Goal: Task Accomplishment & Management: Use online tool/utility

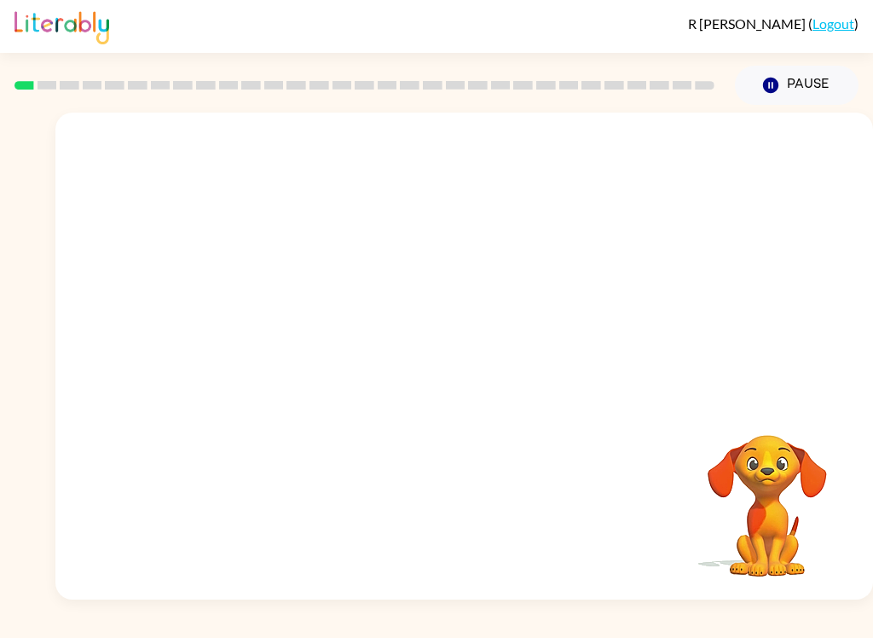
click at [445, 474] on div "Your browser must support playing .mp4 files to use Literably. Please try using…" at bounding box center [464, 356] width 818 height 487
click at [708, 488] on video "Your browser must support playing .mp4 files to use Literably. Please try using…" at bounding box center [767, 493] width 171 height 171
click at [755, 506] on video "Your browser must support playing .mp4 files to use Literably. Please try using…" at bounding box center [767, 493] width 171 height 171
click at [772, 508] on video "Your browser must support playing .mp4 files to use Literably. Please try using…" at bounding box center [767, 493] width 171 height 171
click at [809, 83] on button "Pause Pause" at bounding box center [797, 85] width 124 height 39
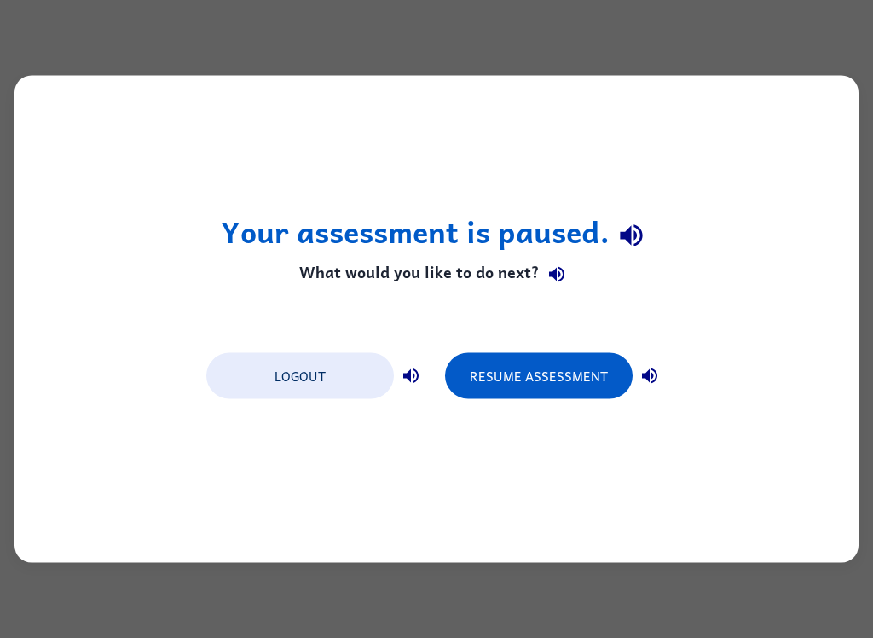
click at [807, 92] on div "Your assessment is paused. What would you like to do next? Logout Resume Assess…" at bounding box center [436, 319] width 844 height 487
click at [508, 378] on button "Resume Assessment" at bounding box center [539, 376] width 188 height 46
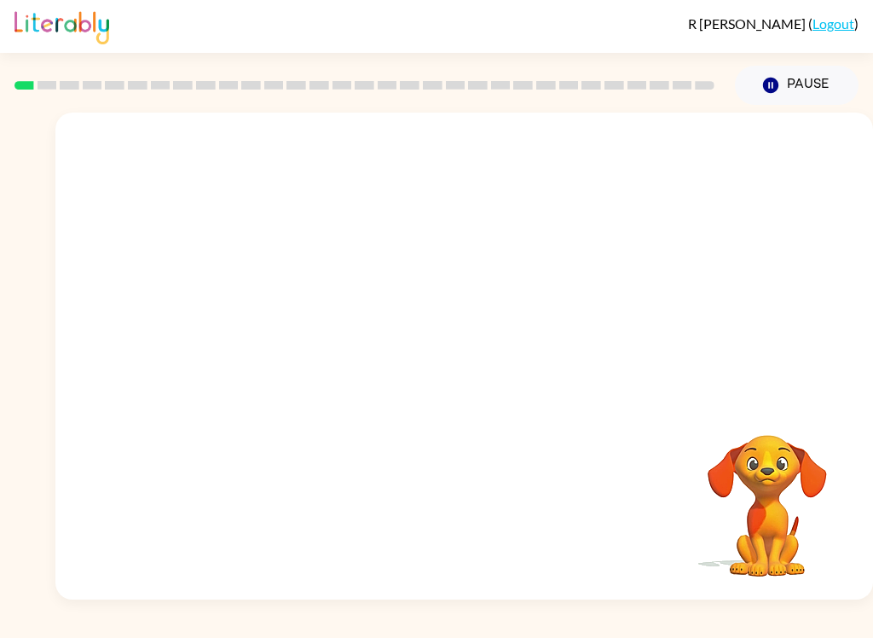
click at [790, 340] on div at bounding box center [464, 256] width 818 height 286
click at [116, 287] on div at bounding box center [464, 256] width 818 height 286
click at [797, 350] on div at bounding box center [464, 256] width 818 height 286
click at [743, 460] on video "Your browser must support playing .mp4 files to use Literably. Please try using…" at bounding box center [767, 493] width 171 height 171
click at [755, 506] on video "Your browser must support playing .mp4 files to use Literably. Please try using…" at bounding box center [767, 493] width 171 height 171
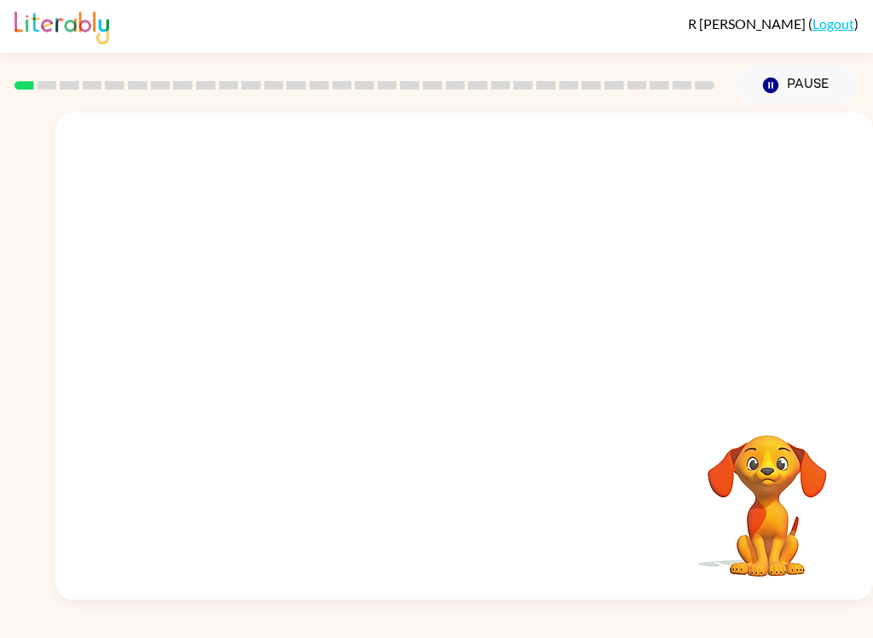
click at [777, 528] on video "Your browser must support playing .mp4 files to use Literably. Please try using…" at bounding box center [767, 493] width 171 height 171
click at [824, 486] on video "Your browser must support playing .mp4 files to use Literably. Please try using…" at bounding box center [767, 493] width 171 height 171
click at [814, 439] on video "Your browser must support playing .mp4 files to use Literably. Please try using…" at bounding box center [767, 493] width 171 height 171
click at [807, 99] on button "Pause Pause" at bounding box center [797, 85] width 124 height 39
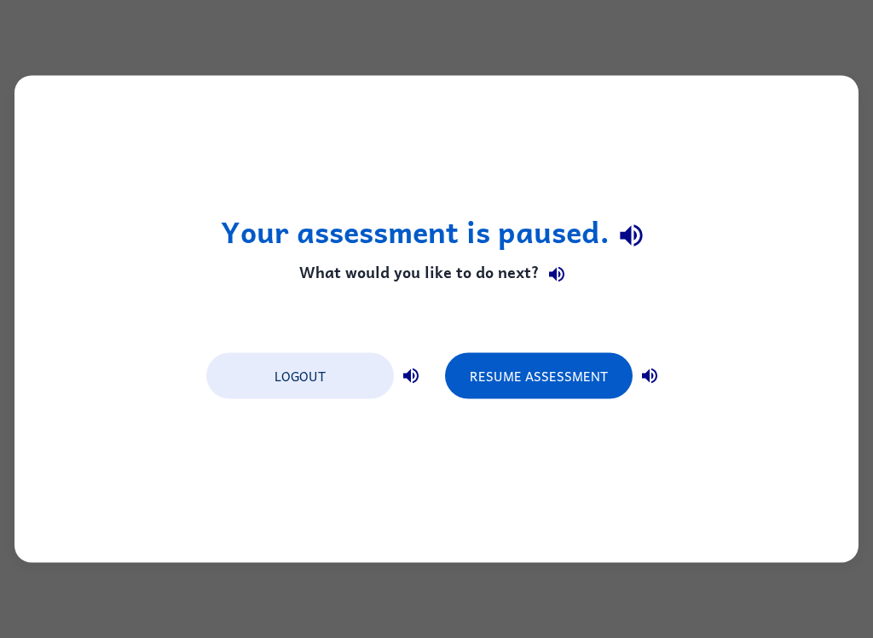
click at [569, 368] on button "Resume Assessment" at bounding box center [539, 376] width 188 height 46
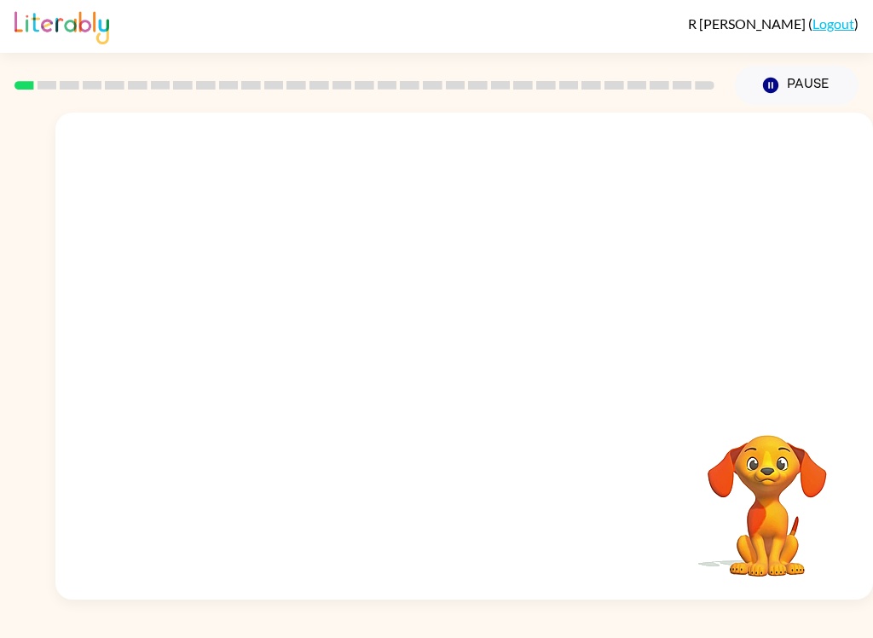
click at [787, 73] on button "Pause Pause" at bounding box center [797, 85] width 124 height 39
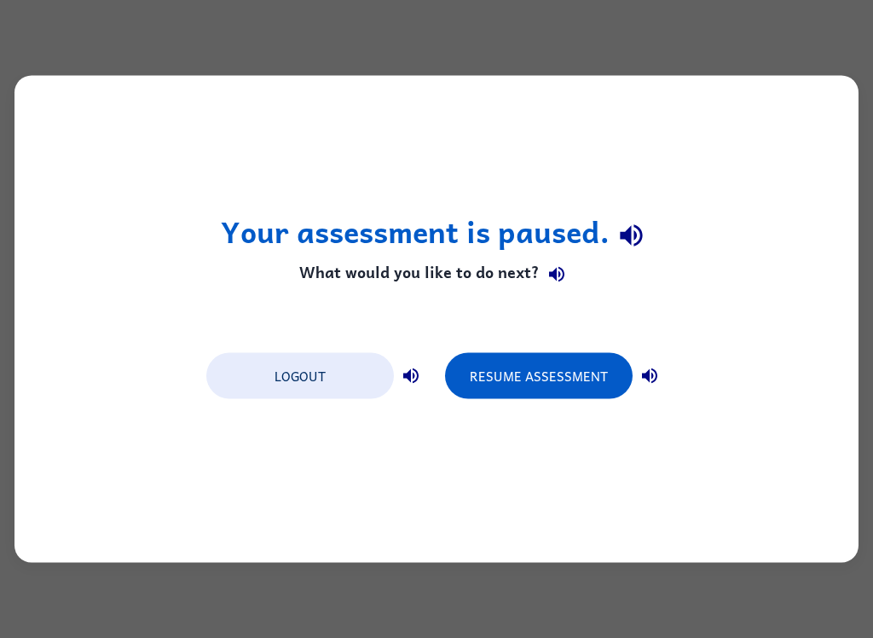
click at [261, 385] on button "Logout" at bounding box center [300, 376] width 188 height 46
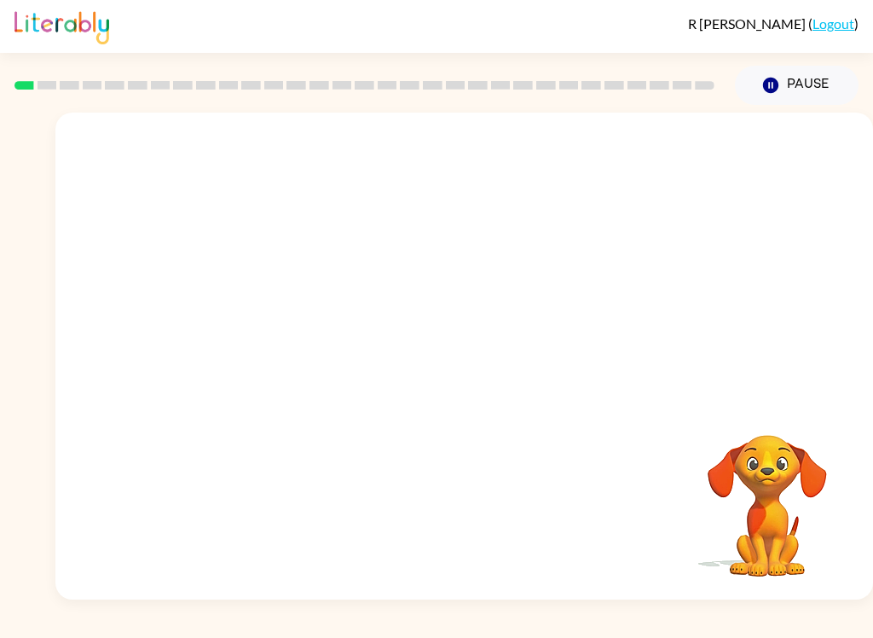
click at [782, 459] on video "Your browser must support playing .mp4 files to use Literably. Please try using…" at bounding box center [767, 493] width 171 height 171
click at [591, 166] on video "Your browser must support playing .mp4 files to use Literably. Please try using…" at bounding box center [464, 256] width 818 height 286
click at [592, 170] on video "Your browser must support playing .mp4 files to use Literably. Please try using…" at bounding box center [464, 256] width 818 height 286
click at [312, 165] on video "Your browser must support playing .mp4 files to use Literably. Please try using…" at bounding box center [464, 256] width 818 height 286
click at [304, 166] on video "Your browser must support playing .mp4 files to use Literably. Please try using…" at bounding box center [464, 256] width 818 height 286
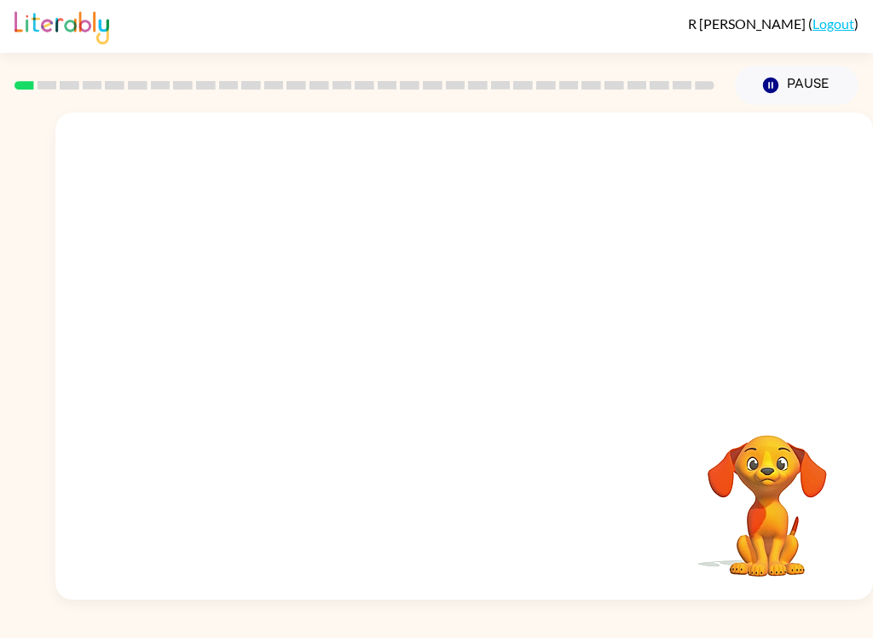
click at [283, 161] on video "Your browser must support playing .mp4 files to use Literably. Please try using…" at bounding box center [464, 256] width 818 height 286
click at [285, 159] on video "Your browser must support playing .mp4 files to use Literably. Please try using…" at bounding box center [464, 256] width 818 height 286
click at [514, 171] on video "Your browser must support playing .mp4 files to use Literably. Please try using…" at bounding box center [464, 256] width 818 height 286
click at [486, 171] on video "Your browser must support playing .mp4 files to use Literably. Please try using…" at bounding box center [464, 256] width 818 height 286
click at [500, 148] on video "Your browser must support playing .mp4 files to use Literably. Please try using…" at bounding box center [464, 256] width 818 height 286
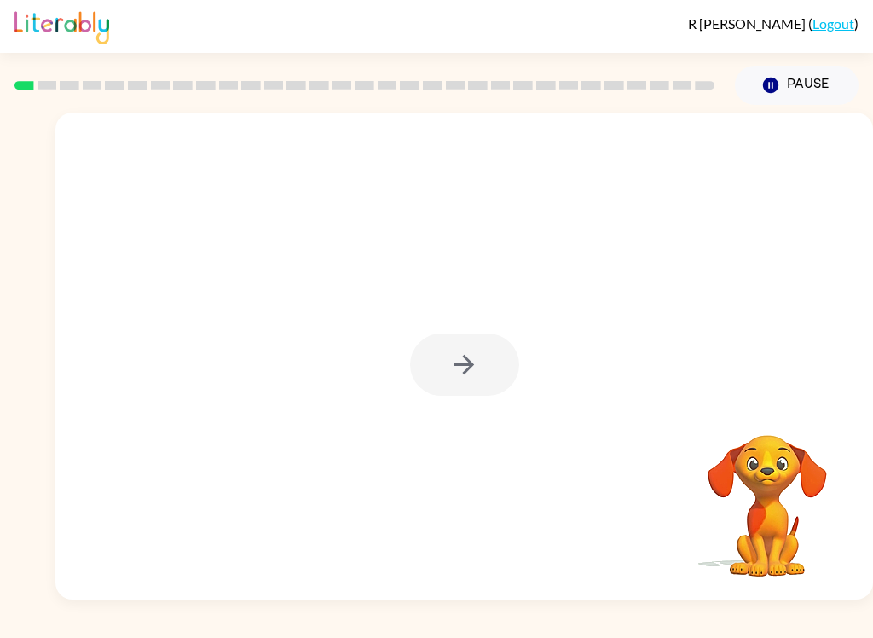
click at [494, 397] on div at bounding box center [464, 356] width 818 height 487
click at [481, 415] on div at bounding box center [464, 356] width 818 height 487
click at [477, 360] on div at bounding box center [464, 364] width 109 height 62
click at [496, 365] on div at bounding box center [464, 364] width 109 height 62
click at [483, 378] on div at bounding box center [464, 364] width 109 height 62
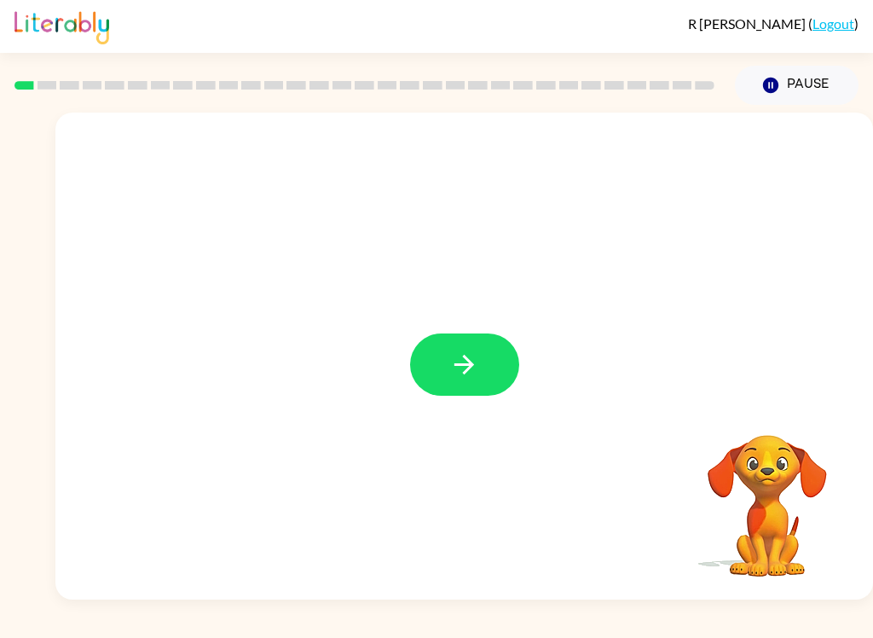
click at [471, 383] on button "button" at bounding box center [464, 364] width 109 height 62
click at [473, 371] on div at bounding box center [464, 256] width 818 height 286
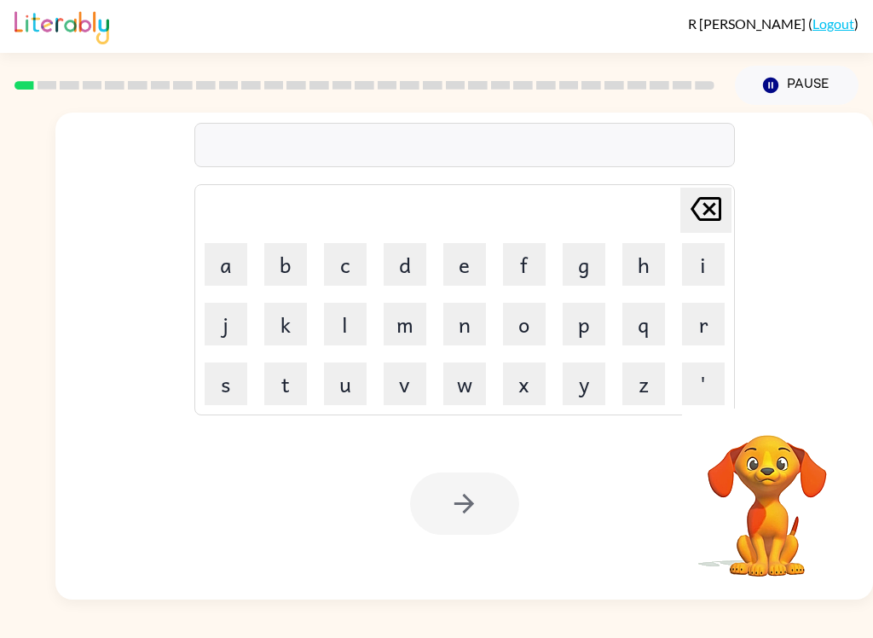
click at [608, 152] on div at bounding box center [464, 145] width 541 height 44
click at [648, 152] on div at bounding box center [464, 145] width 541 height 44
click at [658, 153] on div at bounding box center [464, 145] width 541 height 44
click at [311, 152] on div at bounding box center [464, 145] width 541 height 44
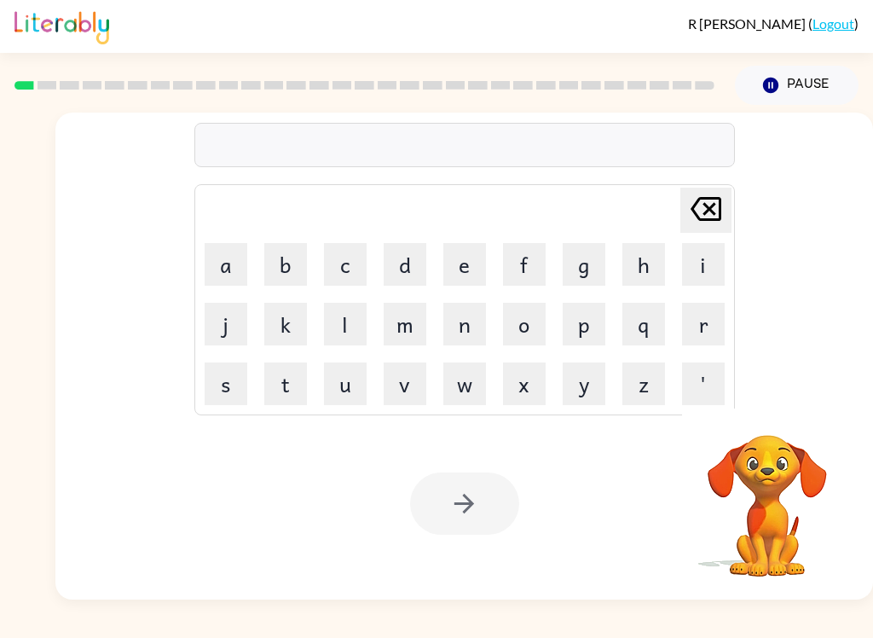
click at [264, 146] on div at bounding box center [464, 145] width 541 height 44
click at [657, 138] on div at bounding box center [464, 145] width 541 height 44
click at [654, 146] on div at bounding box center [464, 145] width 541 height 44
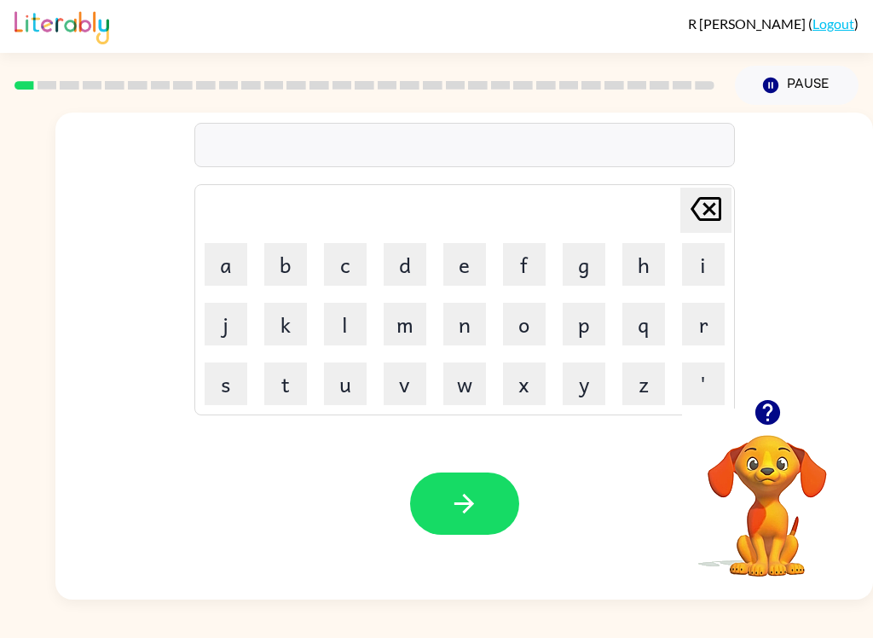
click at [646, 147] on div at bounding box center [464, 145] width 541 height 44
click at [620, 147] on div at bounding box center [464, 145] width 541 height 44
click at [560, 130] on div at bounding box center [464, 145] width 541 height 44
click at [540, 146] on div at bounding box center [464, 145] width 541 height 44
click at [579, 134] on div at bounding box center [464, 145] width 541 height 44
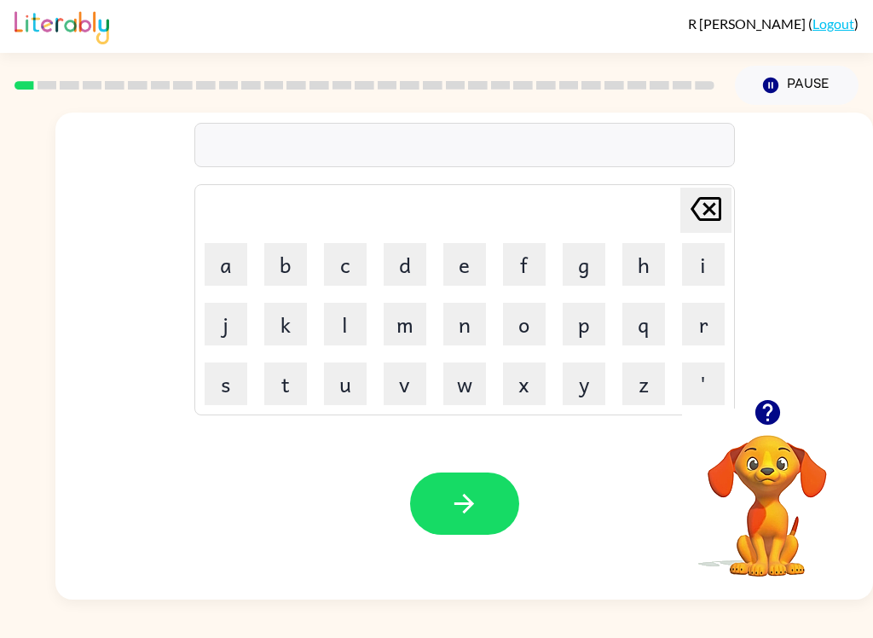
click at [271, 245] on button "b" at bounding box center [285, 264] width 43 height 43
click at [531, 316] on button "o" at bounding box center [524, 324] width 43 height 43
click at [707, 328] on button "r" at bounding box center [703, 324] width 43 height 43
click at [414, 271] on button "d" at bounding box center [405, 264] width 43 height 43
click at [455, 265] on button "e" at bounding box center [464, 264] width 43 height 43
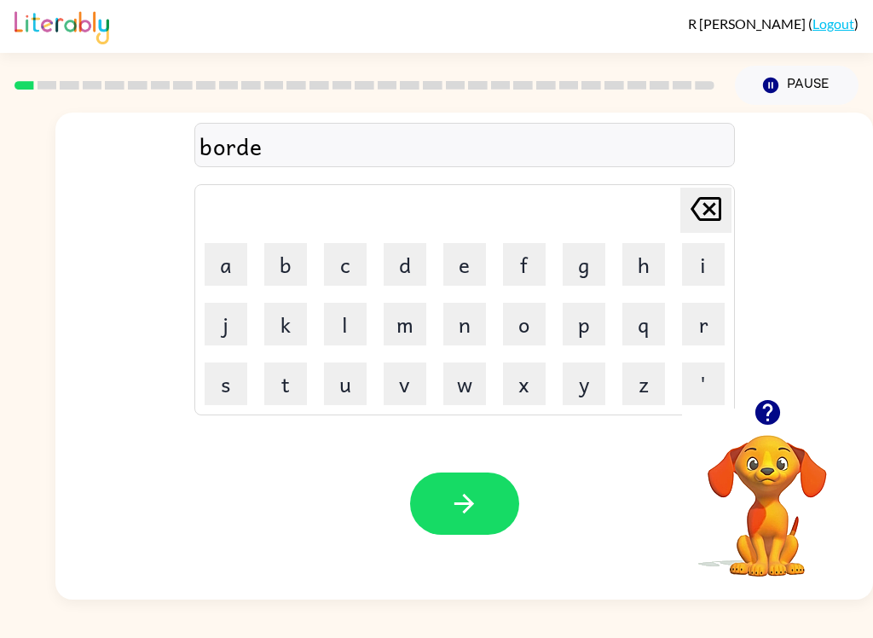
click at [706, 336] on button "r" at bounding box center [703, 324] width 43 height 43
click at [470, 502] on icon "button" at bounding box center [464, 504] width 20 height 20
click at [710, 314] on button "r" at bounding box center [703, 324] width 43 height 43
click at [538, 319] on button "o" at bounding box center [524, 324] width 43 height 43
click at [344, 371] on button "u" at bounding box center [345, 383] width 43 height 43
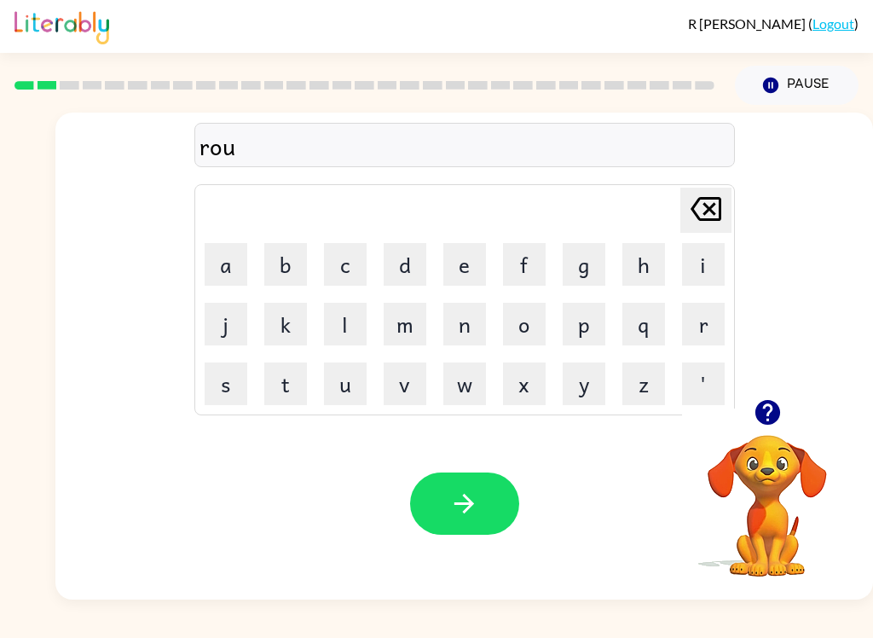
click at [465, 327] on button "n" at bounding box center [464, 324] width 43 height 43
click at [405, 253] on button "d" at bounding box center [405, 264] width 43 height 43
click at [459, 526] on button "button" at bounding box center [464, 503] width 109 height 62
click at [408, 315] on button "m" at bounding box center [405, 324] width 43 height 43
click at [222, 262] on button "a" at bounding box center [226, 264] width 43 height 43
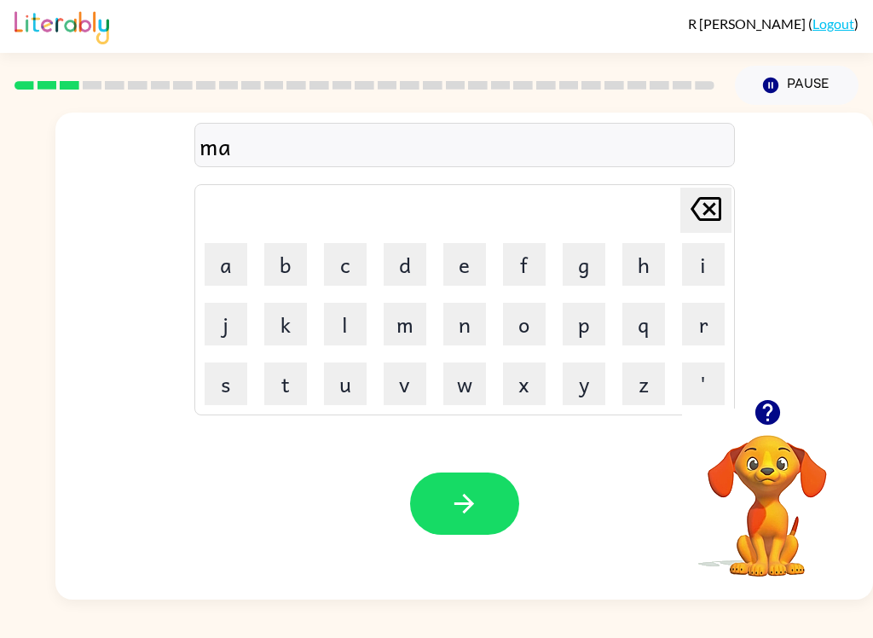
click at [344, 256] on button "c" at bounding box center [345, 264] width 43 height 43
click at [641, 263] on button "h" at bounding box center [643, 264] width 43 height 43
click at [700, 260] on button "i" at bounding box center [703, 264] width 43 height 43
click at [475, 318] on button "n" at bounding box center [464, 324] width 43 height 43
click at [463, 263] on button "e" at bounding box center [464, 264] width 43 height 43
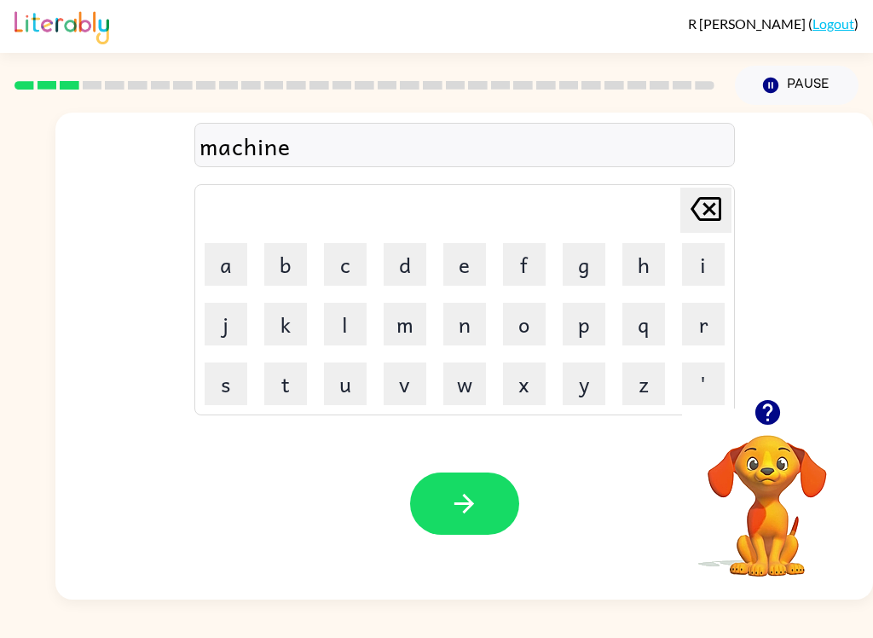
click at [454, 483] on button "button" at bounding box center [464, 503] width 109 height 62
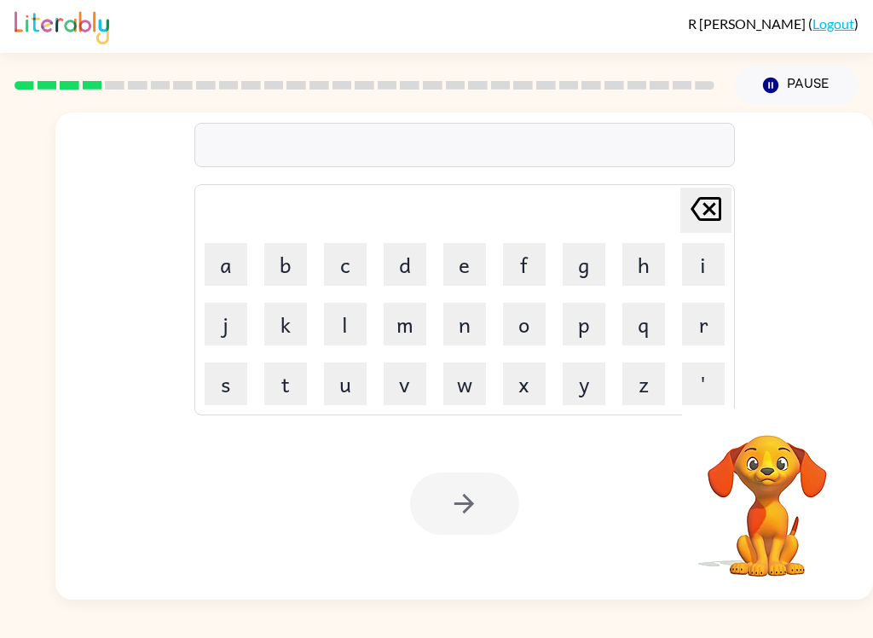
click at [284, 389] on button "t" at bounding box center [285, 383] width 43 height 43
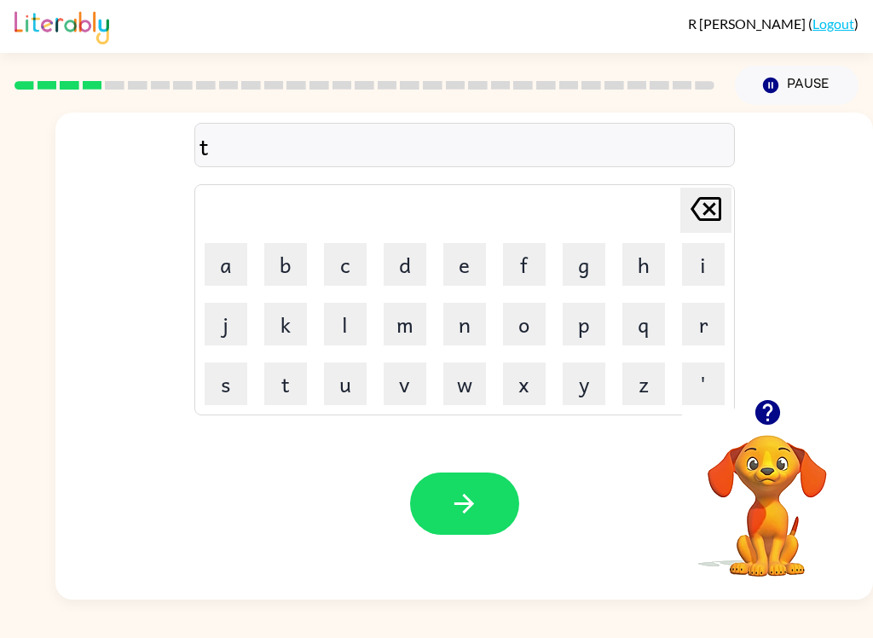
click at [708, 318] on button "r" at bounding box center [703, 324] width 43 height 43
click at [223, 263] on button "a" at bounding box center [226, 264] width 43 height 43
click at [707, 252] on button "i" at bounding box center [703, 264] width 43 height 43
click at [479, 321] on button "n" at bounding box center [464, 324] width 43 height 43
click at [463, 496] on icon "button" at bounding box center [464, 504] width 30 height 30
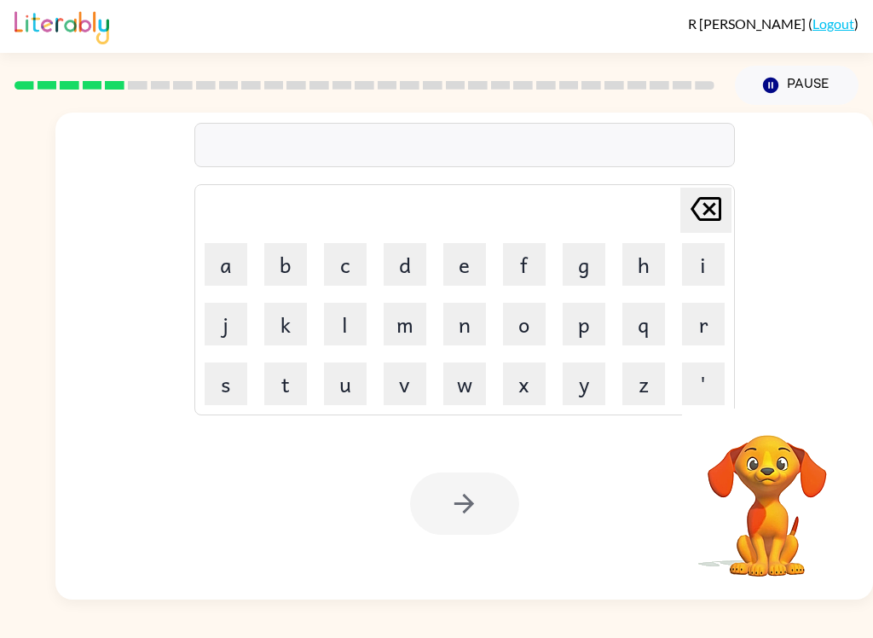
click at [395, 259] on button "d" at bounding box center [405, 264] width 43 height 43
click at [481, 264] on button "e" at bounding box center [464, 264] width 43 height 43
click at [518, 263] on button "f" at bounding box center [524, 264] width 43 height 43
click at [466, 263] on button "e" at bounding box center [464, 264] width 43 height 43
click at [483, 321] on button "n" at bounding box center [464, 324] width 43 height 43
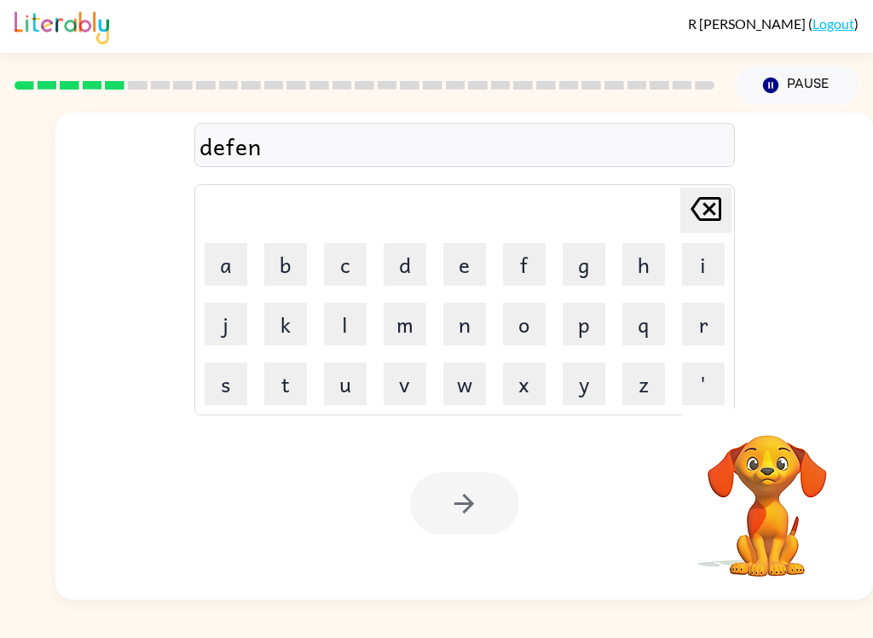
click at [223, 379] on button "s" at bounding box center [226, 383] width 43 height 43
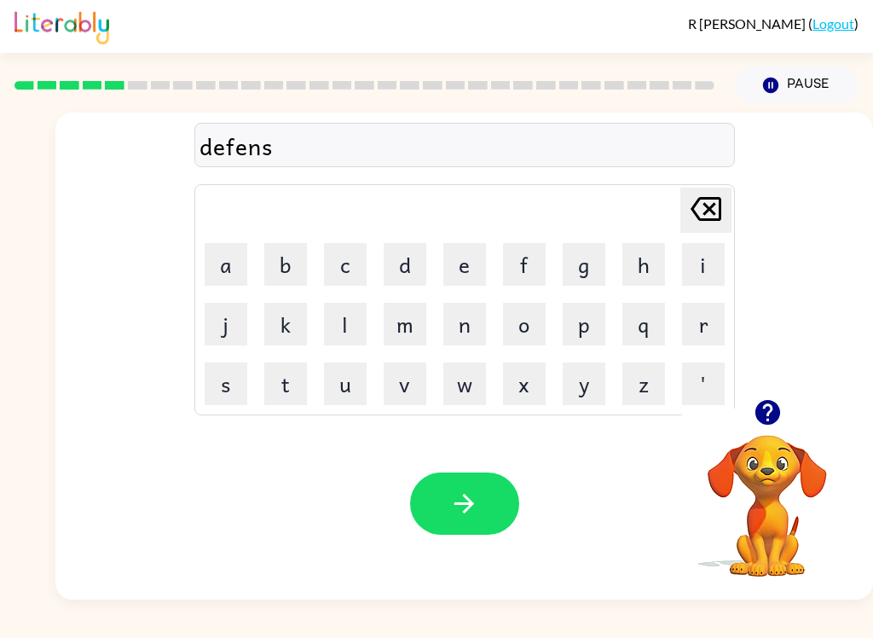
click at [701, 263] on button "i" at bounding box center [703, 264] width 43 height 43
click at [406, 373] on button "v" at bounding box center [405, 383] width 43 height 43
click at [485, 263] on button "e" at bounding box center [464, 264] width 43 height 43
click at [475, 508] on icon "button" at bounding box center [464, 504] width 30 height 30
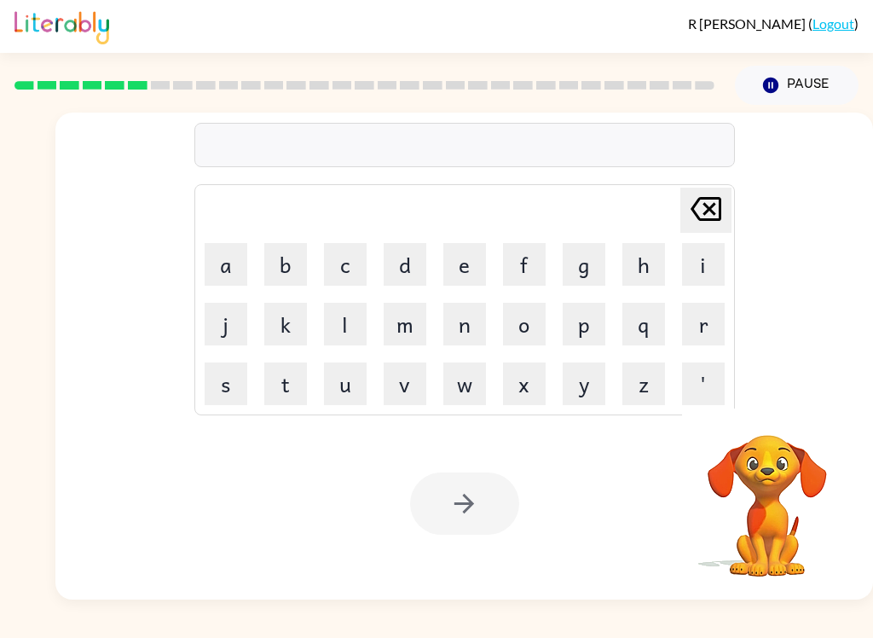
click at [422, 373] on button "v" at bounding box center [405, 383] width 43 height 43
click at [212, 251] on button "a" at bounding box center [226, 264] width 43 height 43
click at [346, 269] on button "c" at bounding box center [345, 264] width 43 height 43
click at [223, 257] on button "a" at bounding box center [226, 264] width 43 height 43
click at [274, 373] on button "t" at bounding box center [285, 383] width 43 height 43
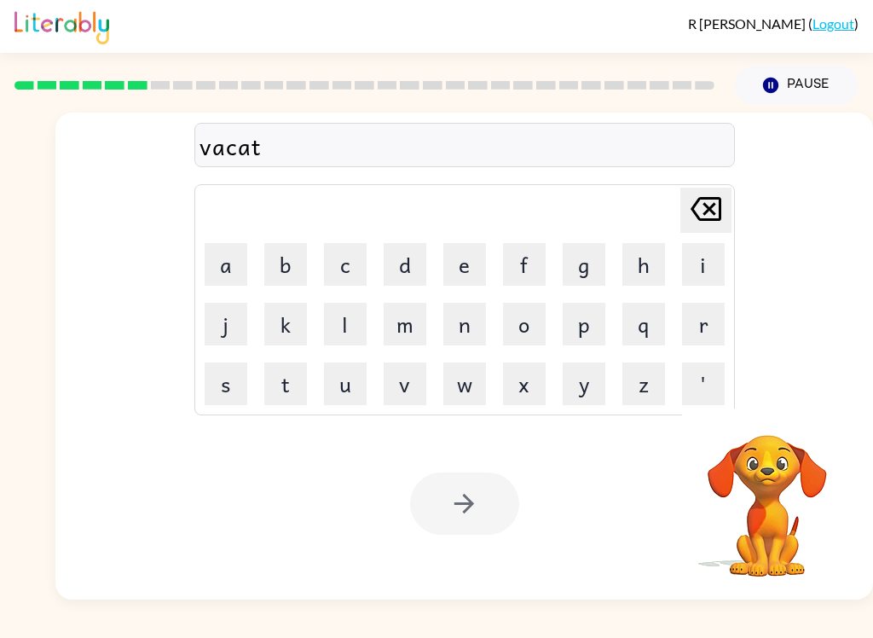
click at [697, 264] on button "i" at bounding box center [703, 264] width 43 height 43
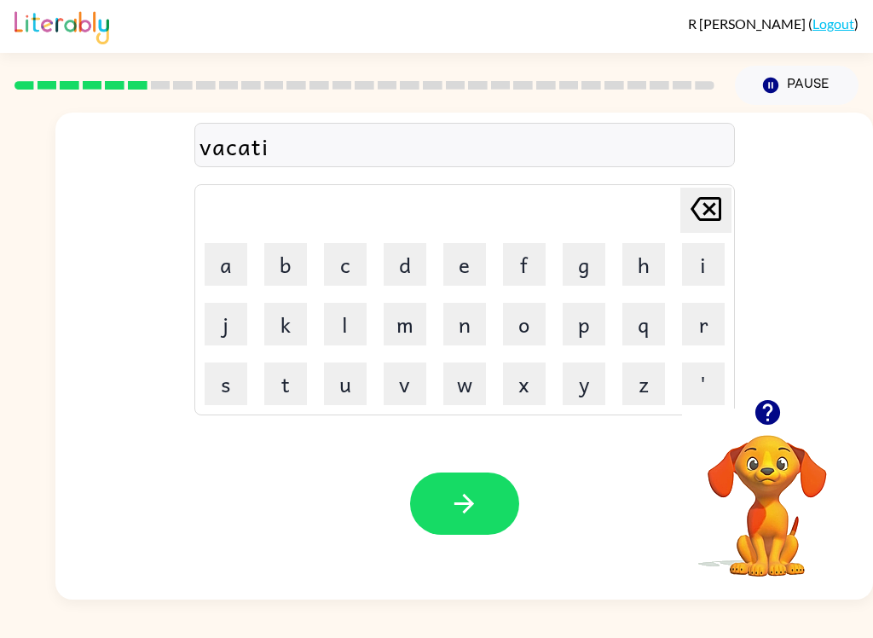
click at [532, 329] on button "o" at bounding box center [524, 324] width 43 height 43
click at [485, 321] on button "n" at bounding box center [464, 324] width 43 height 43
click at [453, 529] on button "button" at bounding box center [464, 503] width 109 height 62
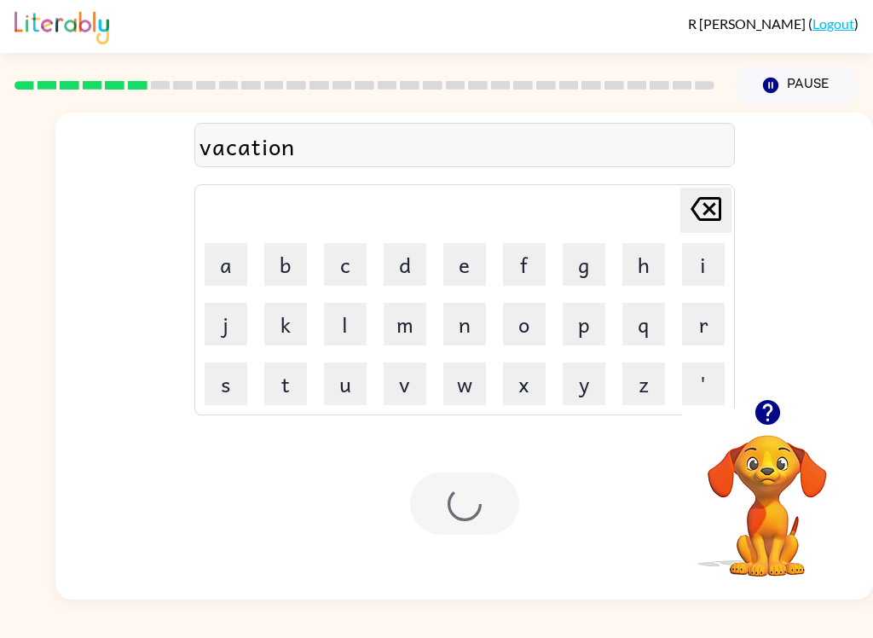
click at [493, 498] on div at bounding box center [464, 503] width 109 height 62
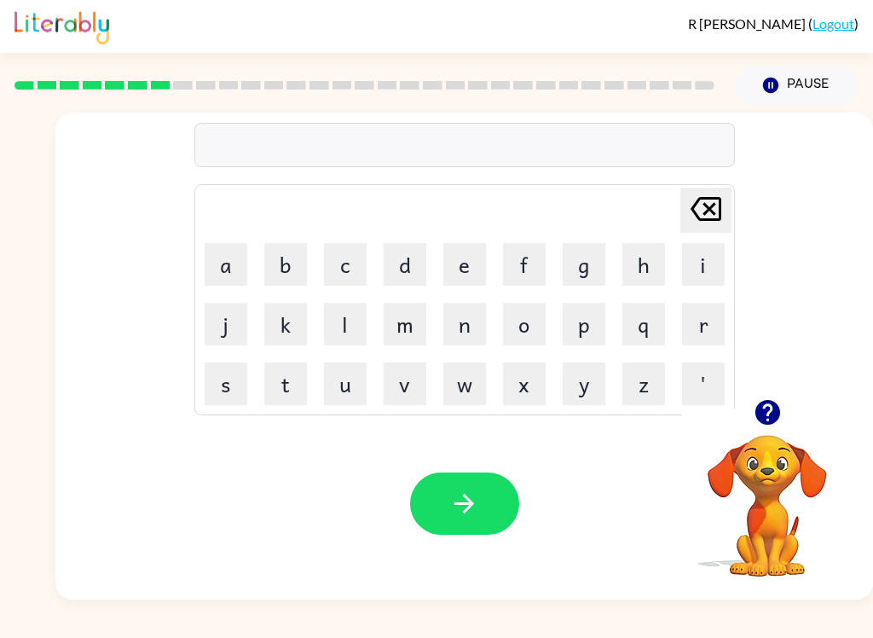
click at [593, 317] on button "p" at bounding box center [584, 324] width 43 height 43
click at [337, 377] on button "u" at bounding box center [345, 383] width 43 height 43
click at [408, 271] on button "d" at bounding box center [405, 264] width 43 height 43
click at [408, 270] on button "d" at bounding box center [405, 264] width 43 height 43
click at [332, 315] on button "l" at bounding box center [345, 324] width 43 height 43
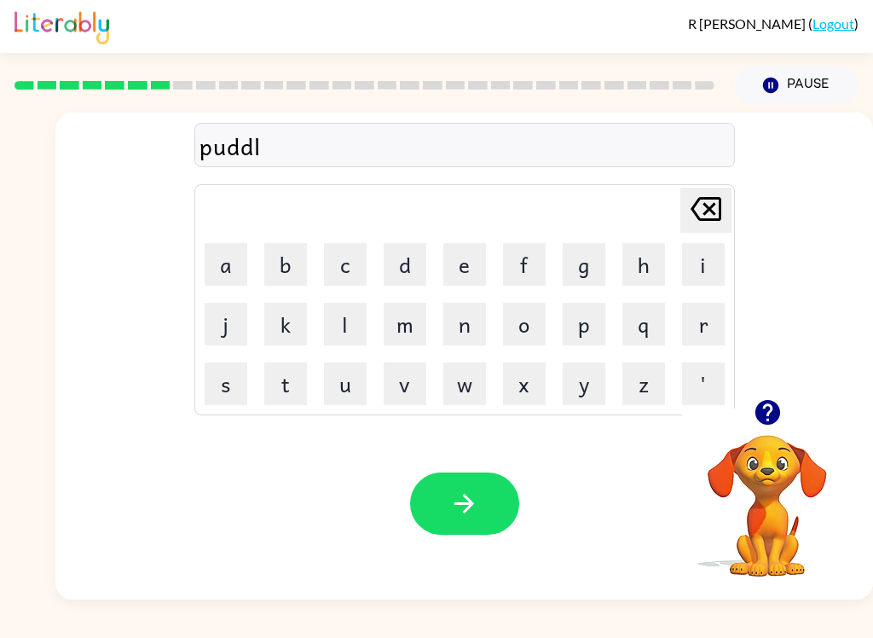
click at [476, 255] on button "e" at bounding box center [464, 264] width 43 height 43
click at [474, 518] on icon "button" at bounding box center [464, 504] width 30 height 30
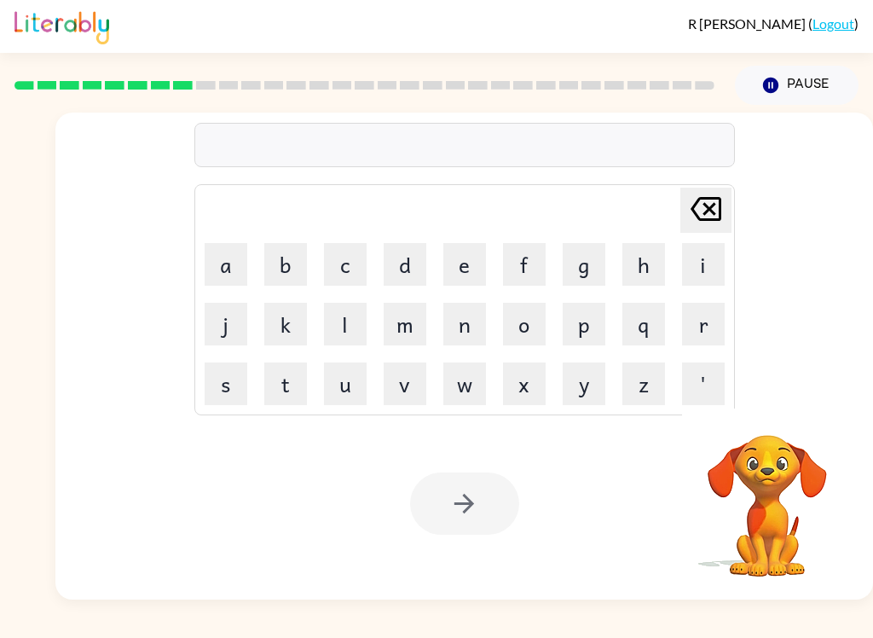
click at [384, 310] on button "m" at bounding box center [405, 324] width 43 height 43
click at [700, 273] on button "i" at bounding box center [703, 264] width 43 height 43
click at [711, 324] on button "r" at bounding box center [703, 324] width 43 height 43
click at [233, 281] on button "a" at bounding box center [226, 264] width 43 height 43
click at [336, 257] on button "c" at bounding box center [345, 264] width 43 height 43
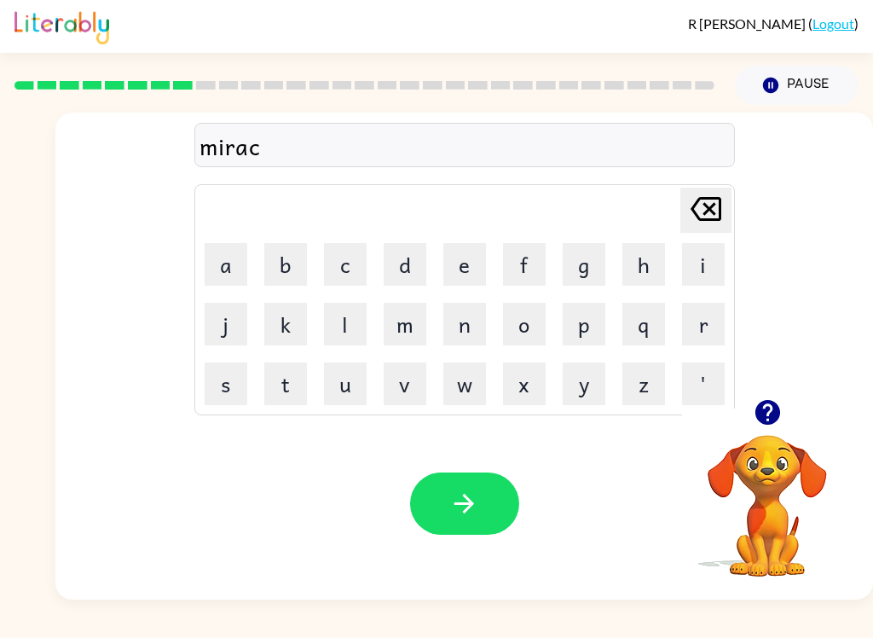
click at [344, 330] on button "l" at bounding box center [345, 324] width 43 height 43
click at [460, 262] on button "e" at bounding box center [464, 264] width 43 height 43
click at [479, 517] on button "button" at bounding box center [464, 503] width 109 height 62
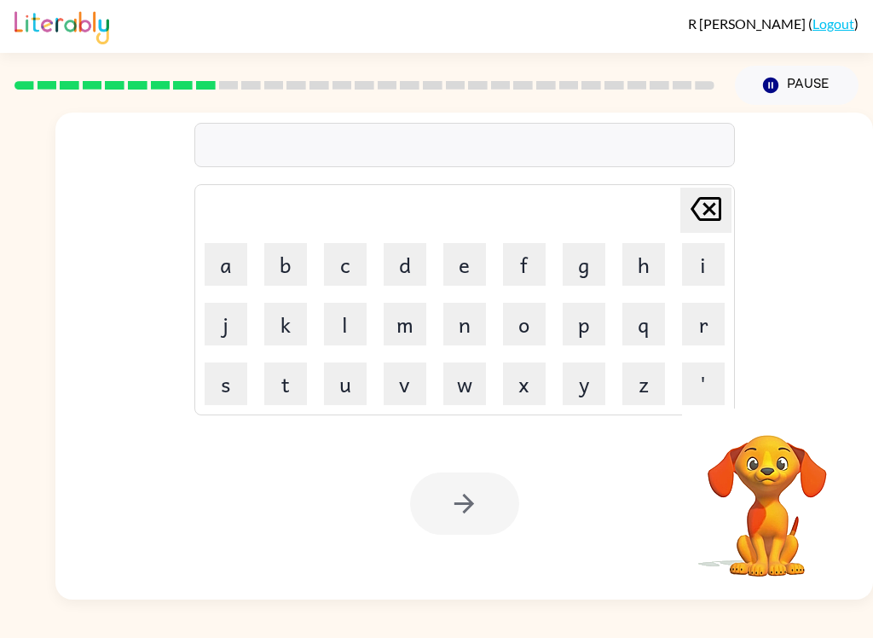
click at [408, 325] on button "m" at bounding box center [405, 324] width 43 height 43
click at [703, 252] on button "i" at bounding box center [703, 264] width 43 height 43
click at [402, 258] on button "d" at bounding box center [405, 264] width 43 height 43
click at [408, 321] on button "m" at bounding box center [405, 324] width 43 height 43
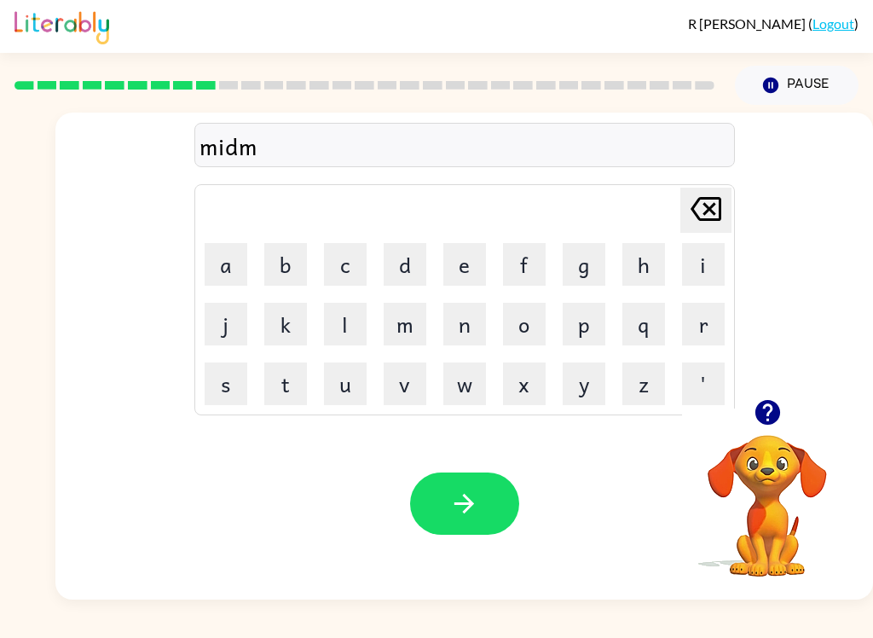
click at [539, 309] on button "o" at bounding box center [524, 324] width 43 height 43
click at [694, 325] on button "r" at bounding box center [703, 324] width 43 height 43
click at [466, 327] on button "n" at bounding box center [464, 324] width 43 height 43
click at [706, 263] on button "i" at bounding box center [703, 264] width 43 height 43
click at [472, 321] on button "n" at bounding box center [464, 324] width 43 height 43
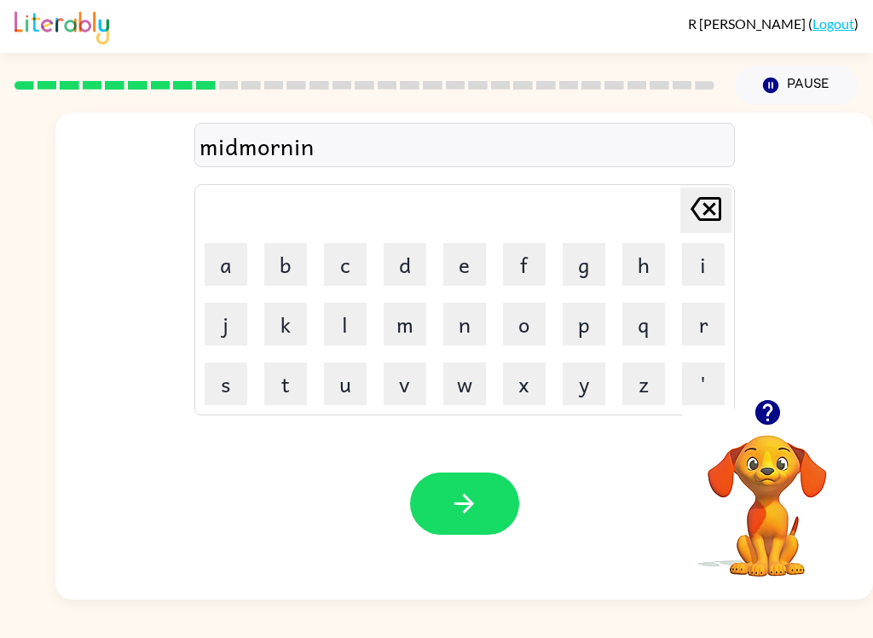
click at [601, 257] on button "g" at bounding box center [584, 264] width 43 height 43
click at [488, 512] on button "button" at bounding box center [464, 503] width 109 height 62
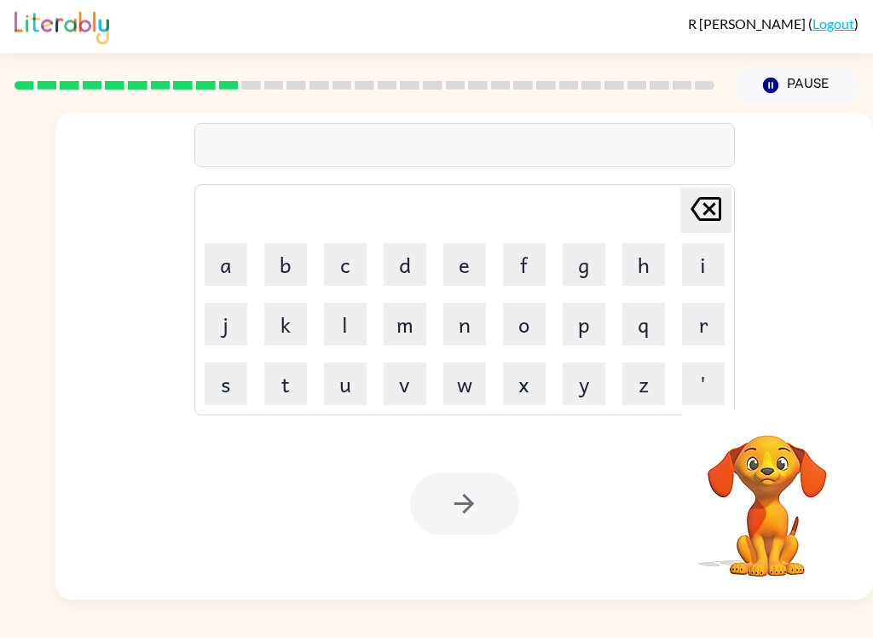
click at [287, 259] on button "b" at bounding box center [285, 264] width 43 height 43
click at [720, 205] on icon at bounding box center [706, 209] width 31 height 24
click at [416, 256] on button "d" at bounding box center [405, 264] width 43 height 43
click at [707, 259] on button "i" at bounding box center [703, 264] width 43 height 43
click at [232, 376] on button "s" at bounding box center [226, 383] width 43 height 43
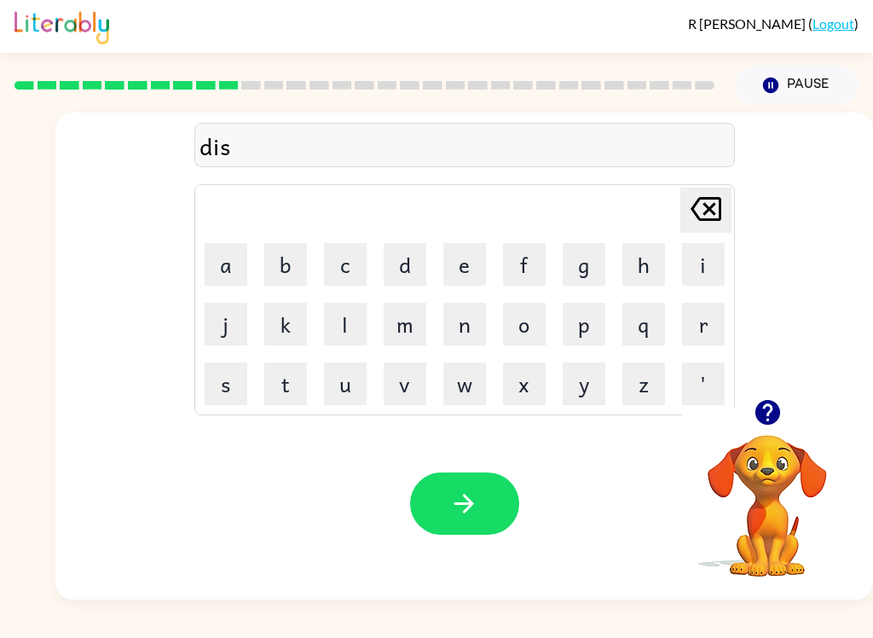
click at [280, 374] on button "t" at bounding box center [285, 383] width 43 height 43
click at [707, 321] on button "r" at bounding box center [703, 324] width 43 height 43
click at [334, 371] on button "u" at bounding box center [345, 383] width 43 height 43
click at [221, 375] on button "s" at bounding box center [226, 383] width 43 height 43
click at [272, 374] on button "t" at bounding box center [285, 383] width 43 height 43
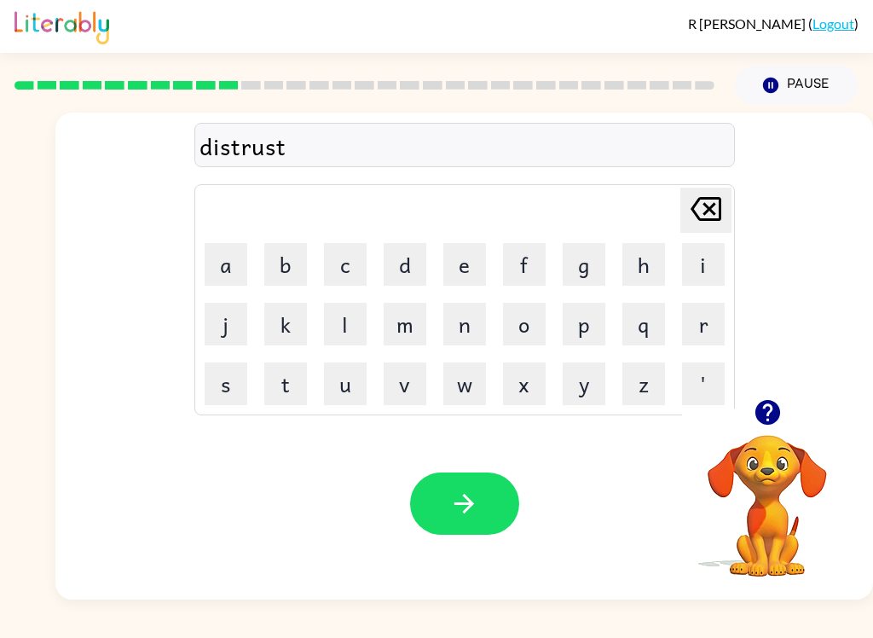
click at [468, 512] on icon "button" at bounding box center [464, 504] width 30 height 30
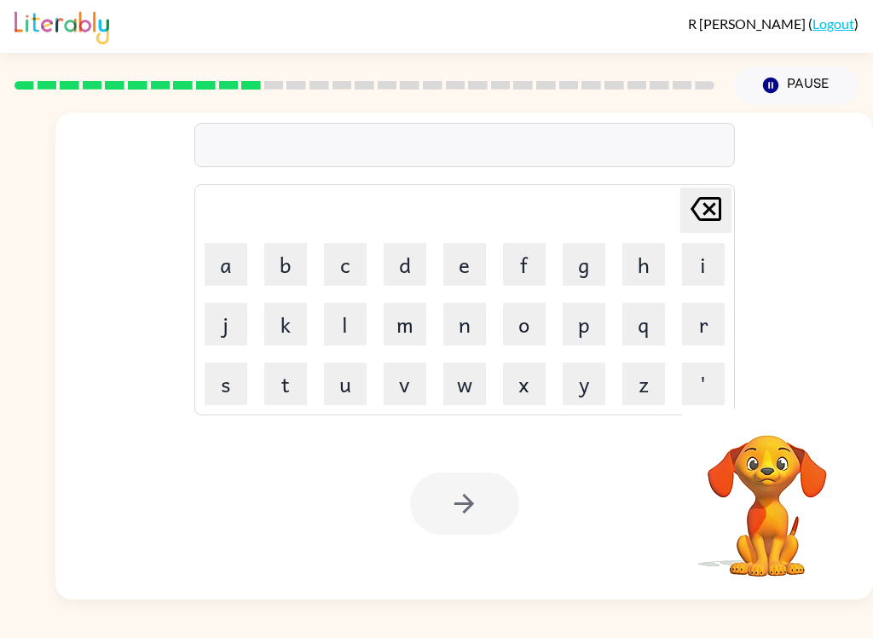
click at [695, 315] on button "r" at bounding box center [703, 324] width 43 height 43
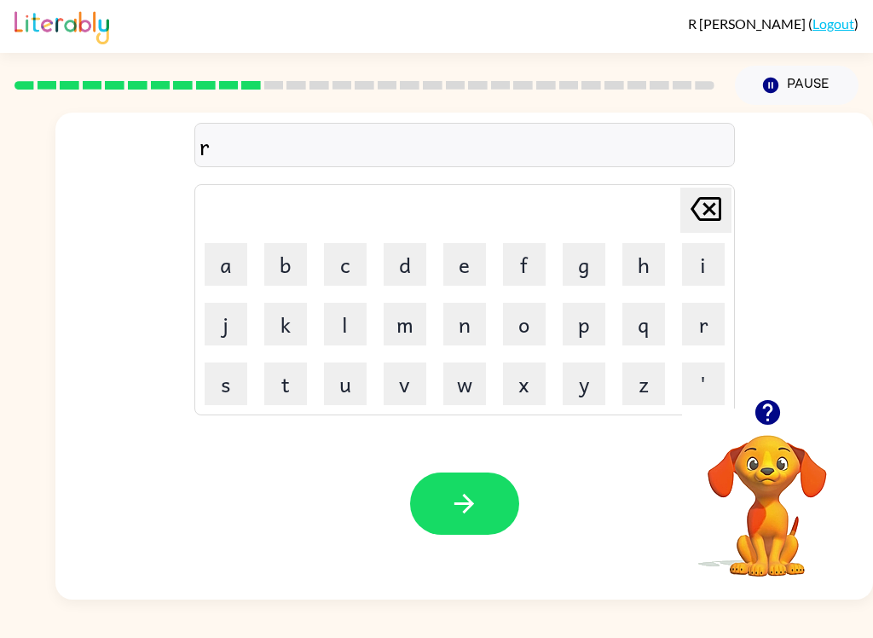
click at [528, 319] on button "o" at bounding box center [524, 324] width 43 height 43
click at [404, 257] on button "d" at bounding box center [405, 264] width 43 height 43
click at [481, 262] on button "e" at bounding box center [464, 264] width 43 height 43
click at [449, 482] on button "button" at bounding box center [464, 503] width 109 height 62
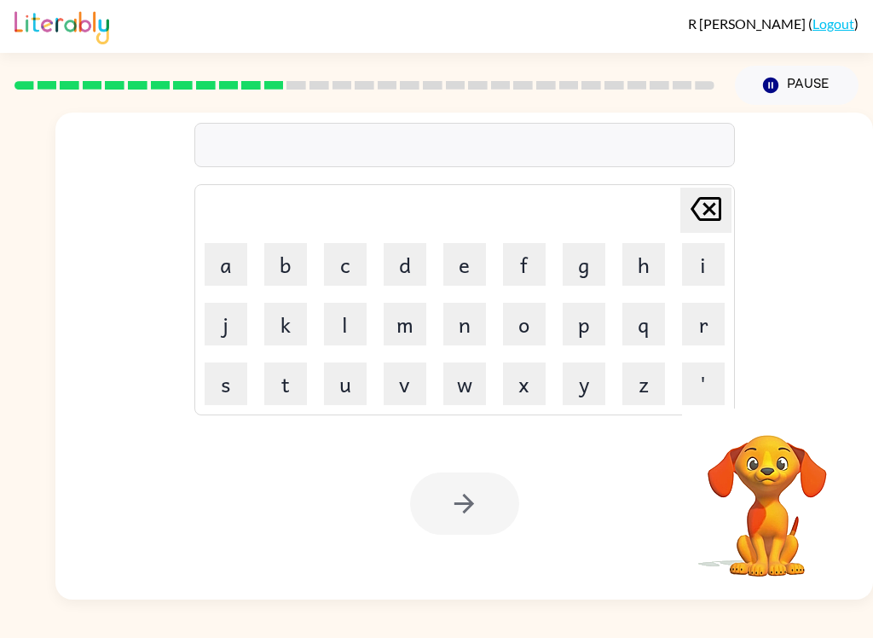
click at [349, 382] on button "u" at bounding box center [345, 383] width 43 height 43
click at [587, 326] on button "p" at bounding box center [584, 324] width 43 height 43
click at [591, 269] on button "g" at bounding box center [584, 264] width 43 height 43
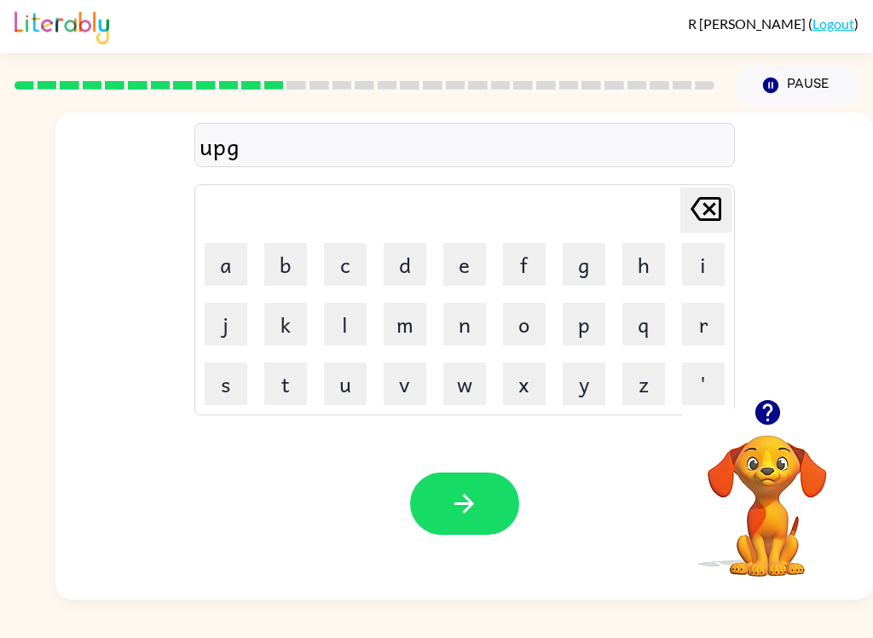
click at [699, 321] on button "r" at bounding box center [703, 324] width 43 height 43
click at [222, 269] on button "a" at bounding box center [226, 264] width 43 height 43
click at [406, 268] on button "d" at bounding box center [405, 264] width 43 height 43
click at [448, 268] on button "e" at bounding box center [464, 264] width 43 height 43
click at [486, 499] on button "button" at bounding box center [464, 503] width 109 height 62
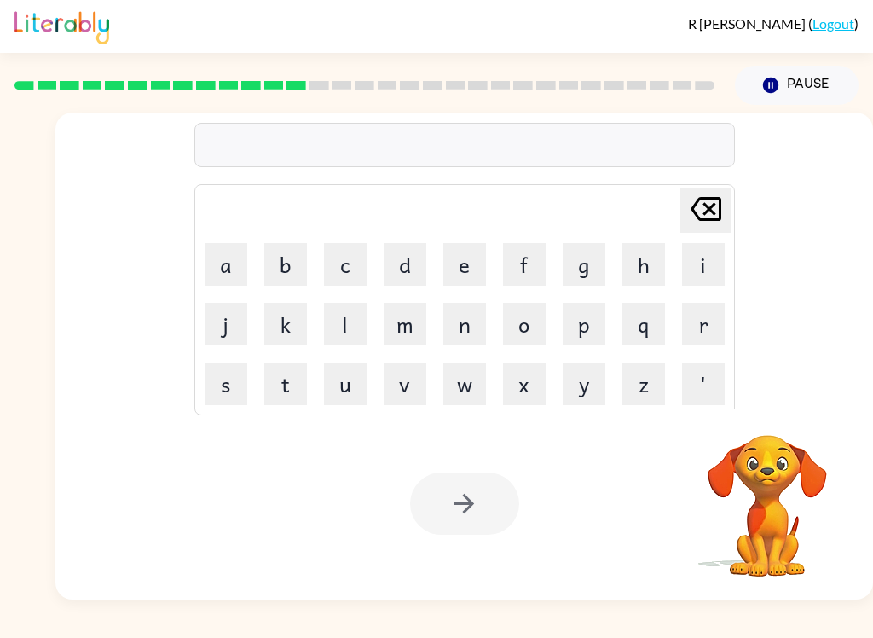
click at [407, 309] on button "m" at bounding box center [405, 324] width 43 height 43
click at [224, 263] on button "a" at bounding box center [226, 264] width 43 height 43
click at [416, 264] on button "d" at bounding box center [405, 264] width 43 height 43
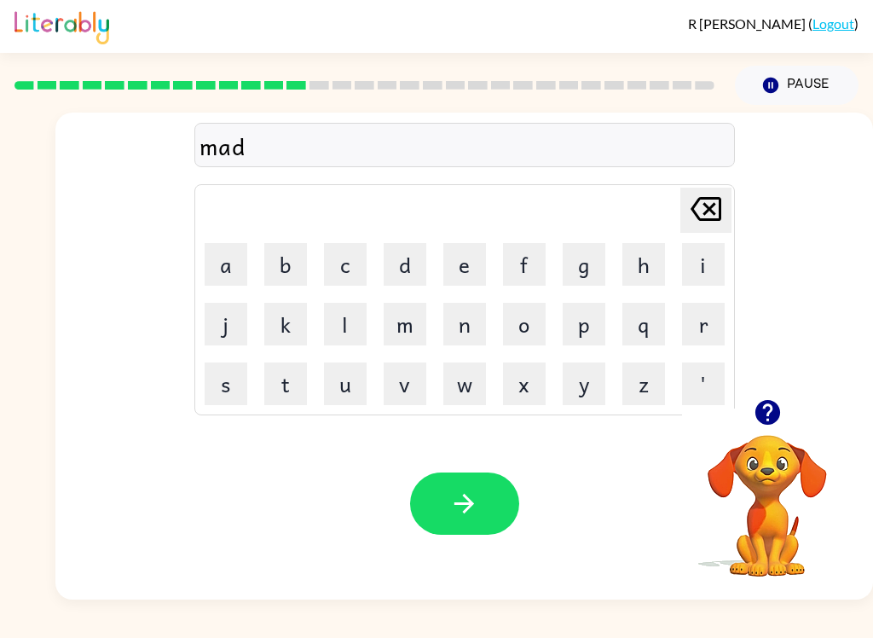
click at [469, 320] on button "n" at bounding box center [464, 324] width 43 height 43
click at [469, 269] on button "e" at bounding box center [464, 264] width 43 height 43
click at [211, 376] on button "s" at bounding box center [226, 383] width 43 height 43
click at [211, 375] on button "s" at bounding box center [226, 383] width 43 height 43
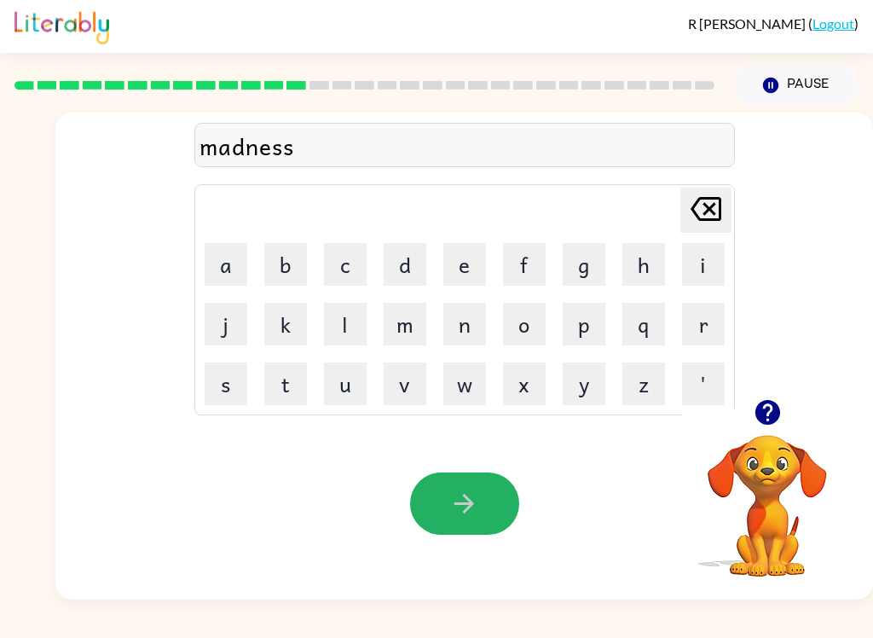
click at [471, 502] on icon "button" at bounding box center [464, 504] width 20 height 20
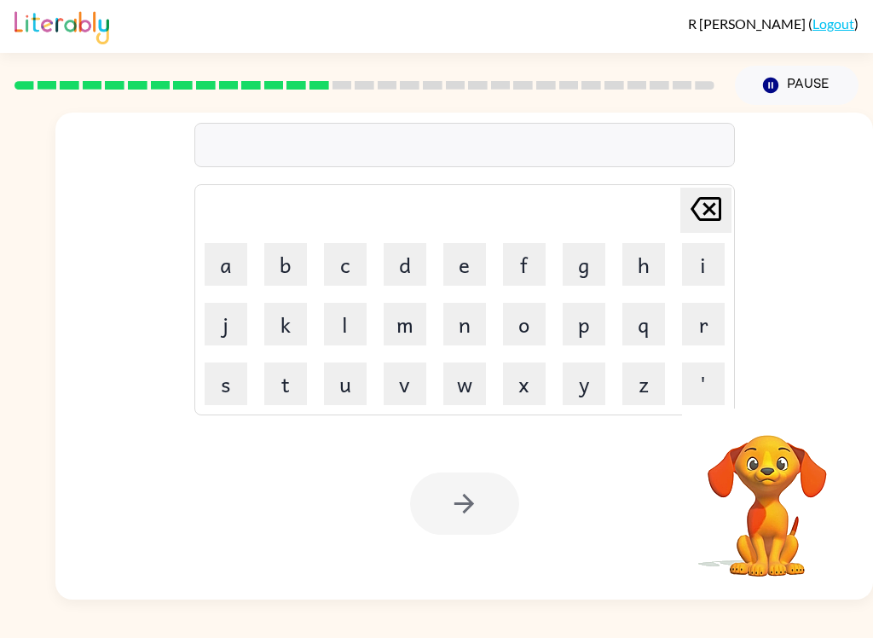
click at [269, 255] on button "b" at bounding box center [285, 264] width 43 height 43
click at [520, 330] on button "o" at bounding box center [524, 324] width 43 height 43
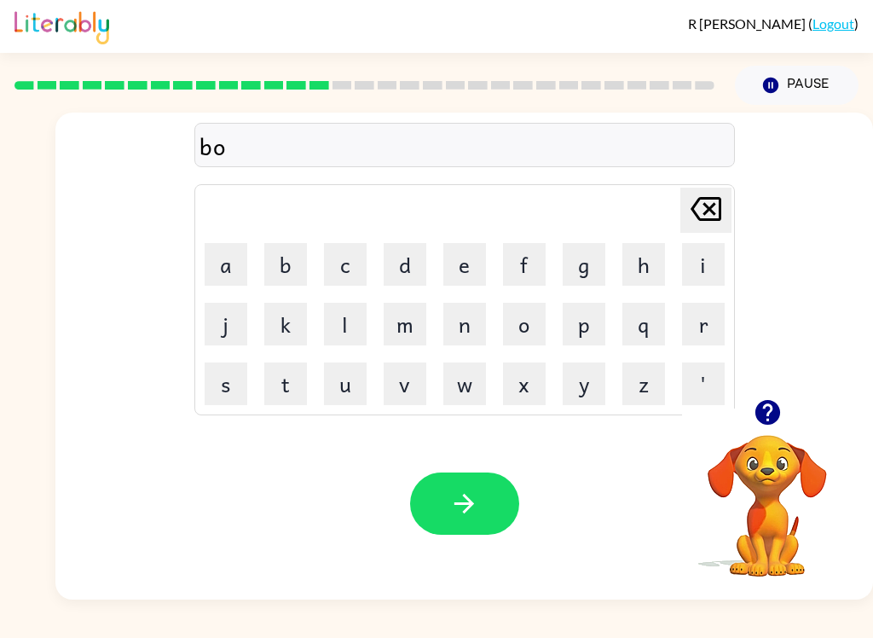
click at [475, 321] on button "n" at bounding box center [464, 324] width 43 height 43
click at [339, 373] on button "u" at bounding box center [345, 383] width 43 height 43
click at [225, 381] on button "s" at bounding box center [226, 383] width 43 height 43
click at [499, 517] on button "button" at bounding box center [464, 503] width 109 height 62
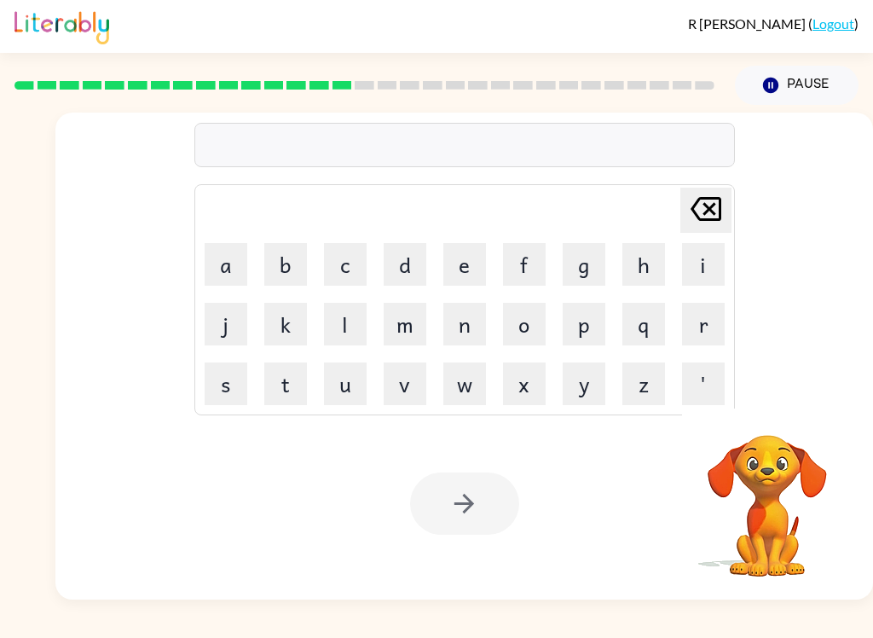
click at [225, 377] on button "s" at bounding box center [226, 383] width 43 height 43
click at [470, 371] on button "w" at bounding box center [464, 383] width 43 height 43
click at [228, 262] on button "a" at bounding box center [226, 264] width 43 height 43
click at [697, 317] on button "r" at bounding box center [703, 324] width 43 height 43
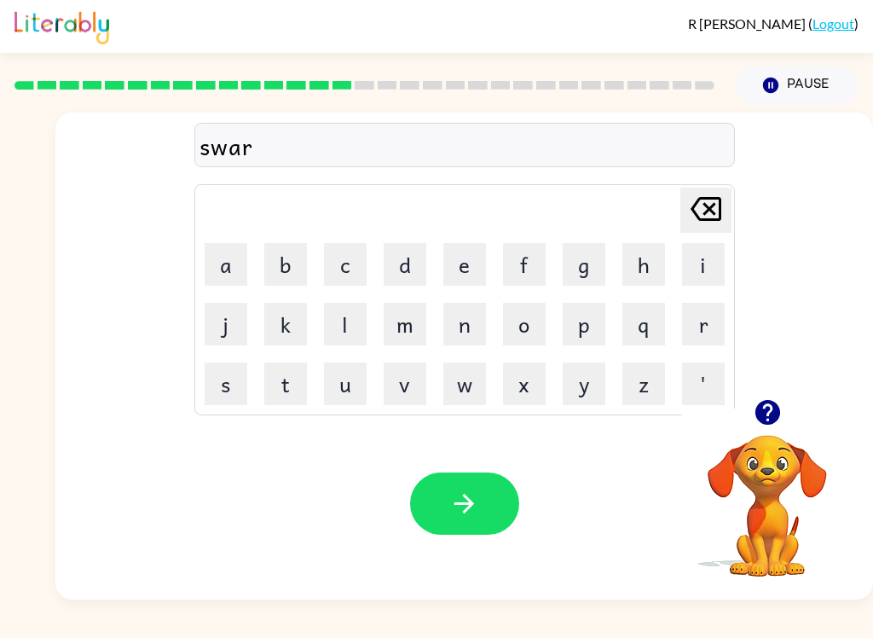
click at [411, 328] on button "m" at bounding box center [405, 324] width 43 height 43
click at [489, 513] on button "button" at bounding box center [464, 503] width 109 height 62
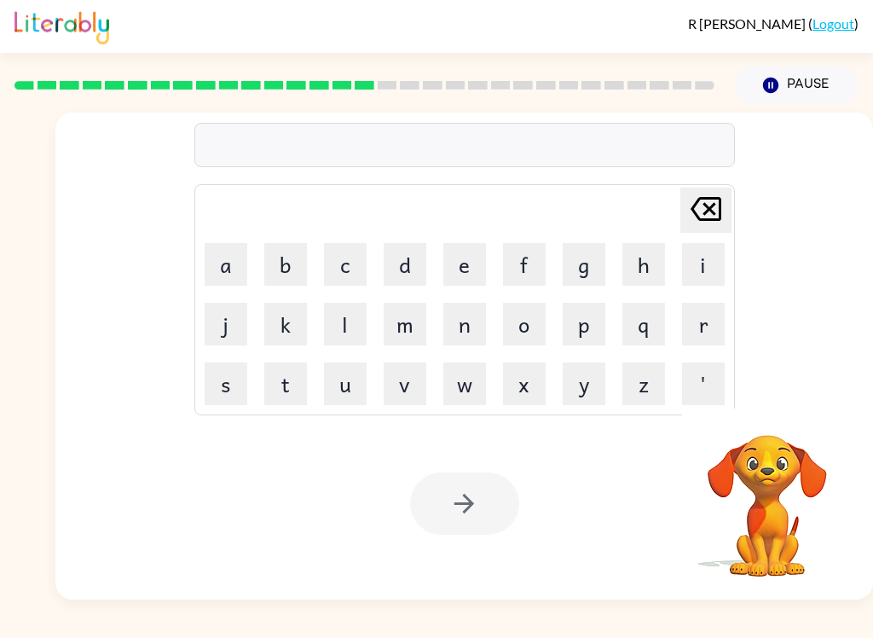
click at [718, 327] on button "r" at bounding box center [703, 324] width 43 height 43
click at [220, 271] on button "a" at bounding box center [226, 264] width 43 height 43
click at [404, 324] on button "m" at bounding box center [405, 324] width 43 height 43
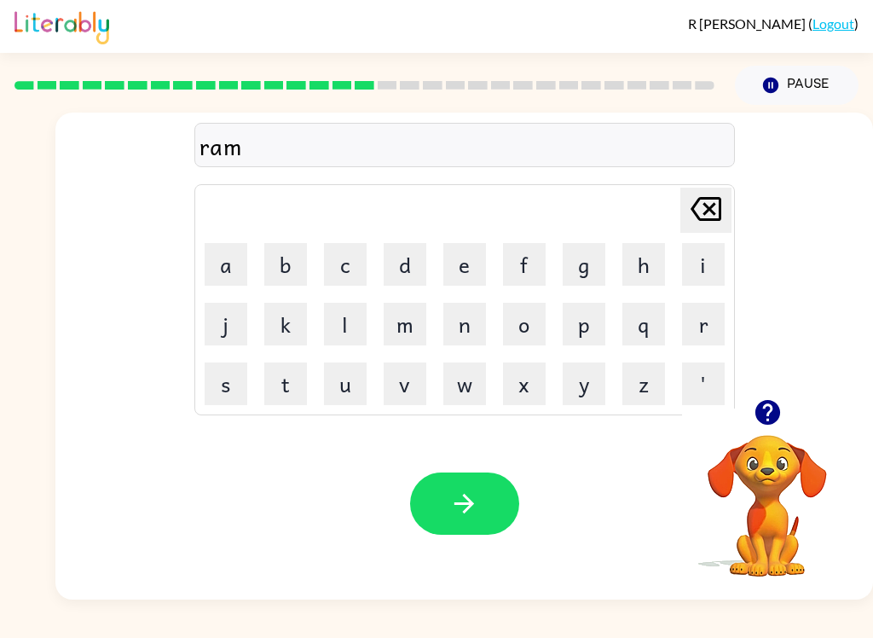
click at [502, 517] on button "button" at bounding box center [464, 503] width 109 height 62
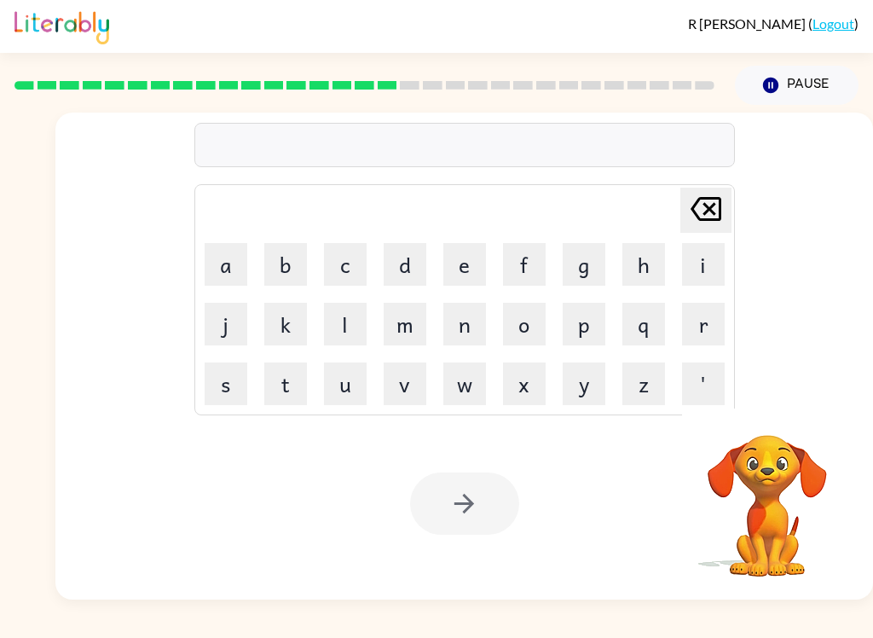
click at [279, 258] on button "b" at bounding box center [285, 264] width 43 height 43
click at [700, 327] on button "r" at bounding box center [703, 324] width 43 height 43
click at [710, 265] on button "i" at bounding box center [703, 264] width 43 height 43
click at [385, 315] on button "m" at bounding box center [405, 324] width 43 height 43
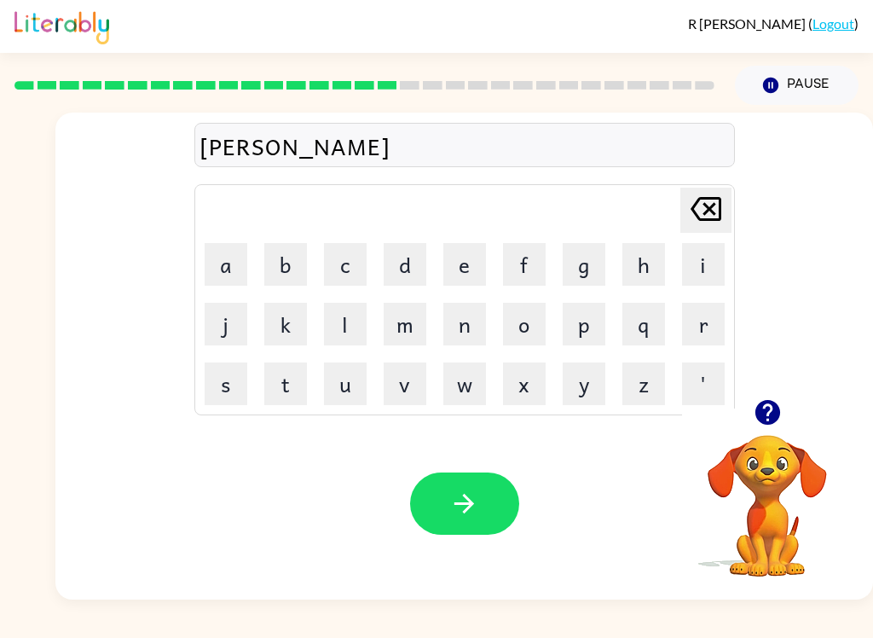
click at [462, 321] on button "n" at bounding box center [464, 324] width 43 height 43
click at [590, 266] on button "g" at bounding box center [584, 264] width 43 height 43
click at [460, 497] on icon "button" at bounding box center [464, 504] width 30 height 30
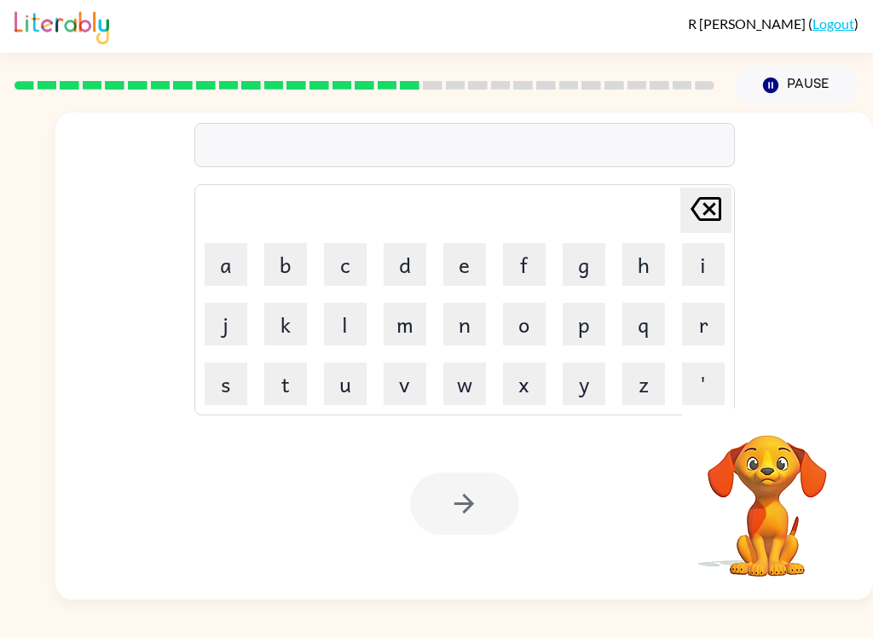
click at [713, 204] on icon at bounding box center [706, 209] width 31 height 24
click at [712, 192] on icon "Delete Delete last character input" at bounding box center [705, 208] width 41 height 41
click at [711, 191] on icon "Delete Delete last character input" at bounding box center [705, 208] width 41 height 41
click at [725, 206] on icon "Delete Delete last character input" at bounding box center [705, 208] width 41 height 41
click at [724, 205] on icon "Delete Delete last character input" at bounding box center [705, 208] width 41 height 41
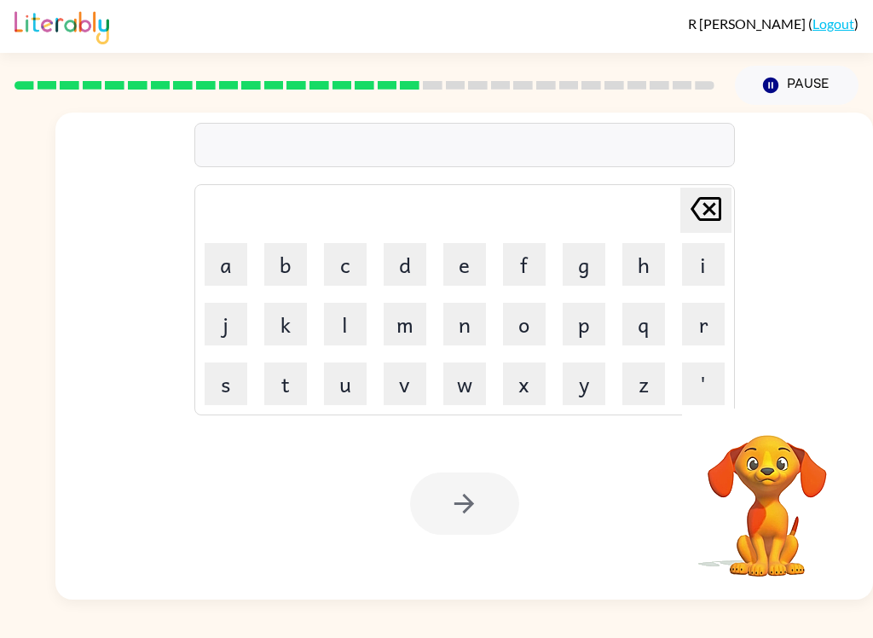
click at [721, 210] on icon "Delete Delete last character input" at bounding box center [705, 208] width 41 height 41
click at [720, 209] on icon at bounding box center [706, 209] width 31 height 24
click at [705, 201] on icon "Delete Delete last character input" at bounding box center [705, 208] width 41 height 41
click at [705, 200] on icon "Delete Delete last character input" at bounding box center [705, 208] width 41 height 41
click at [712, 188] on icon "Delete Delete last character input" at bounding box center [705, 208] width 41 height 41
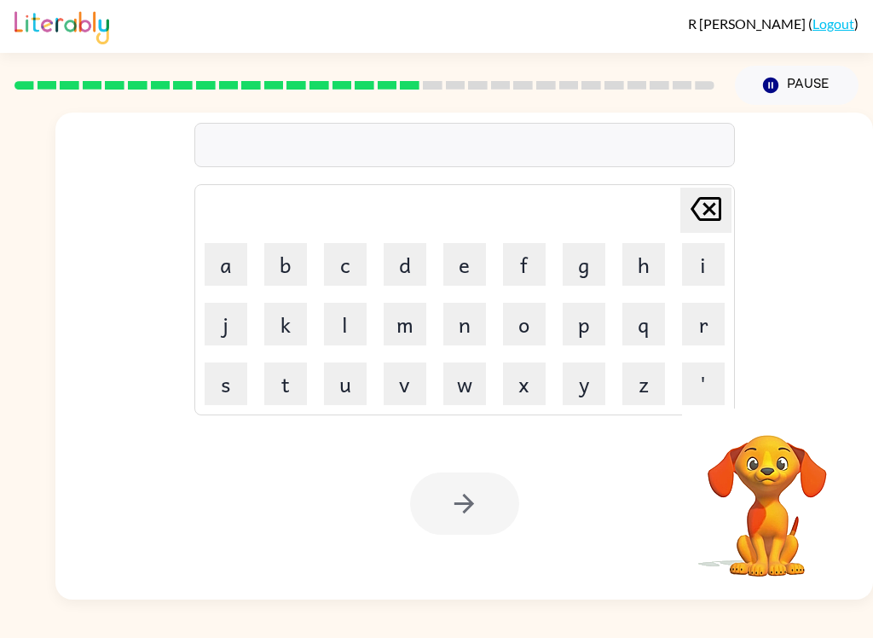
click at [711, 188] on icon "Delete Delete last character input" at bounding box center [705, 208] width 41 height 41
click at [728, 207] on button "Delete Delete last character input" at bounding box center [705, 210] width 51 height 45
click at [731, 210] on button "Delete Delete last character input" at bounding box center [705, 210] width 51 height 45
click at [720, 213] on icon at bounding box center [706, 209] width 31 height 24
click at [720, 212] on icon at bounding box center [706, 209] width 31 height 24
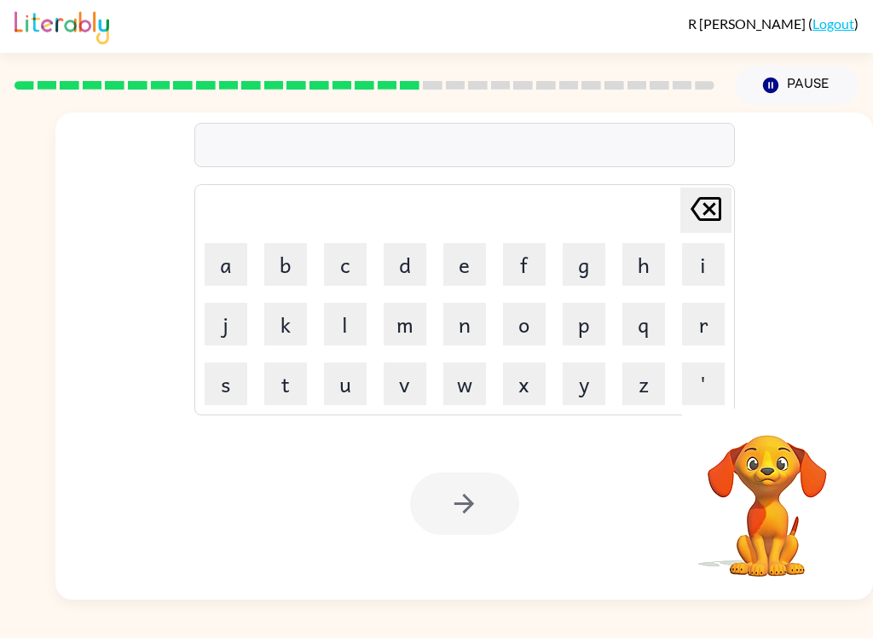
click at [714, 222] on icon "Delete Delete last character input" at bounding box center [705, 208] width 41 height 41
click at [714, 221] on icon at bounding box center [706, 209] width 31 height 24
click at [714, 214] on icon at bounding box center [706, 209] width 31 height 24
click at [714, 213] on icon at bounding box center [706, 209] width 31 height 24
click at [717, 217] on icon "Delete Delete last character input" at bounding box center [705, 208] width 41 height 41
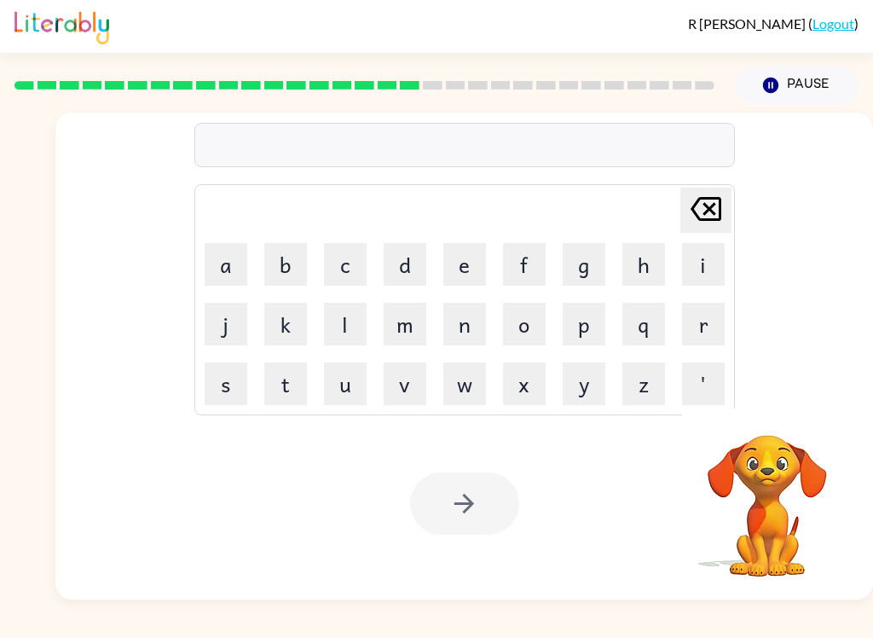
click at [716, 217] on icon "Delete Delete last character input" at bounding box center [705, 208] width 41 height 41
click at [717, 218] on icon "Delete Delete last character input" at bounding box center [705, 208] width 41 height 41
click at [716, 217] on icon "Delete Delete last character input" at bounding box center [705, 208] width 41 height 41
click at [711, 211] on icon at bounding box center [706, 209] width 31 height 24
click at [711, 210] on icon at bounding box center [706, 209] width 31 height 24
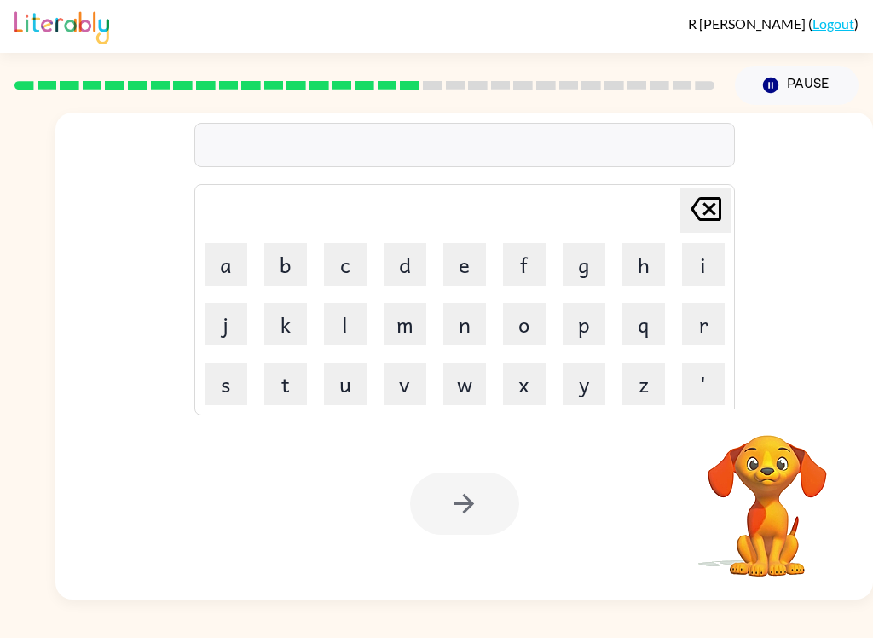
click at [707, 209] on icon at bounding box center [706, 209] width 31 height 24
click at [706, 213] on icon at bounding box center [706, 209] width 31 height 24
click at [705, 212] on icon at bounding box center [706, 209] width 31 height 24
click at [705, 199] on icon at bounding box center [706, 209] width 31 height 24
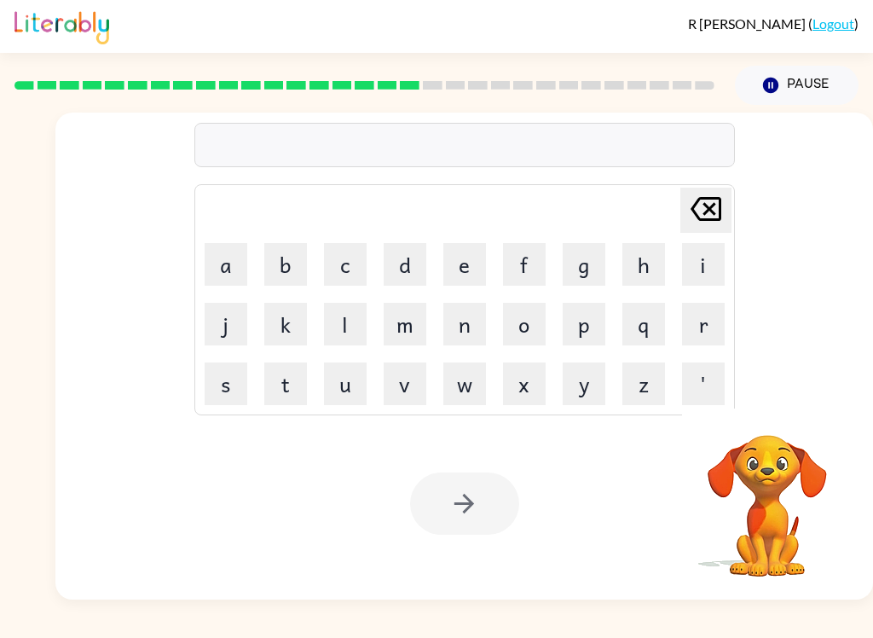
click at [705, 199] on icon at bounding box center [706, 209] width 31 height 24
click at [712, 199] on icon at bounding box center [706, 209] width 31 height 24
click at [725, 203] on icon "Delete Delete last character input" at bounding box center [705, 208] width 41 height 41
click at [724, 203] on icon "Delete Delete last character input" at bounding box center [705, 208] width 41 height 41
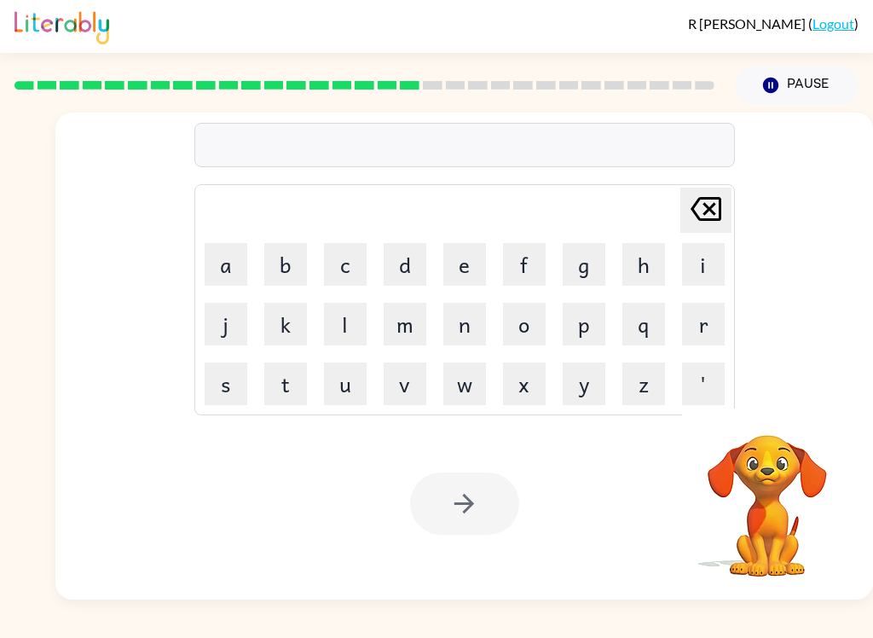
click at [721, 199] on icon "Delete Delete last character input" at bounding box center [705, 208] width 41 height 41
click at [721, 198] on icon "Delete Delete last character input" at bounding box center [705, 208] width 41 height 41
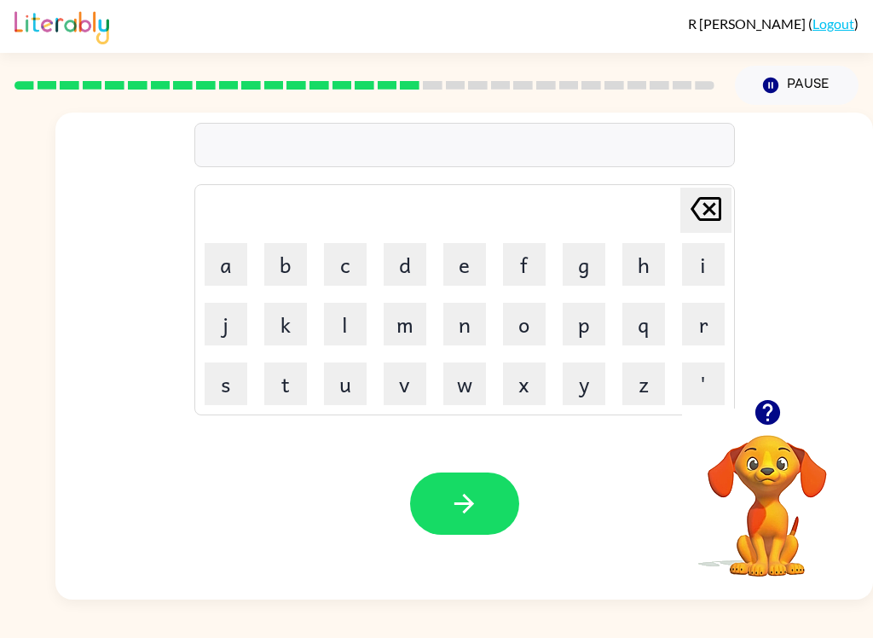
click at [714, 208] on icon "Delete Delete last character input" at bounding box center [705, 208] width 41 height 41
click at [718, 207] on icon "Delete Delete last character input" at bounding box center [705, 208] width 41 height 41
click at [708, 324] on button "r" at bounding box center [703, 324] width 43 height 43
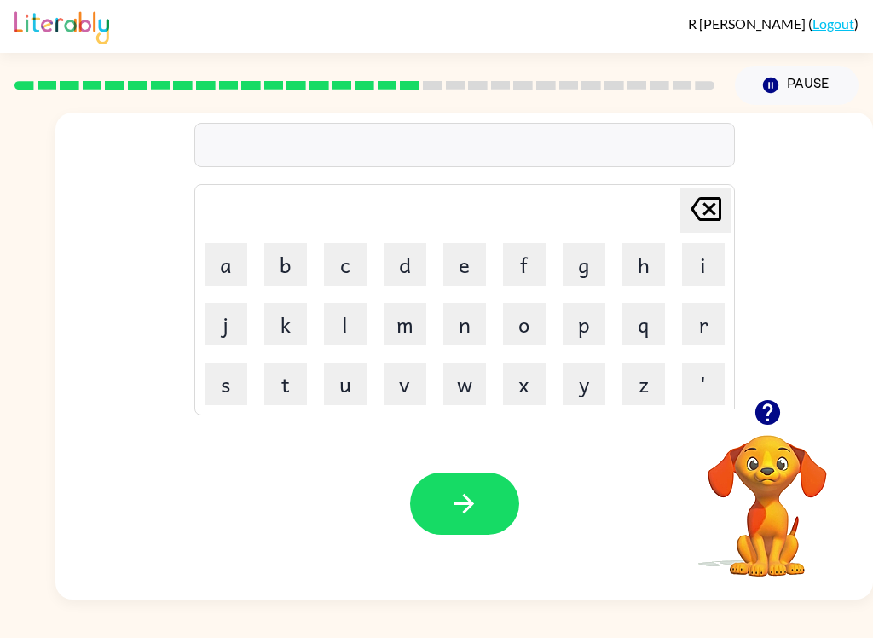
click at [713, 269] on button "i" at bounding box center [703, 264] width 43 height 43
click at [234, 371] on button "s" at bounding box center [226, 383] width 43 height 43
click at [275, 320] on button "k" at bounding box center [285, 324] width 43 height 43
click at [714, 262] on button "i" at bounding box center [703, 264] width 43 height 43
click at [479, 259] on button "e" at bounding box center [464, 264] width 43 height 43
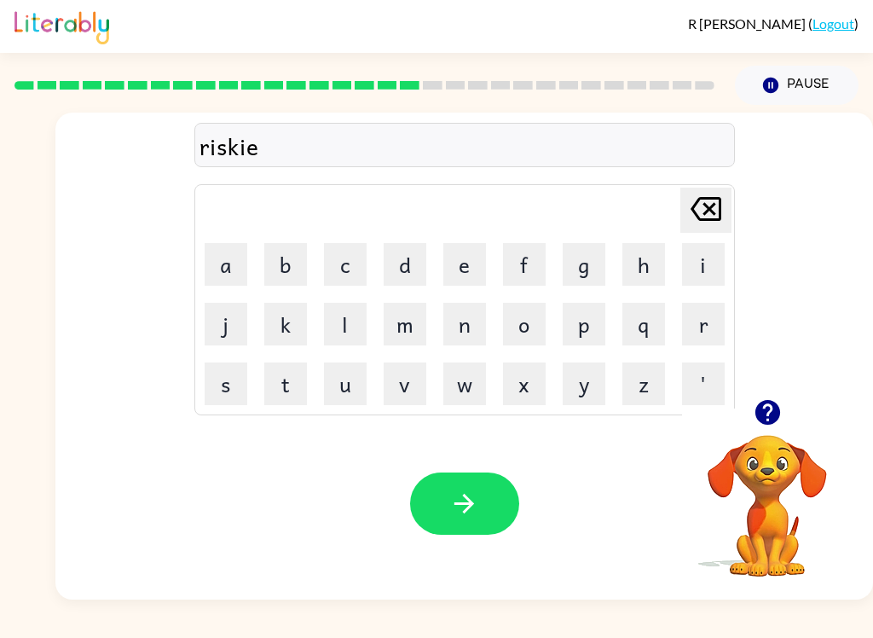
click at [221, 378] on button "s" at bounding box center [226, 383] width 43 height 43
click at [270, 382] on button "t" at bounding box center [285, 383] width 43 height 43
click at [478, 521] on button "button" at bounding box center [464, 503] width 109 height 62
click at [555, 138] on div at bounding box center [464, 145] width 541 height 44
click at [553, 136] on div at bounding box center [464, 145] width 541 height 44
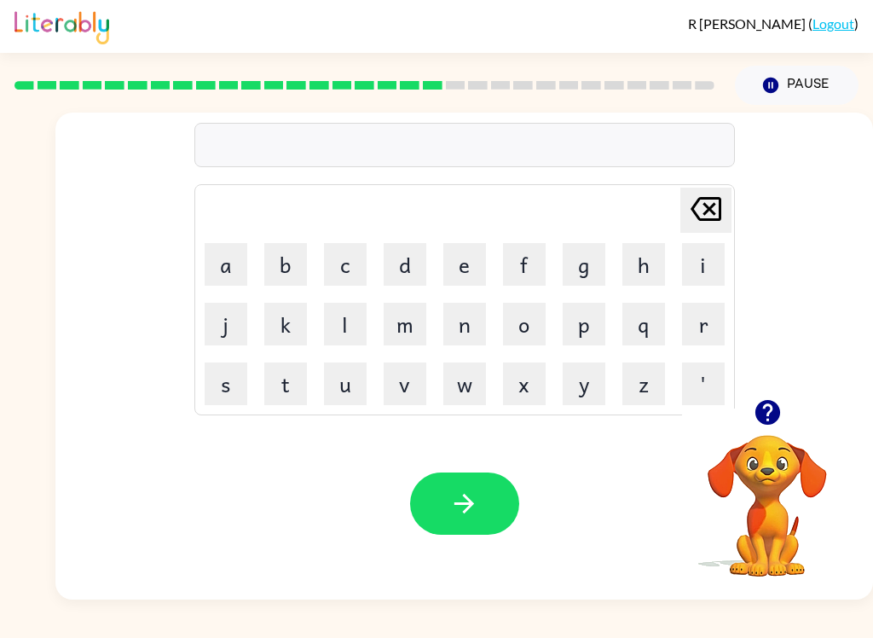
click at [224, 269] on button "a" at bounding box center [226, 264] width 43 height 43
click at [708, 332] on button "r" at bounding box center [703, 324] width 43 height 43
click at [338, 264] on button "c" at bounding box center [345, 264] width 43 height 43
click at [660, 262] on button "h" at bounding box center [643, 264] width 43 height 43
click at [472, 387] on button "w" at bounding box center [464, 383] width 43 height 43
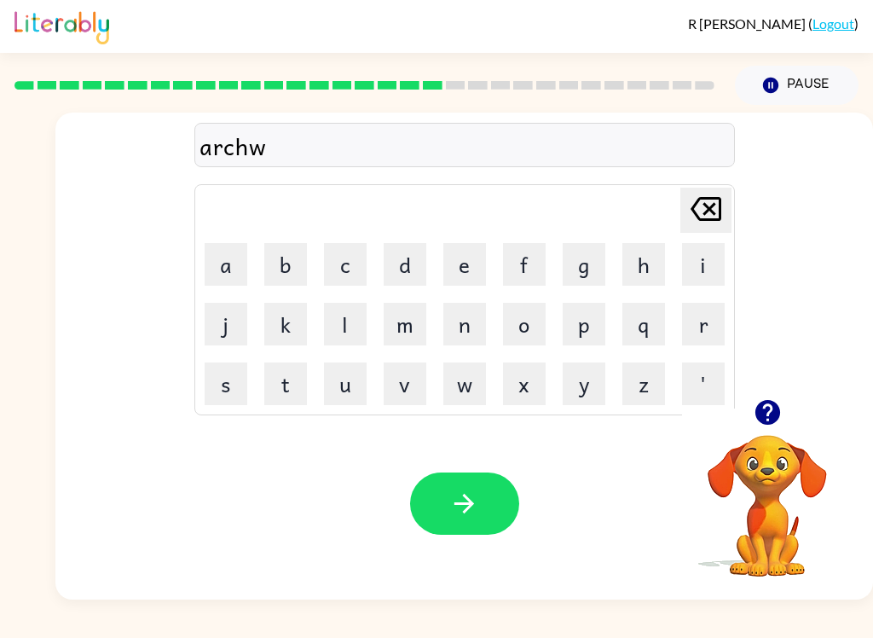
click at [220, 271] on button "a" at bounding box center [226, 264] width 43 height 43
click at [592, 377] on button "y" at bounding box center [584, 383] width 43 height 43
click at [490, 515] on button "button" at bounding box center [464, 503] width 109 height 62
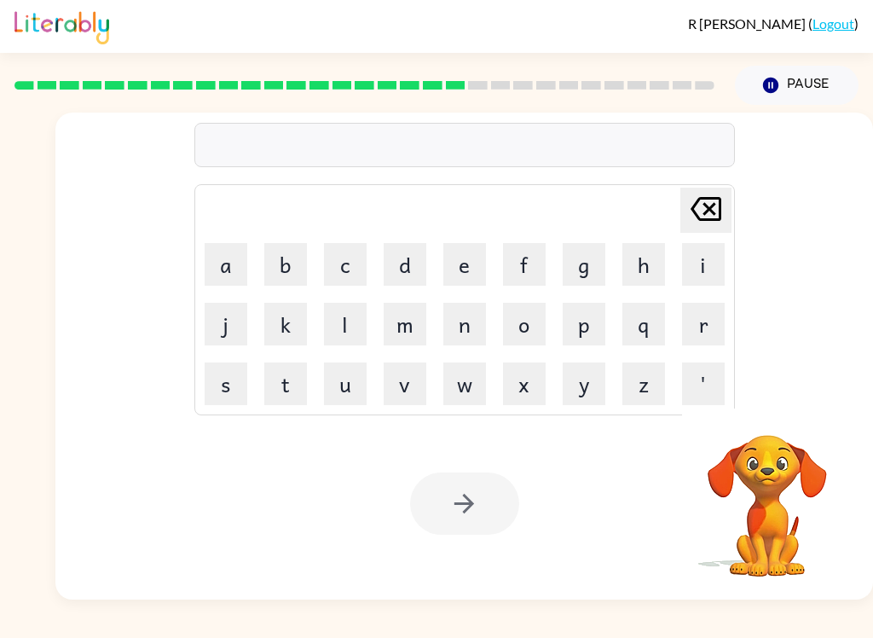
click at [528, 279] on button "f" at bounding box center [524, 264] width 43 height 43
click at [528, 278] on button "f" at bounding box center [524, 264] width 43 height 43
click at [709, 222] on icon "Delete Delete last character input" at bounding box center [705, 208] width 41 height 41
click at [523, 327] on button "o" at bounding box center [524, 324] width 43 height 43
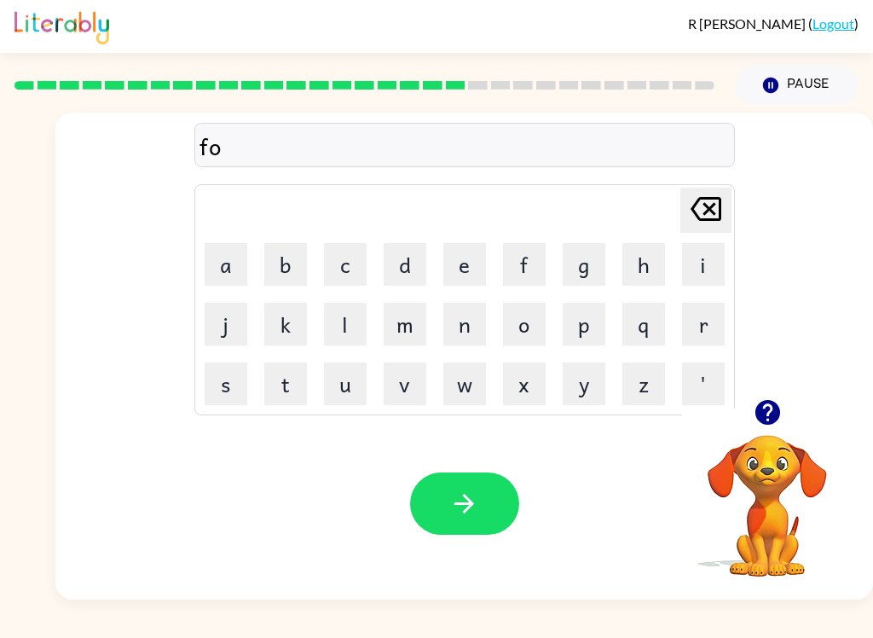
click at [338, 321] on button "l" at bounding box center [345, 324] width 43 height 43
click at [338, 320] on button "l" at bounding box center [345, 324] width 43 height 43
click at [539, 315] on button "o" at bounding box center [524, 324] width 43 height 43
click at [760, 413] on icon "button" at bounding box center [767, 412] width 25 height 25
click at [469, 387] on button "w" at bounding box center [464, 383] width 43 height 43
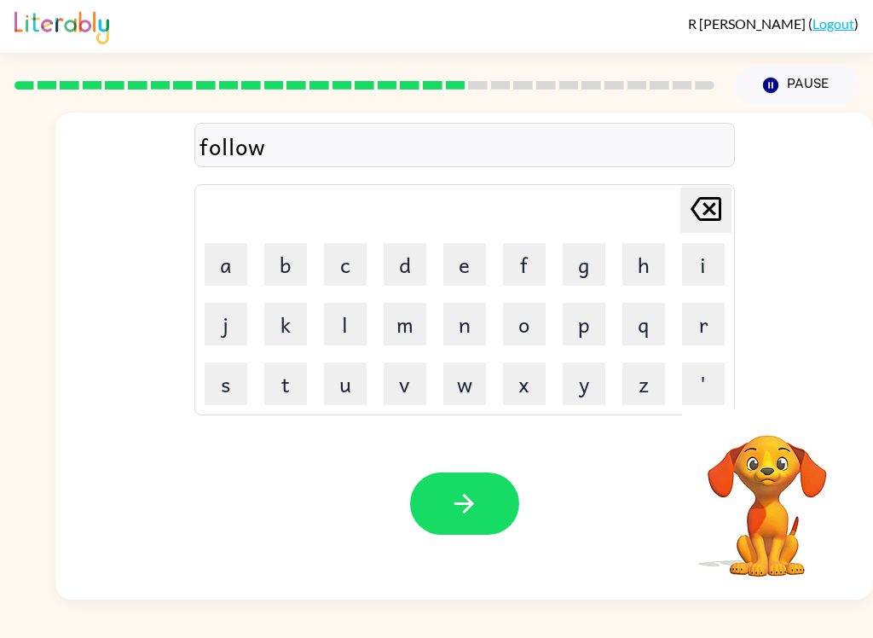
click at [463, 270] on button "e" at bounding box center [464, 264] width 43 height 43
click at [408, 284] on button "d" at bounding box center [405, 264] width 43 height 43
click at [449, 524] on button "button" at bounding box center [464, 503] width 109 height 62
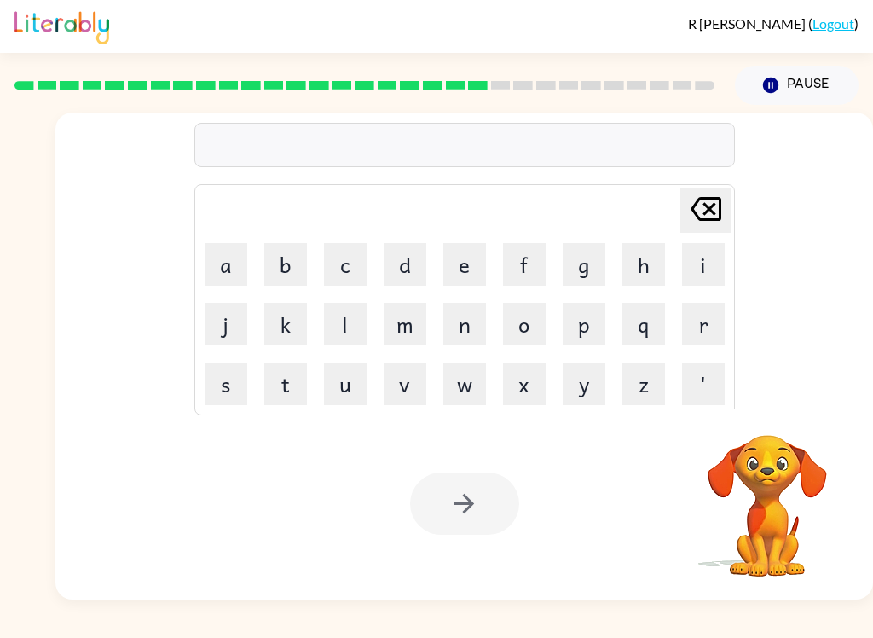
click at [350, 269] on button "c" at bounding box center [345, 264] width 43 height 43
click at [471, 280] on button "e" at bounding box center [464, 264] width 43 height 43
click at [450, 320] on button "n" at bounding box center [464, 324] width 43 height 43
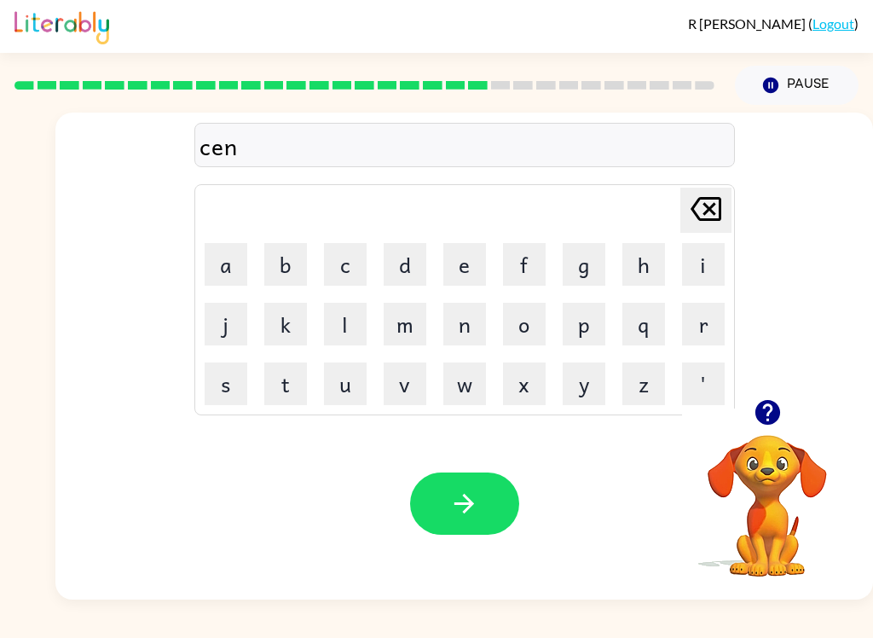
click at [284, 370] on button "t" at bounding box center [285, 383] width 43 height 43
click at [700, 265] on button "i" at bounding box center [703, 264] width 43 height 43
click at [781, 415] on icon "button" at bounding box center [768, 412] width 30 height 30
click at [590, 319] on button "p" at bounding box center [584, 324] width 43 height 43
click at [707, 268] on button "i" at bounding box center [703, 264] width 43 height 43
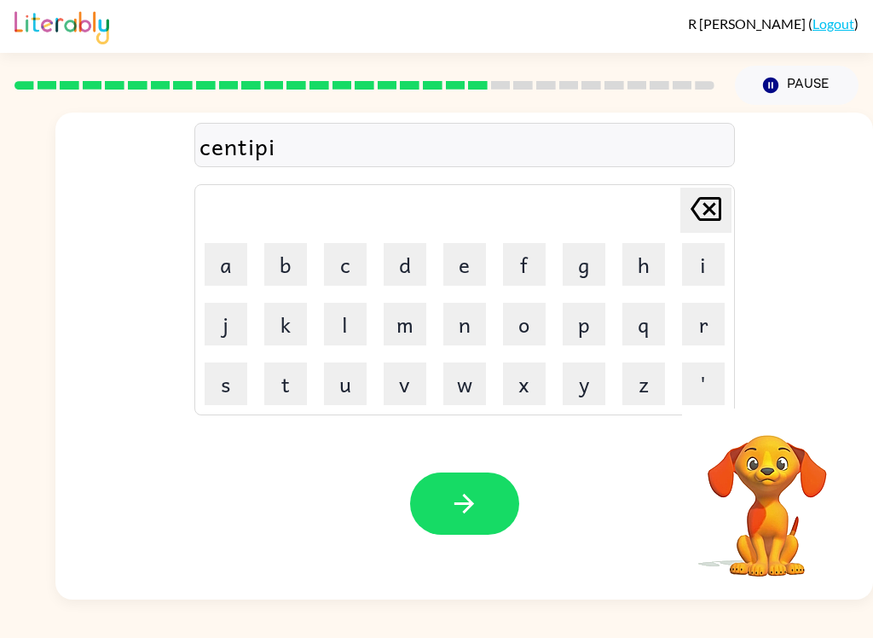
click at [413, 257] on button "d" at bounding box center [405, 264] width 43 height 43
click at [714, 200] on icon "Delete Delete last character input" at bounding box center [705, 208] width 41 height 41
click at [460, 278] on button "e" at bounding box center [464, 264] width 43 height 43
click at [483, 495] on button "button" at bounding box center [464, 503] width 109 height 62
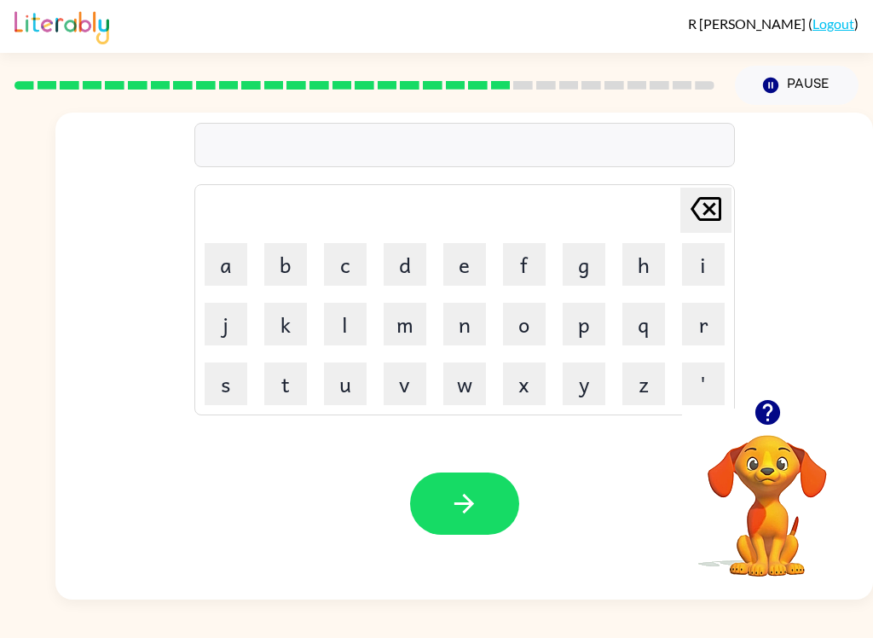
click at [226, 379] on button "s" at bounding box center [226, 383] width 43 height 43
click at [351, 391] on button "u" at bounding box center [345, 383] width 43 height 43
click at [232, 387] on button "s" at bounding box center [226, 383] width 43 height 43
click at [295, 386] on button "t" at bounding box center [285, 383] width 43 height 43
click at [210, 257] on button "a" at bounding box center [226, 264] width 43 height 43
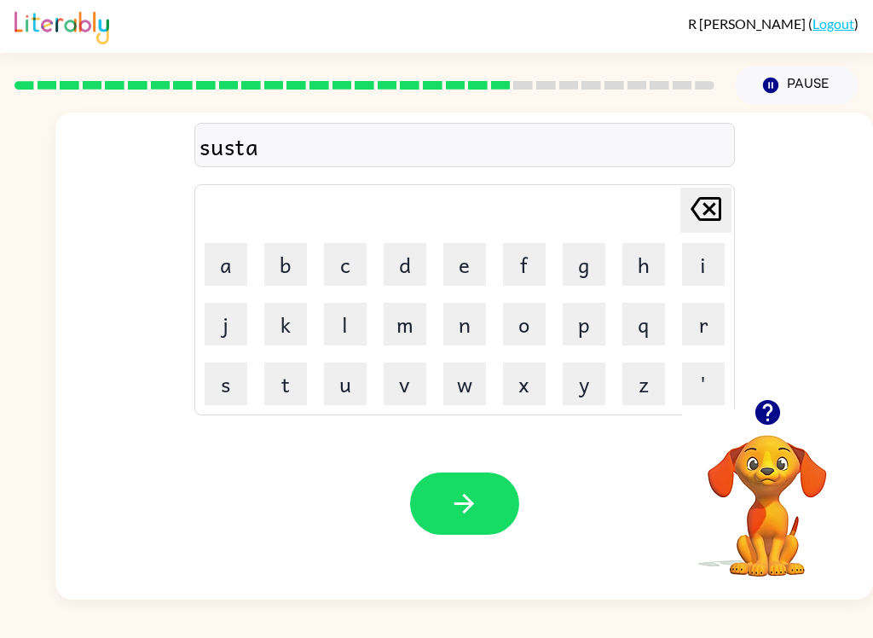
click at [696, 266] on button "i" at bounding box center [703, 264] width 43 height 43
click at [476, 330] on button "n" at bounding box center [464, 324] width 43 height 43
click at [469, 520] on button "button" at bounding box center [464, 503] width 109 height 62
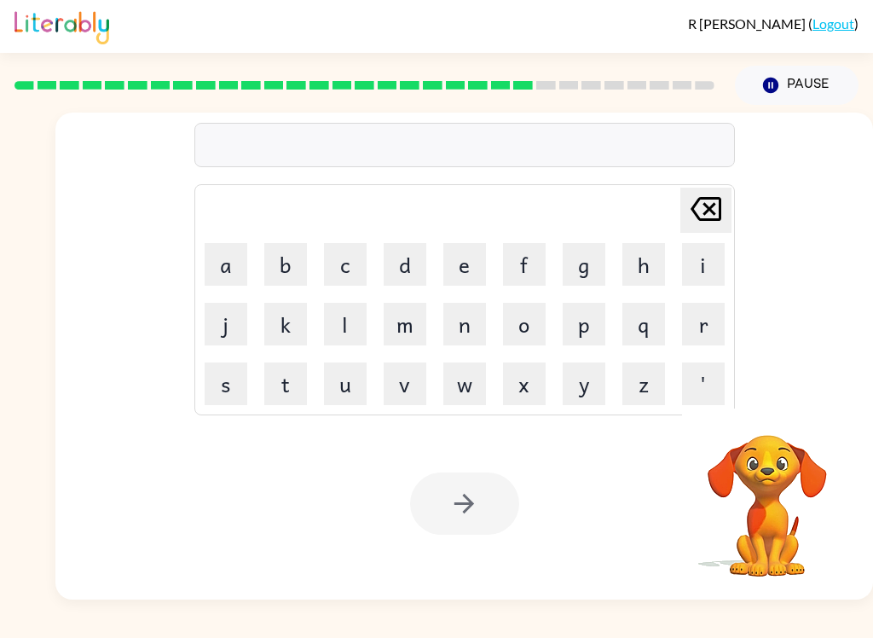
click at [535, 259] on button "f" at bounding box center [524, 264] width 43 height 43
click at [533, 322] on button "o" at bounding box center [524, 324] width 43 height 43
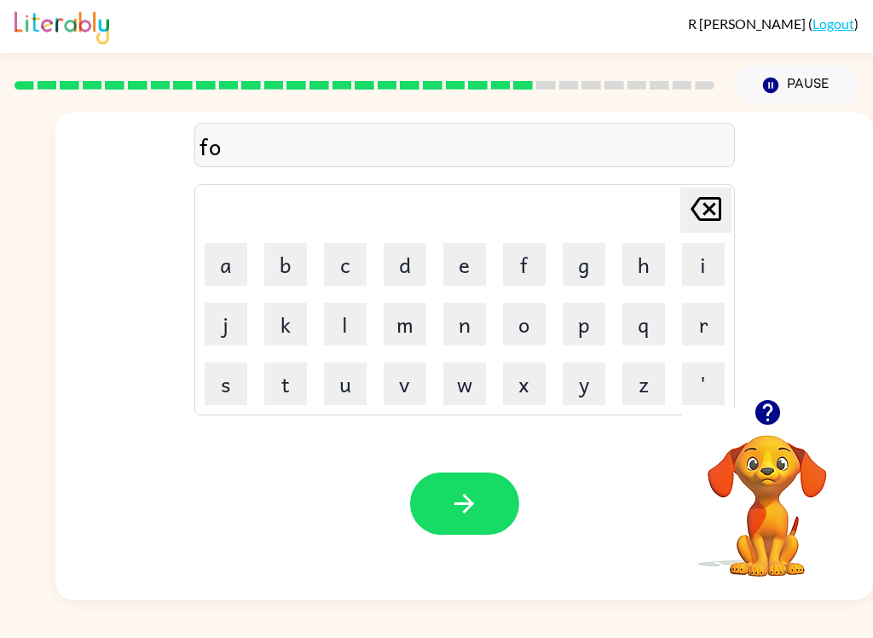
click at [483, 385] on button "w" at bounding box center [464, 383] width 43 height 43
click at [219, 269] on button "a" at bounding box center [226, 264] width 43 height 43
click at [708, 309] on button "r" at bounding box center [703, 324] width 43 height 43
click at [406, 275] on button "d" at bounding box center [405, 264] width 43 height 43
click at [465, 508] on icon "button" at bounding box center [464, 504] width 30 height 30
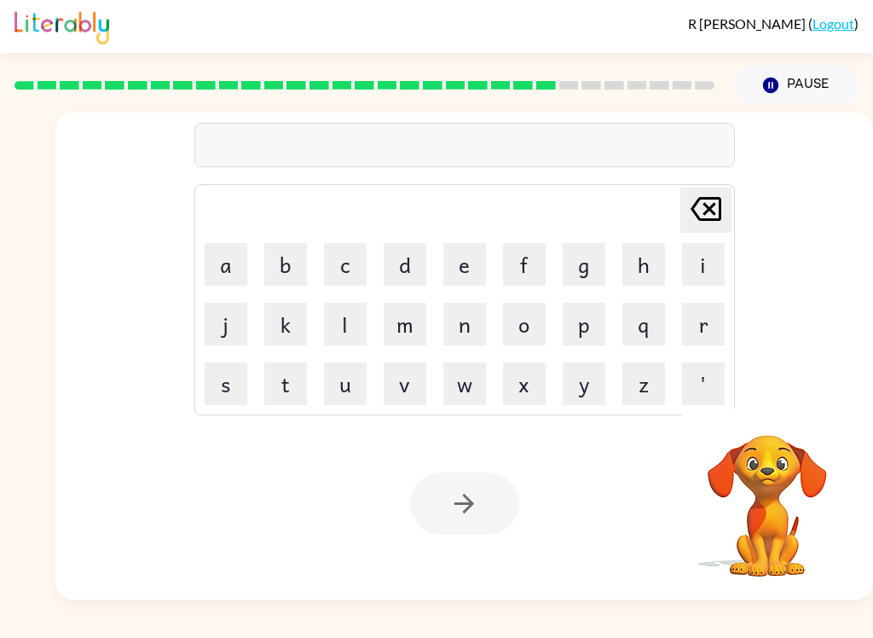
click at [714, 324] on button "r" at bounding box center [703, 324] width 43 height 43
click at [473, 269] on button "e" at bounding box center [464, 264] width 43 height 43
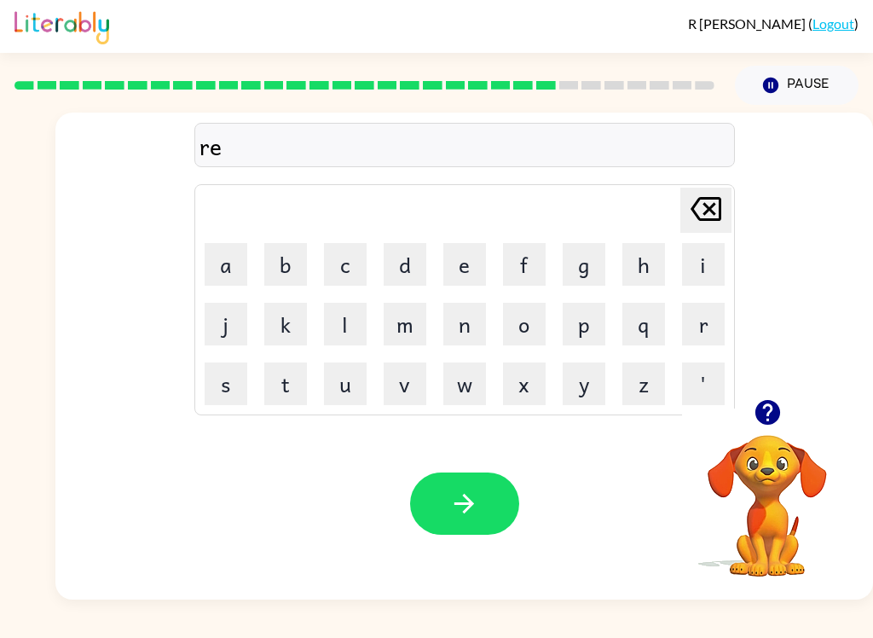
click at [335, 327] on button "l" at bounding box center [345, 324] width 43 height 43
click at [224, 260] on button "a" at bounding box center [226, 264] width 43 height 43
click at [289, 376] on button "t" at bounding box center [285, 383] width 43 height 43
click at [483, 258] on button "e" at bounding box center [464, 264] width 43 height 43
click at [408, 272] on button "d" at bounding box center [405, 264] width 43 height 43
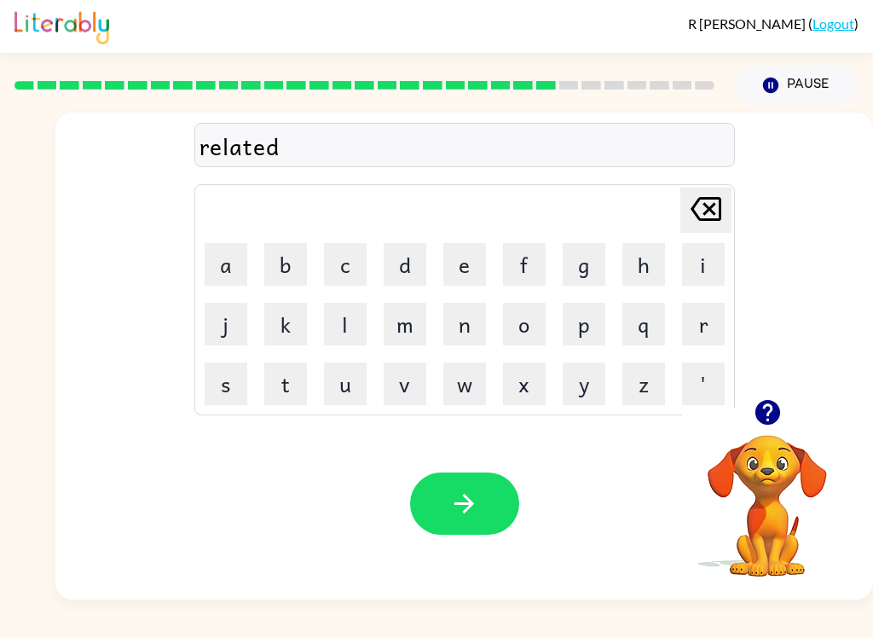
click at [502, 519] on button "button" at bounding box center [464, 503] width 109 height 62
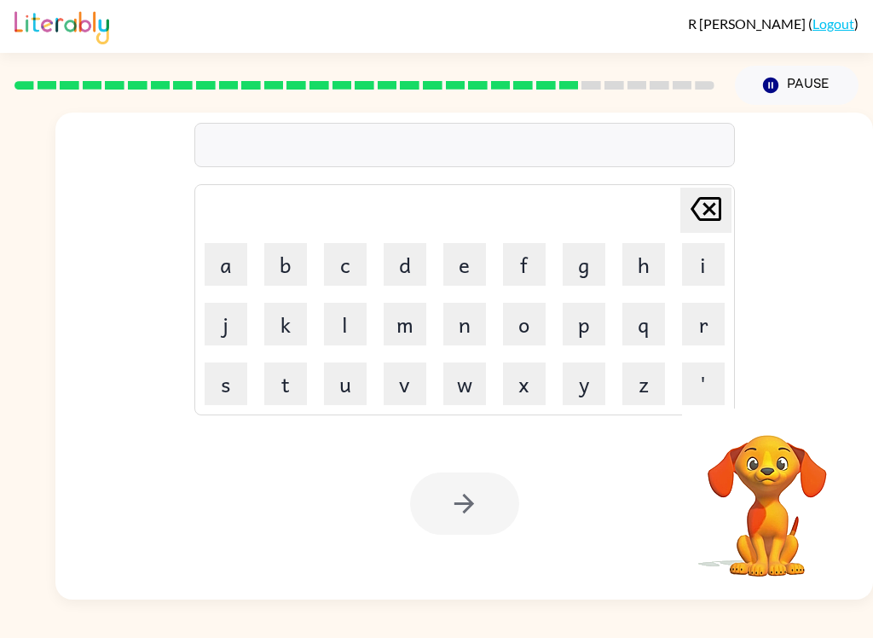
click at [587, 270] on button "g" at bounding box center [584, 264] width 43 height 43
click at [538, 328] on button "o" at bounding box center [524, 324] width 43 height 43
click at [304, 257] on button "b" at bounding box center [285, 264] width 43 height 43
click at [337, 306] on button "l" at bounding box center [345, 324] width 43 height 43
click at [716, 257] on button "i" at bounding box center [703, 264] width 43 height 43
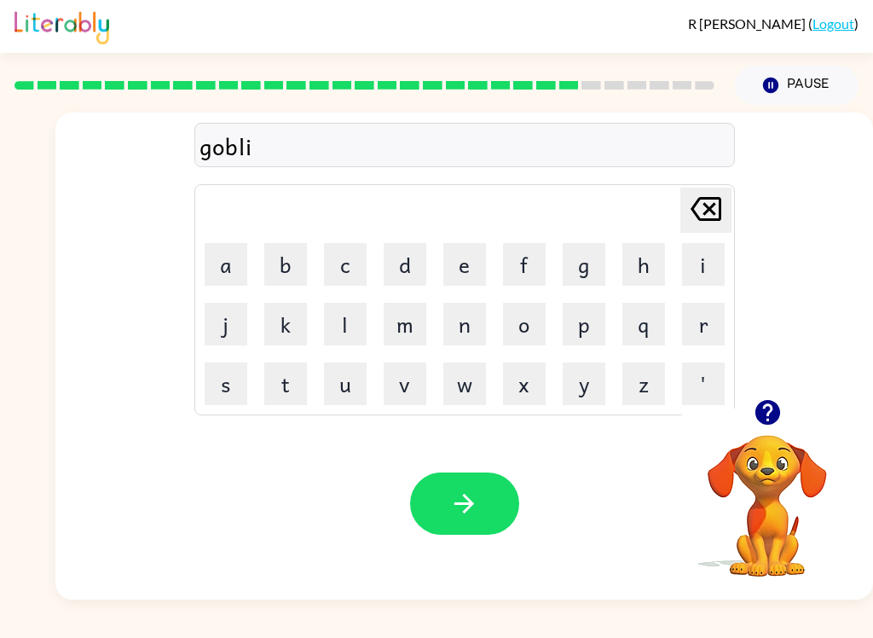
click at [477, 325] on button "n" at bounding box center [464, 324] width 43 height 43
click at [487, 489] on button "button" at bounding box center [464, 503] width 109 height 62
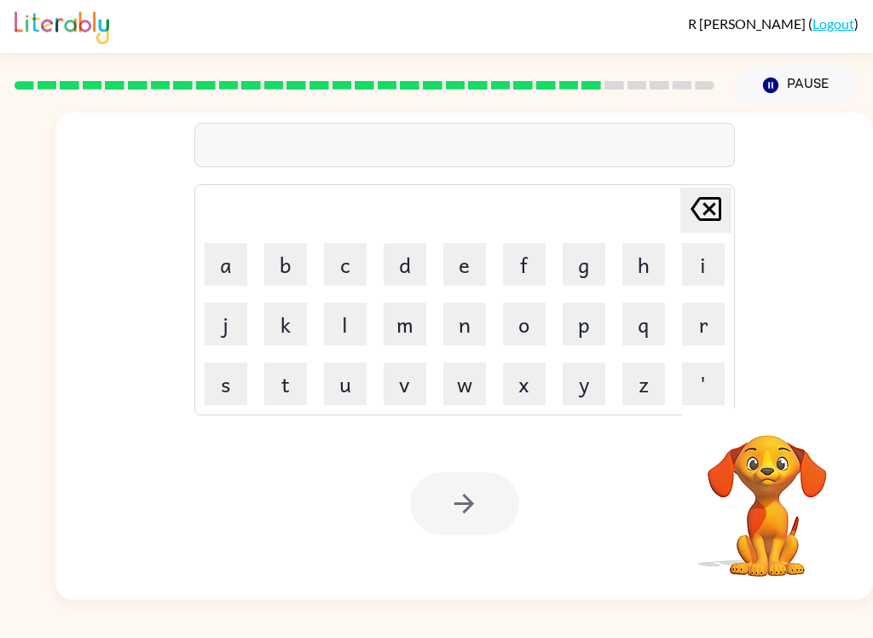
click at [330, 309] on button "l" at bounding box center [345, 324] width 43 height 43
click at [344, 378] on button "u" at bounding box center [345, 383] width 43 height 43
click at [400, 336] on button "m" at bounding box center [405, 324] width 43 height 43
click at [280, 266] on button "b" at bounding box center [285, 264] width 43 height 43
click at [474, 267] on button "e" at bounding box center [464, 264] width 43 height 43
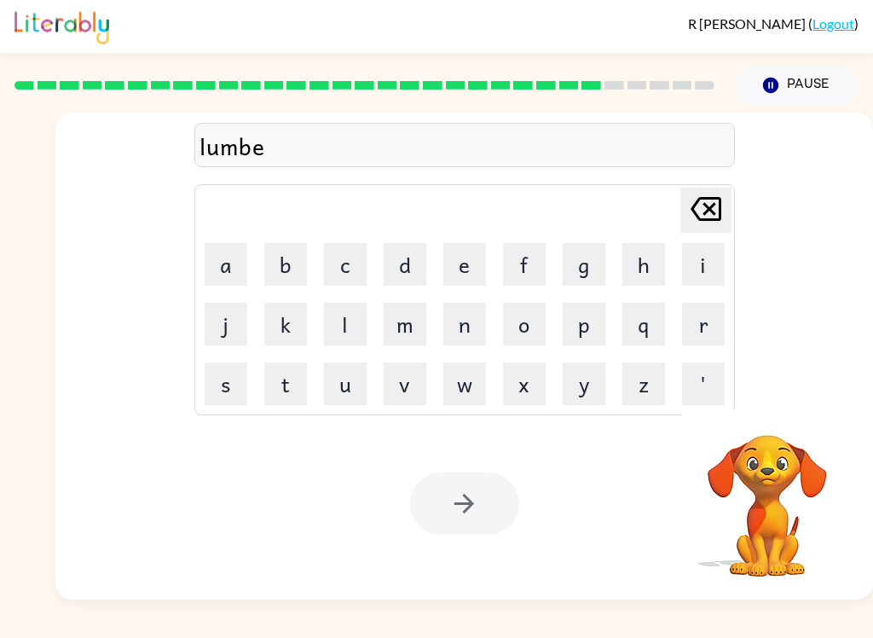
click at [708, 334] on button "r" at bounding box center [703, 324] width 43 height 43
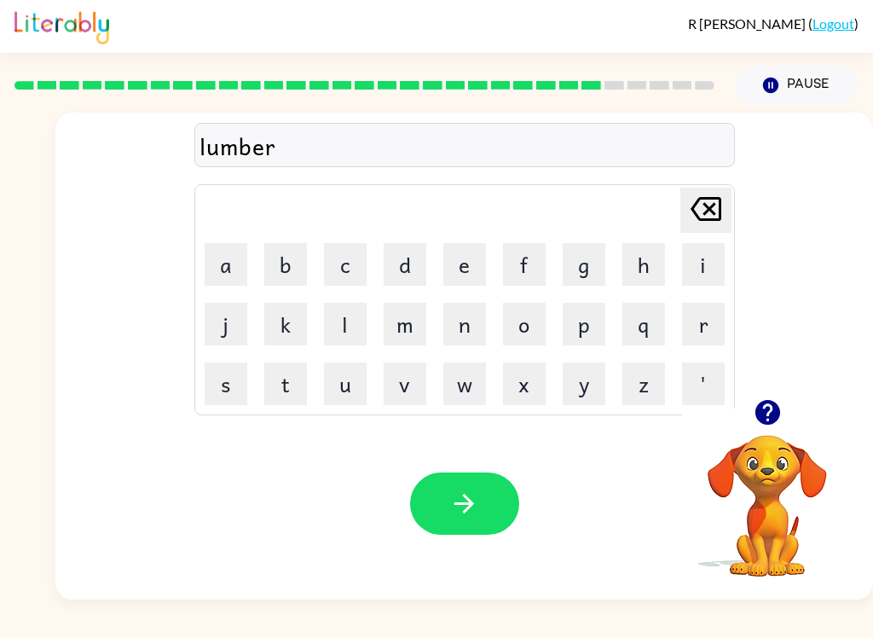
click at [215, 332] on button "j" at bounding box center [226, 324] width 43 height 43
click at [210, 263] on button "a" at bounding box center [226, 264] width 43 height 43
click at [328, 254] on button "c" at bounding box center [345, 264] width 43 height 43
click at [279, 323] on button "k" at bounding box center [285, 324] width 43 height 43
click at [478, 502] on icon "button" at bounding box center [464, 504] width 30 height 30
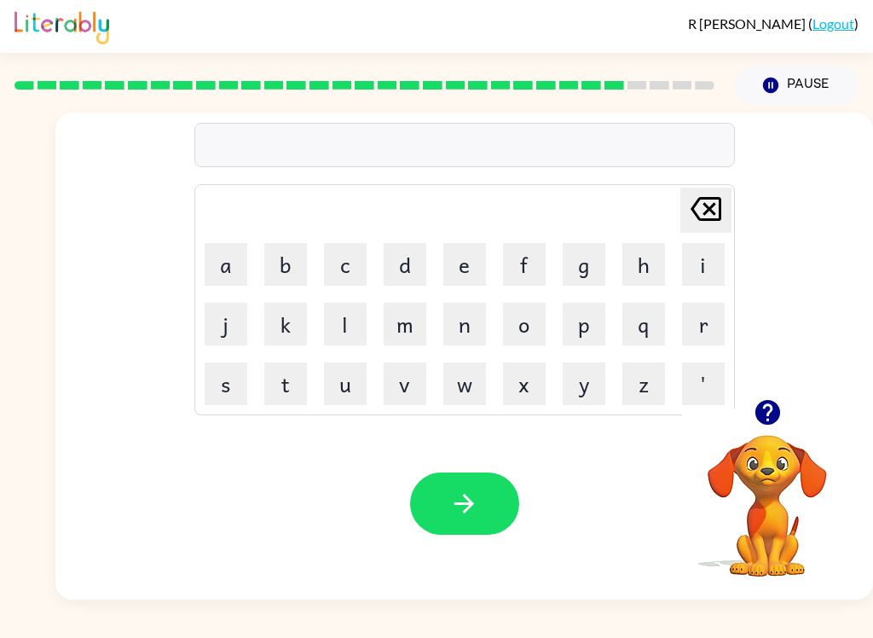
click at [591, 339] on button "p" at bounding box center [584, 324] width 43 height 43
click at [714, 260] on button "i" at bounding box center [703, 264] width 43 height 43
click at [697, 329] on button "r" at bounding box center [703, 324] width 43 height 43
click at [457, 266] on button "e" at bounding box center [464, 264] width 43 height 43
click at [359, 273] on button "c" at bounding box center [345, 264] width 43 height 43
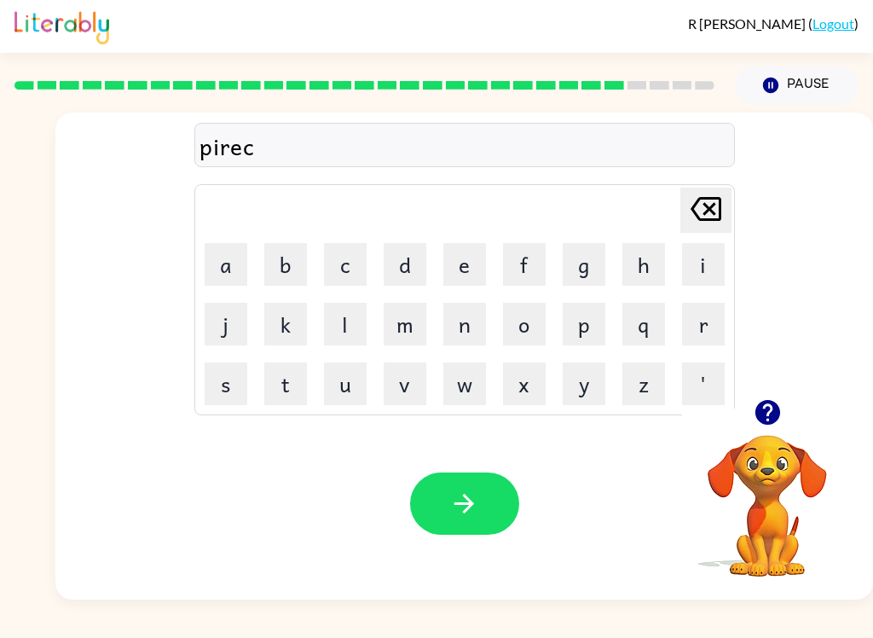
click at [468, 263] on button "e" at bounding box center [464, 264] width 43 height 43
click at [457, 515] on icon "button" at bounding box center [464, 504] width 30 height 30
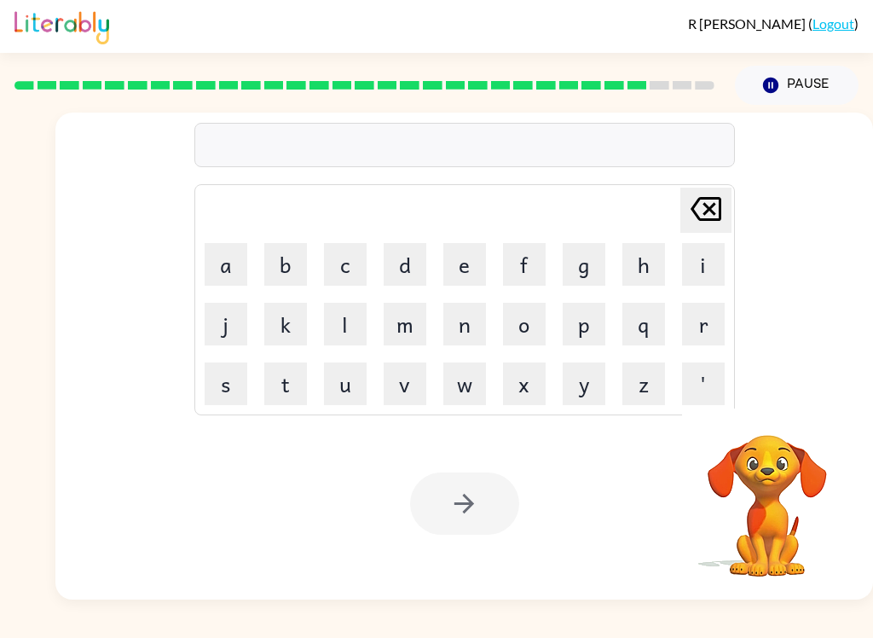
click at [530, 276] on button "f" at bounding box center [524, 264] width 43 height 43
click at [713, 199] on icon at bounding box center [706, 209] width 31 height 24
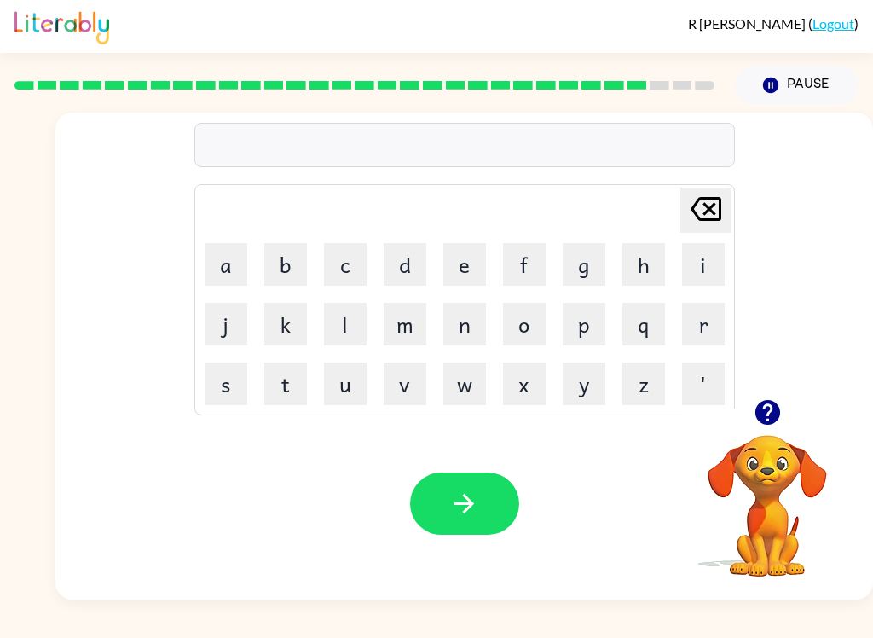
click at [288, 396] on button "t" at bounding box center [285, 383] width 43 height 43
click at [770, 401] on icon "button" at bounding box center [768, 412] width 30 height 30
click at [655, 263] on button "h" at bounding box center [643, 264] width 43 height 43
click at [703, 269] on button "i" at bounding box center [703, 264] width 43 height 43
click at [477, 338] on button "n" at bounding box center [464, 324] width 43 height 43
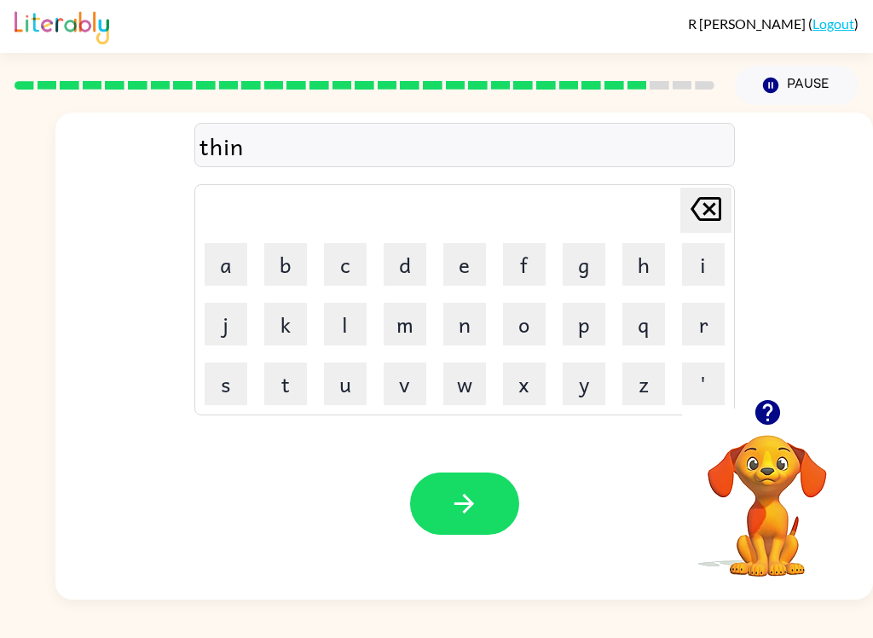
click at [480, 500] on button "button" at bounding box center [464, 503] width 109 height 62
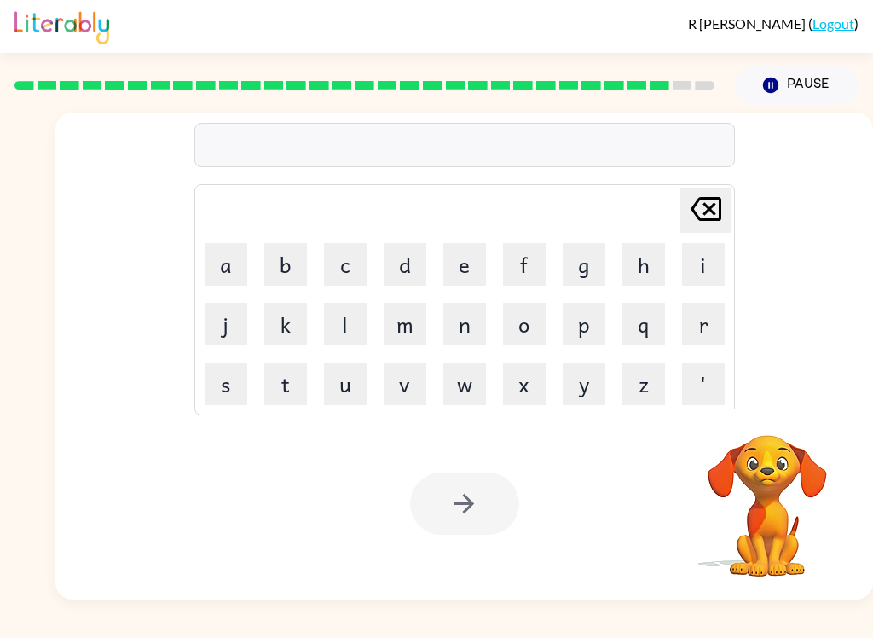
click at [223, 393] on button "s" at bounding box center [226, 383] width 43 height 43
click at [714, 259] on button "i" at bounding box center [703, 264] width 43 height 43
click at [347, 332] on button "l" at bounding box center [345, 324] width 43 height 43
click at [415, 379] on button "v" at bounding box center [405, 383] width 43 height 43
click at [465, 267] on button "e" at bounding box center [464, 264] width 43 height 43
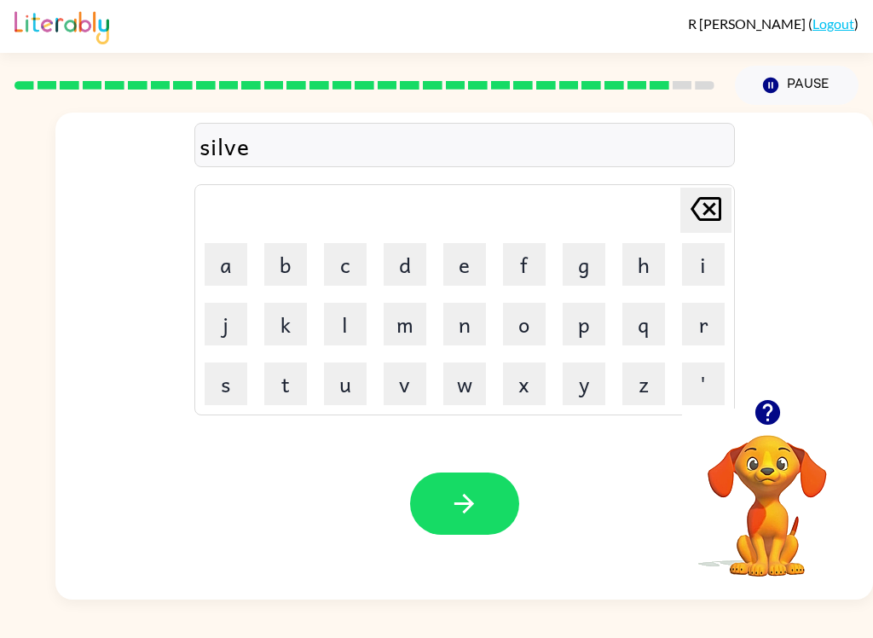
click at [689, 321] on button "r" at bounding box center [703, 324] width 43 height 43
click at [461, 382] on button "w" at bounding box center [464, 383] width 43 height 43
click at [221, 258] on button "a" at bounding box center [226, 264] width 43 height 43
click at [706, 320] on button "r" at bounding box center [703, 324] width 43 height 43
click at [473, 274] on button "e" at bounding box center [464, 264] width 43 height 43
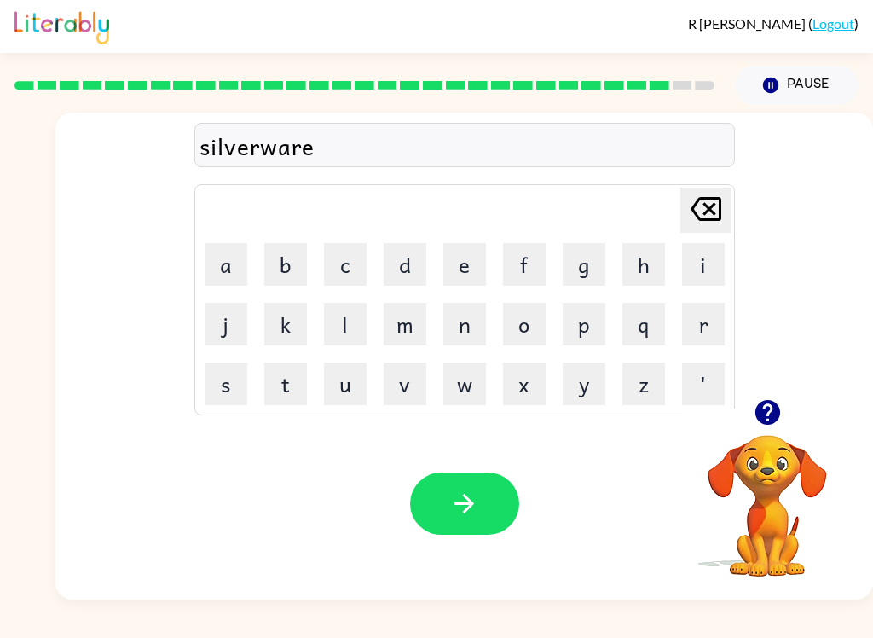
click at [481, 506] on button "button" at bounding box center [464, 503] width 109 height 62
click at [333, 373] on button "u" at bounding box center [345, 383] width 43 height 43
click at [480, 315] on button "n" at bounding box center [464, 324] width 43 height 43
click at [218, 266] on button "a" at bounding box center [226, 264] width 43 height 43
click at [533, 253] on button "f" at bounding box center [524, 264] width 43 height 43
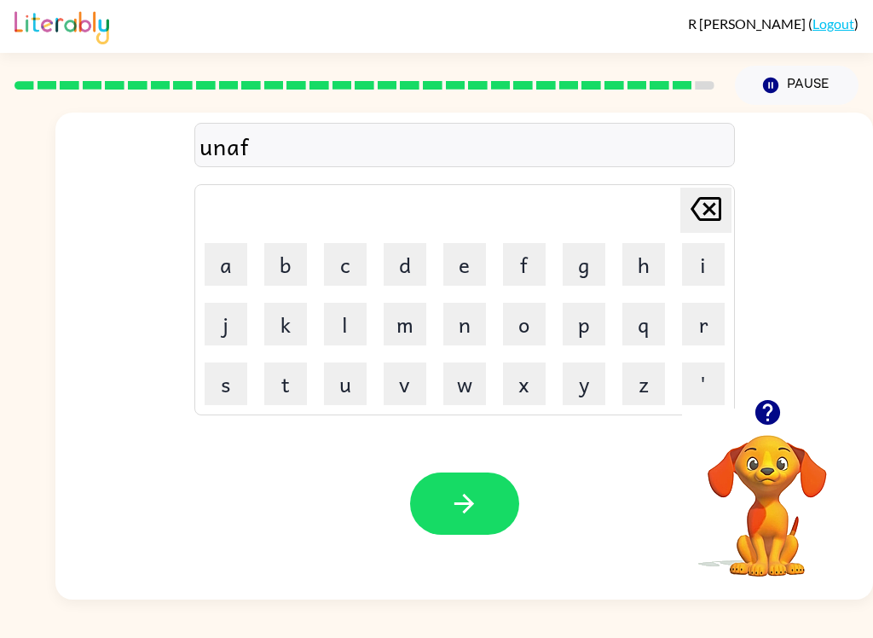
click at [717, 319] on button "r" at bounding box center [703, 324] width 43 height 43
click at [218, 268] on button "a" at bounding box center [226, 264] width 43 height 43
click at [702, 263] on button "i" at bounding box center [703, 264] width 43 height 43
click at [414, 256] on button "d" at bounding box center [405, 264] width 43 height 43
click at [485, 529] on button "button" at bounding box center [464, 503] width 109 height 62
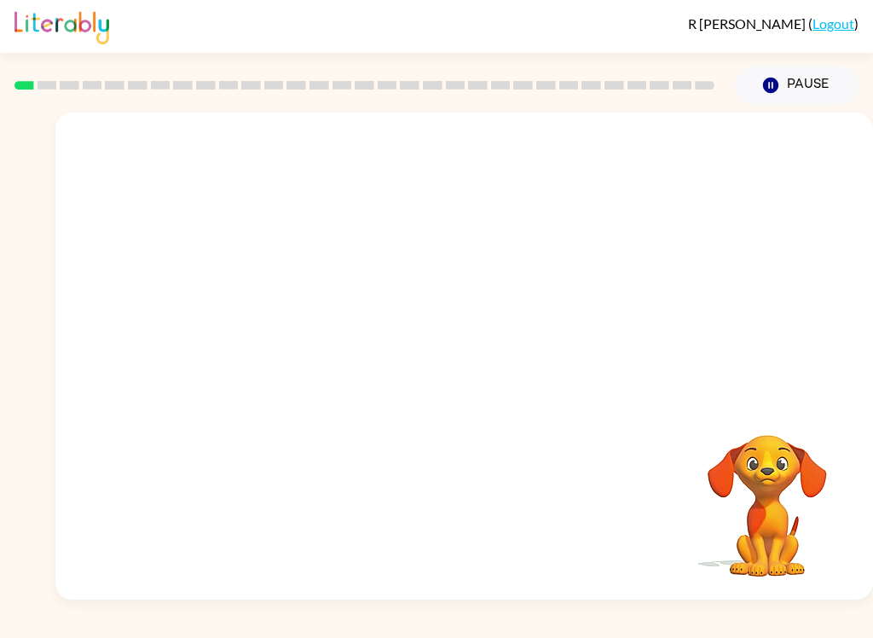
click at [259, 205] on video "Your browser must support playing .mp4 files to use Literably. Please try using…" at bounding box center [464, 256] width 818 height 286
click at [263, 224] on video "Your browser must support playing .mp4 files to use Literably. Please try using…" at bounding box center [464, 256] width 818 height 286
click at [268, 222] on video "Your browser must support playing .mp4 files to use Literably. Please try using…" at bounding box center [464, 256] width 818 height 286
click at [267, 222] on video "Your browser must support playing .mp4 files to use Literably. Please try using…" at bounding box center [464, 256] width 818 height 286
click at [266, 216] on video "Your browser must support playing .mp4 files to use Literably. Please try using…" at bounding box center [464, 256] width 818 height 286
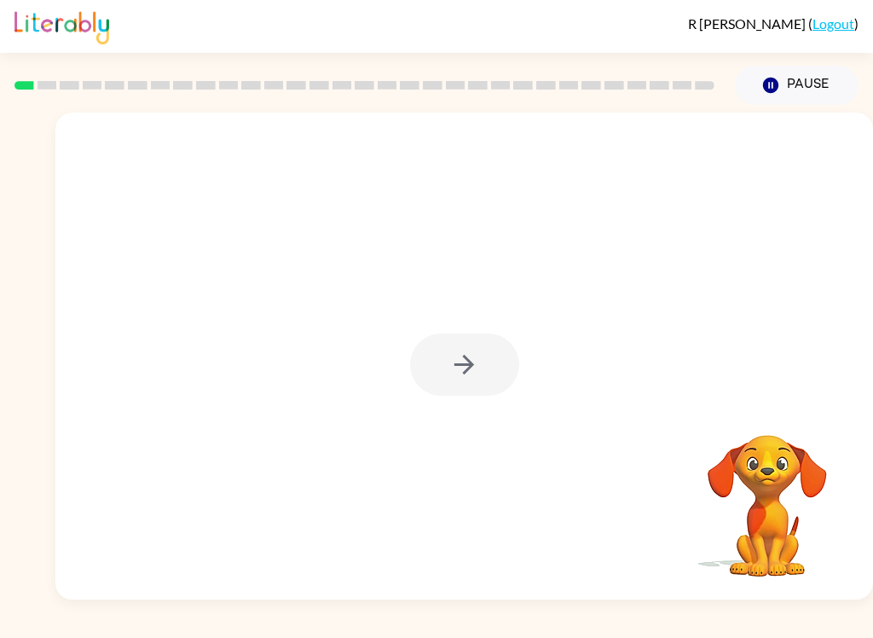
click at [485, 367] on div at bounding box center [464, 364] width 109 height 62
click at [470, 355] on icon "button" at bounding box center [464, 365] width 30 height 30
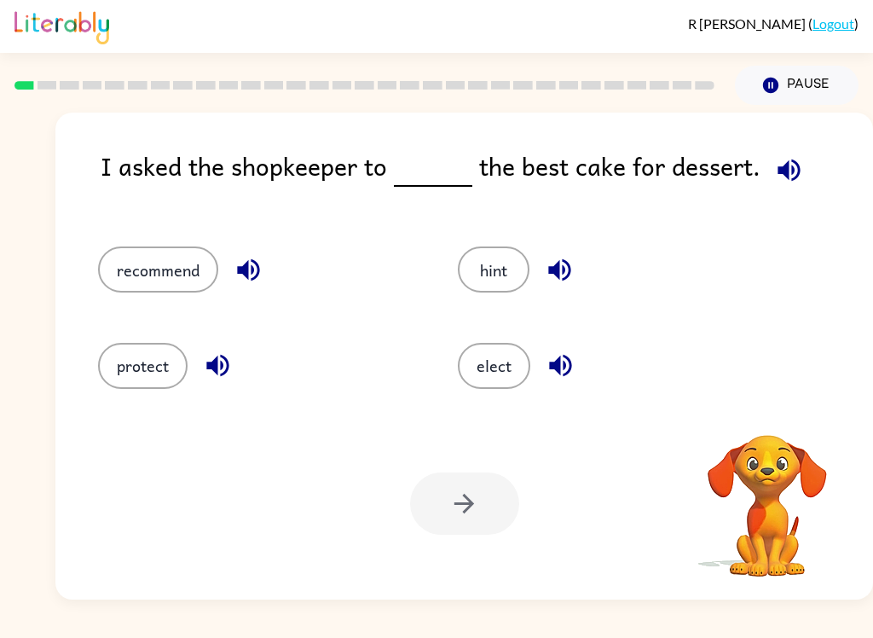
click at [145, 281] on button "recommend" at bounding box center [158, 269] width 120 height 46
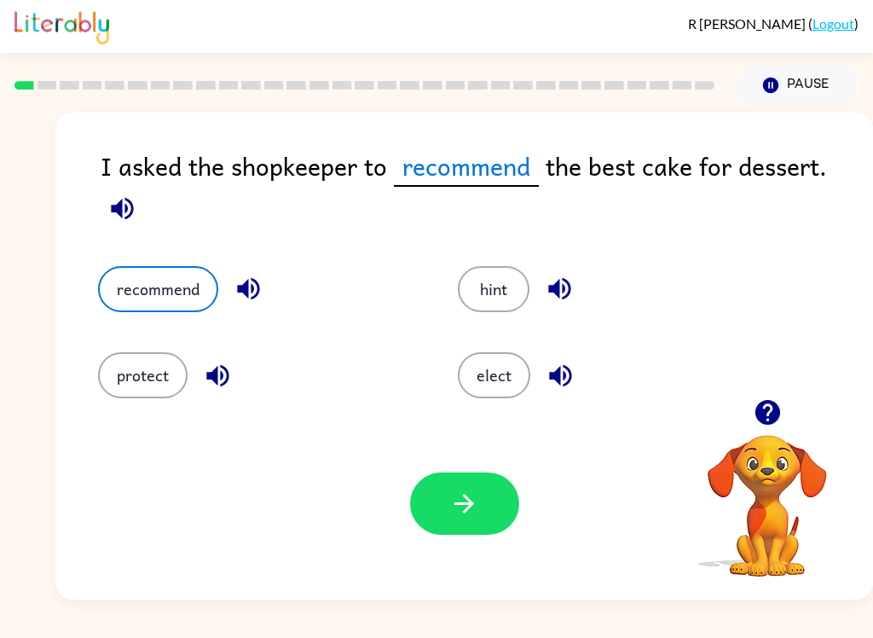
click at [494, 531] on button "button" at bounding box center [464, 503] width 109 height 62
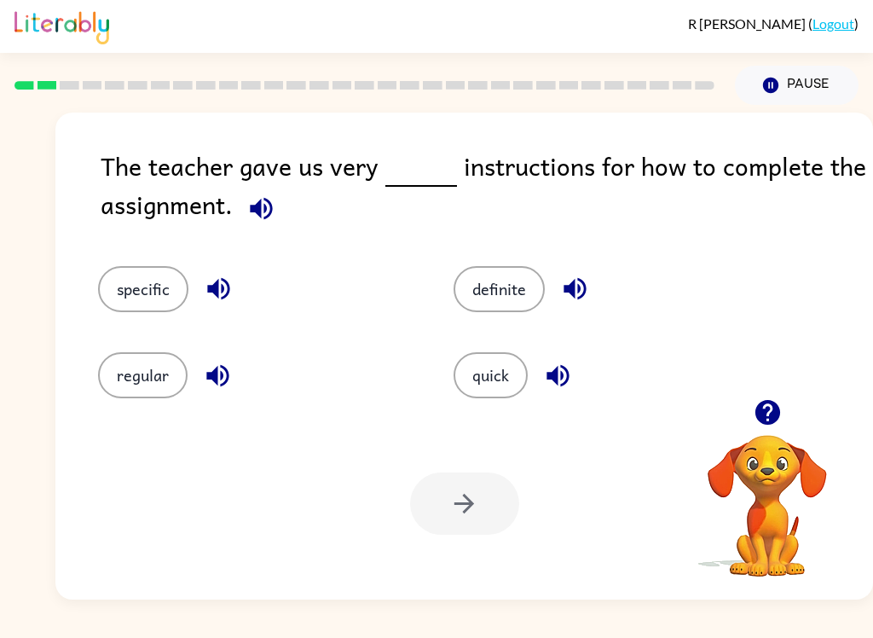
click at [144, 294] on button "specific" at bounding box center [143, 289] width 90 height 46
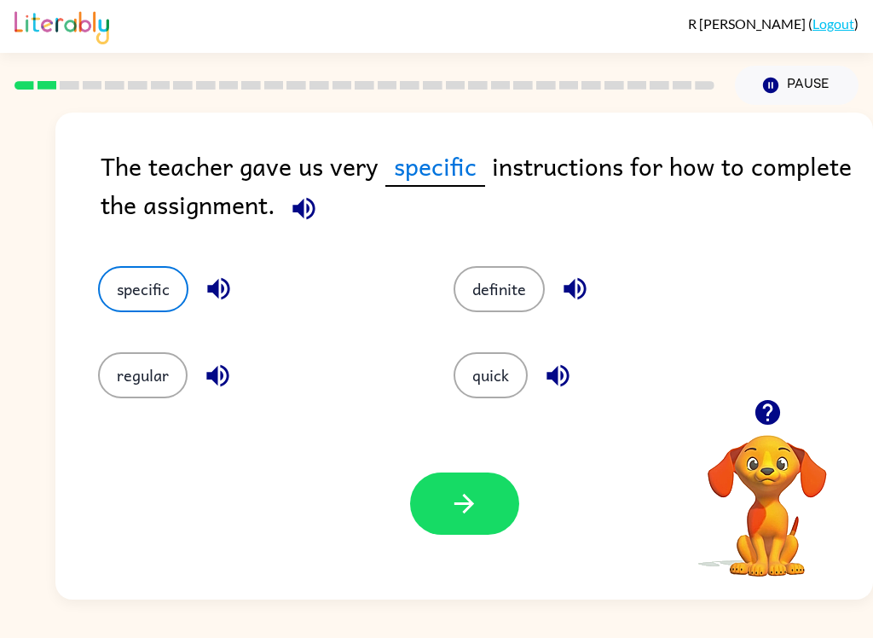
click at [476, 532] on button "button" at bounding box center [464, 503] width 109 height 62
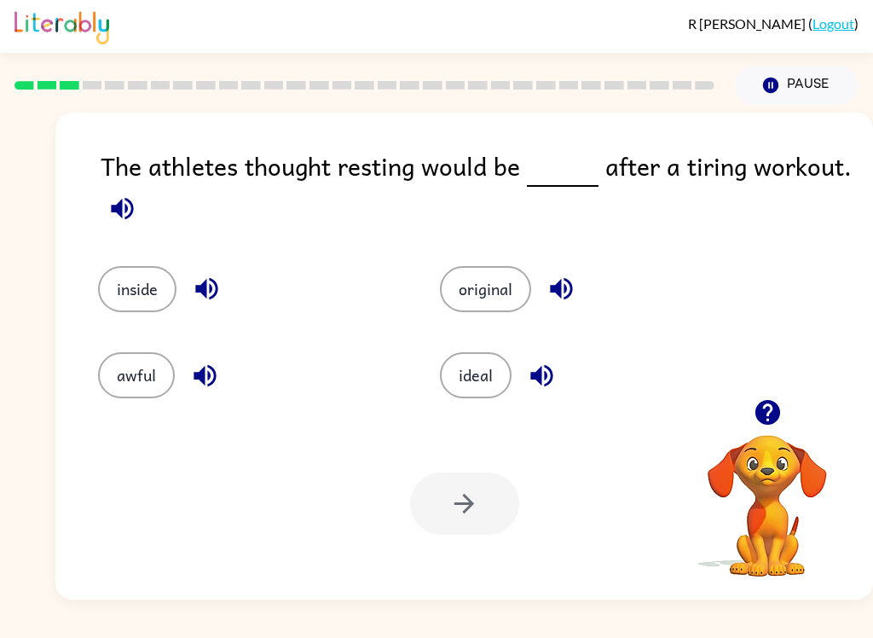
click at [481, 390] on button "ideal" at bounding box center [476, 375] width 72 height 46
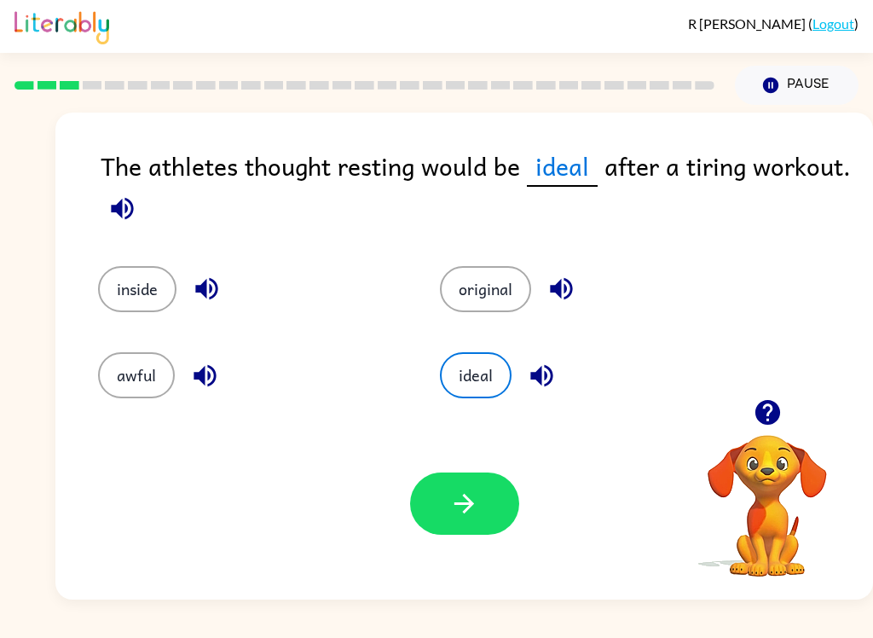
click at [489, 500] on button "button" at bounding box center [464, 503] width 109 height 62
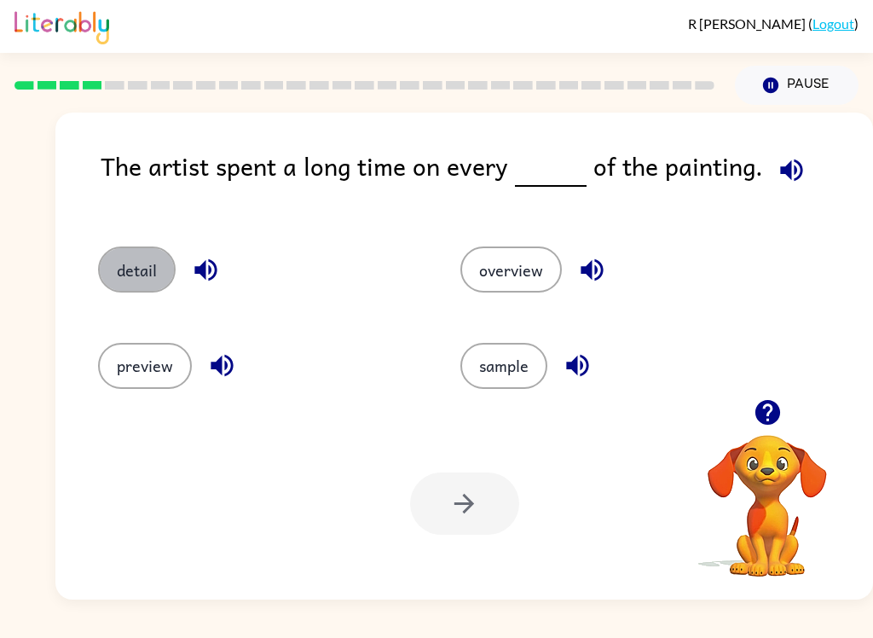
click at [121, 262] on button "detail" at bounding box center [137, 269] width 78 height 46
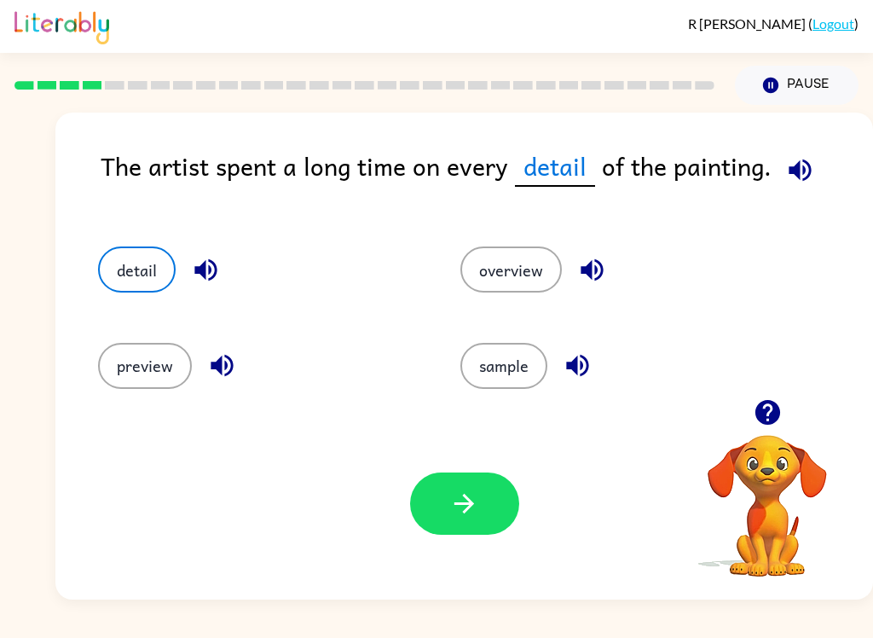
click at [476, 509] on icon "button" at bounding box center [464, 504] width 30 height 30
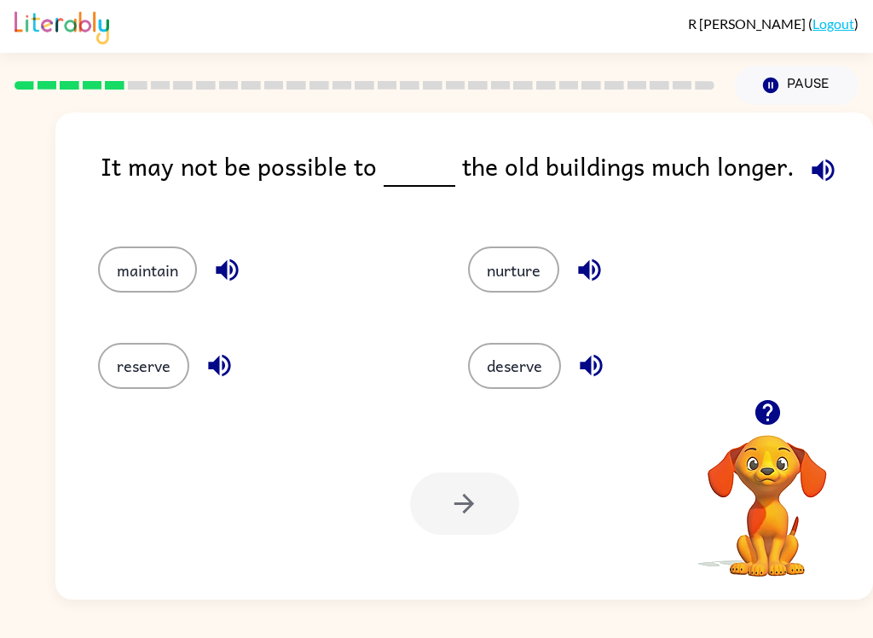
click at [387, 194] on div "It may not be possible to the old buildings much longer." at bounding box center [487, 180] width 772 height 66
click at [149, 272] on button "maintain" at bounding box center [147, 269] width 99 height 46
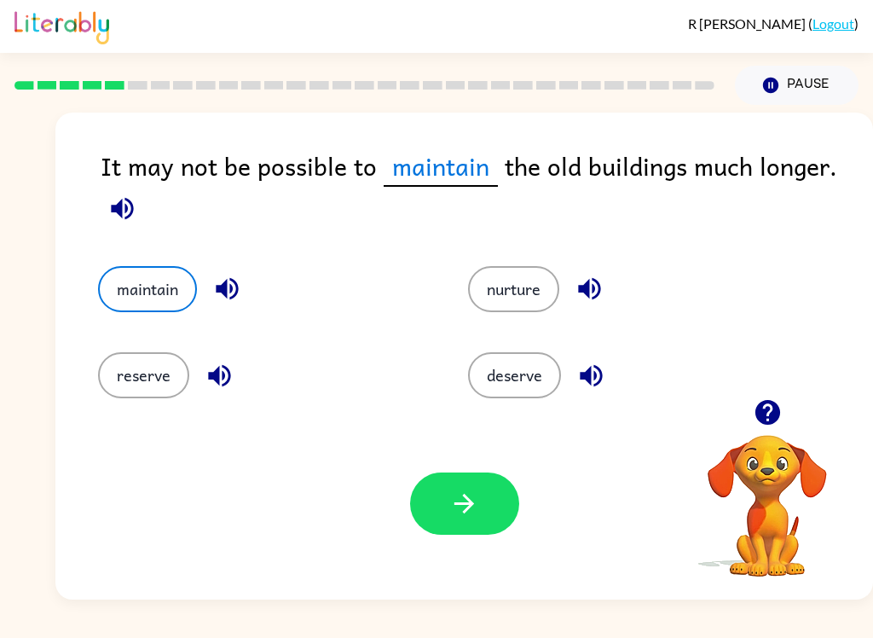
click at [598, 504] on div "Your browser must support playing .mp4 files to use Literably. Please try using…" at bounding box center [464, 504] width 818 height 192
click at [481, 521] on button "button" at bounding box center [464, 503] width 109 height 62
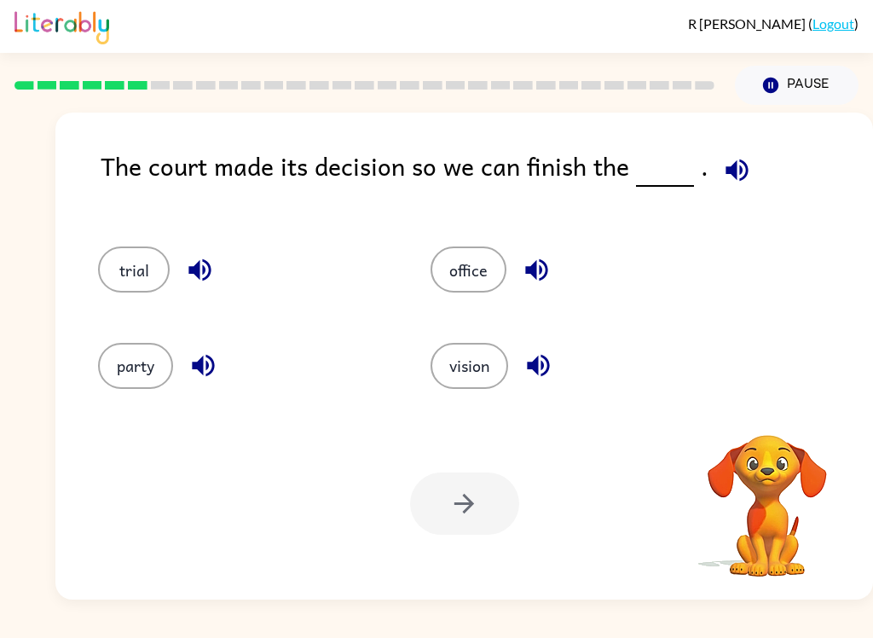
click at [113, 257] on button "trial" at bounding box center [134, 269] width 72 height 46
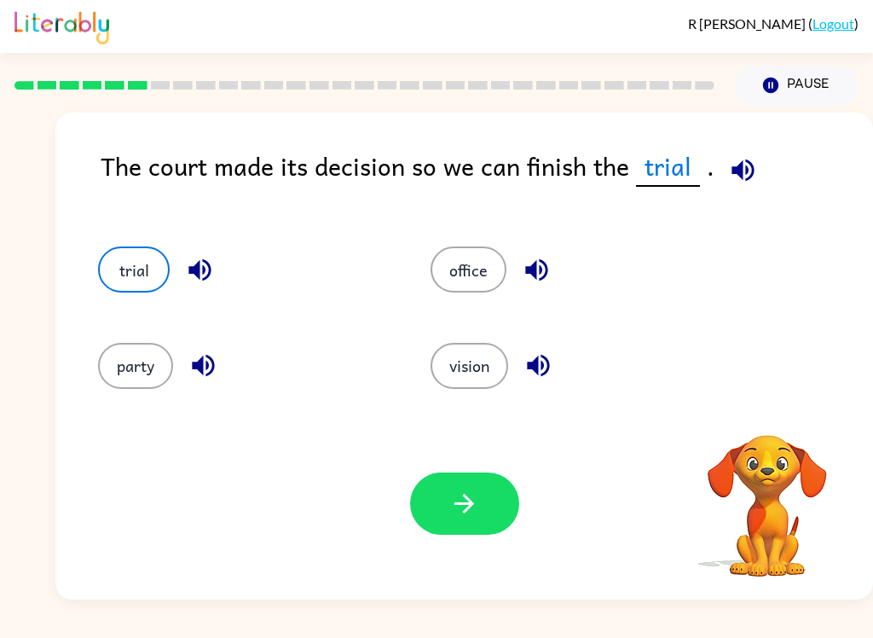
click at [494, 506] on button "button" at bounding box center [464, 503] width 109 height 62
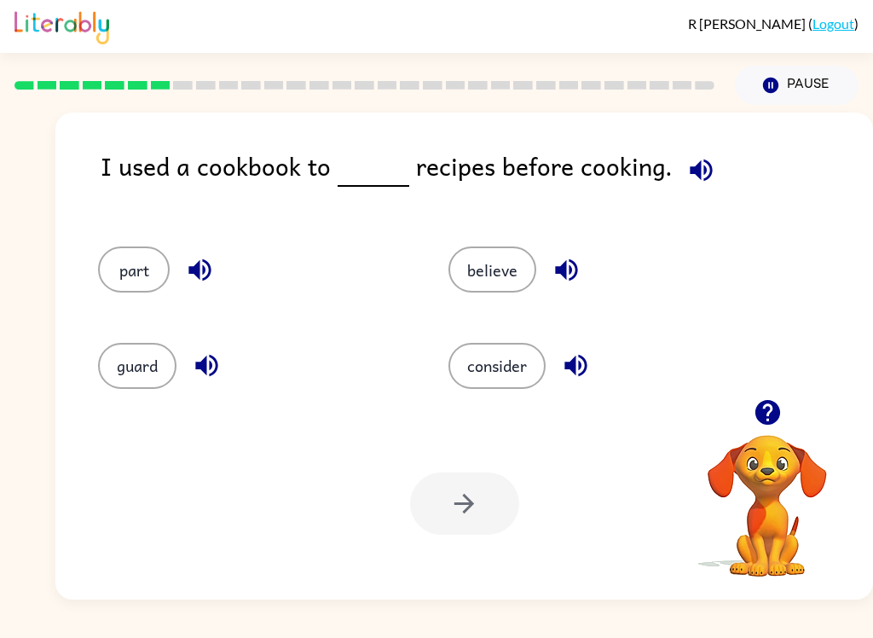
click at [513, 361] on button "consider" at bounding box center [496, 366] width 97 height 46
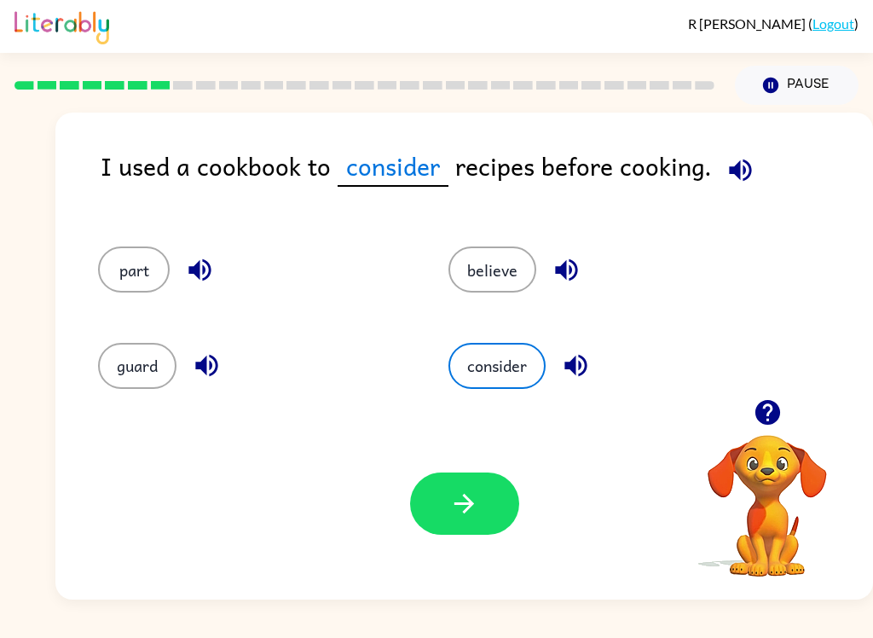
click at [488, 505] on button "button" at bounding box center [464, 503] width 109 height 62
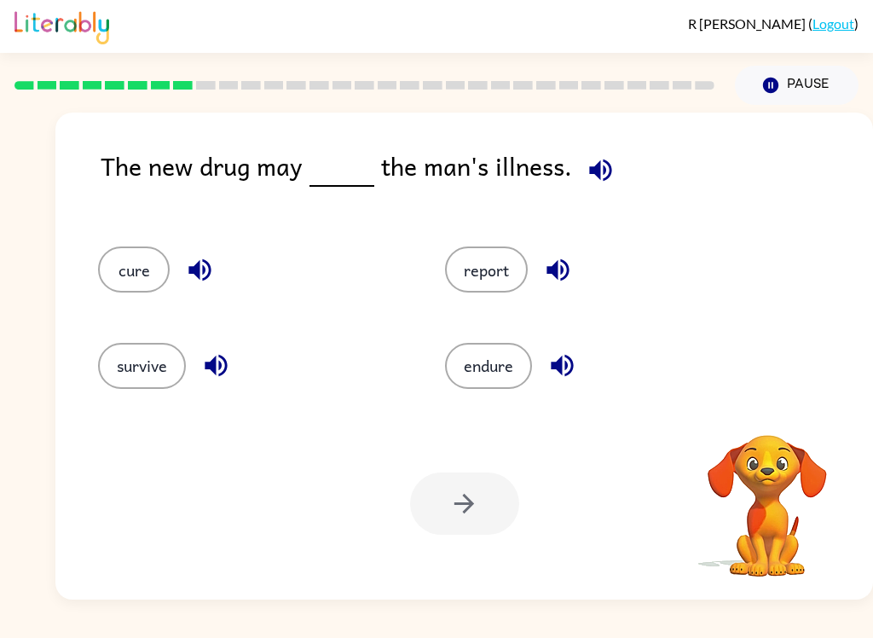
click at [129, 283] on button "cure" at bounding box center [134, 269] width 72 height 46
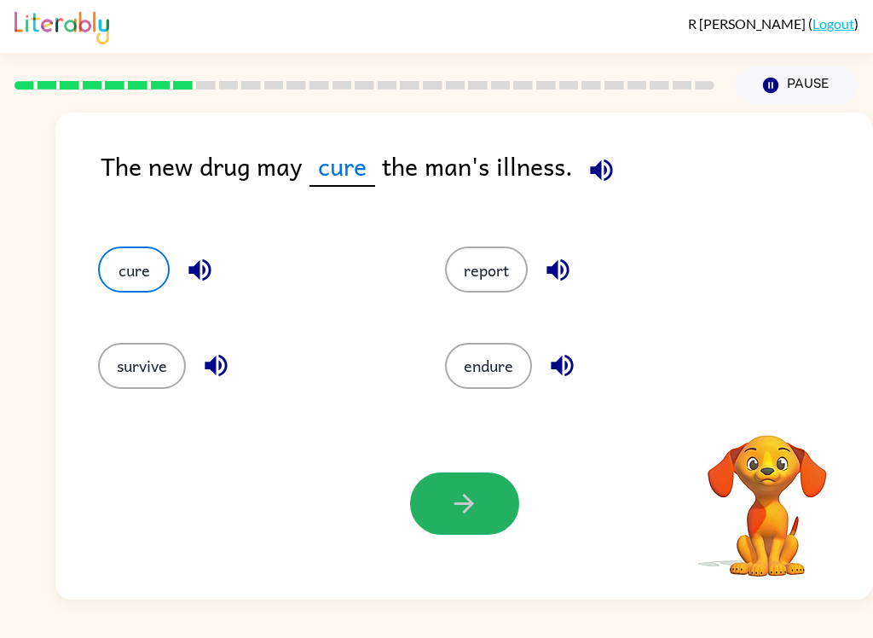
click at [476, 512] on icon "button" at bounding box center [464, 504] width 30 height 30
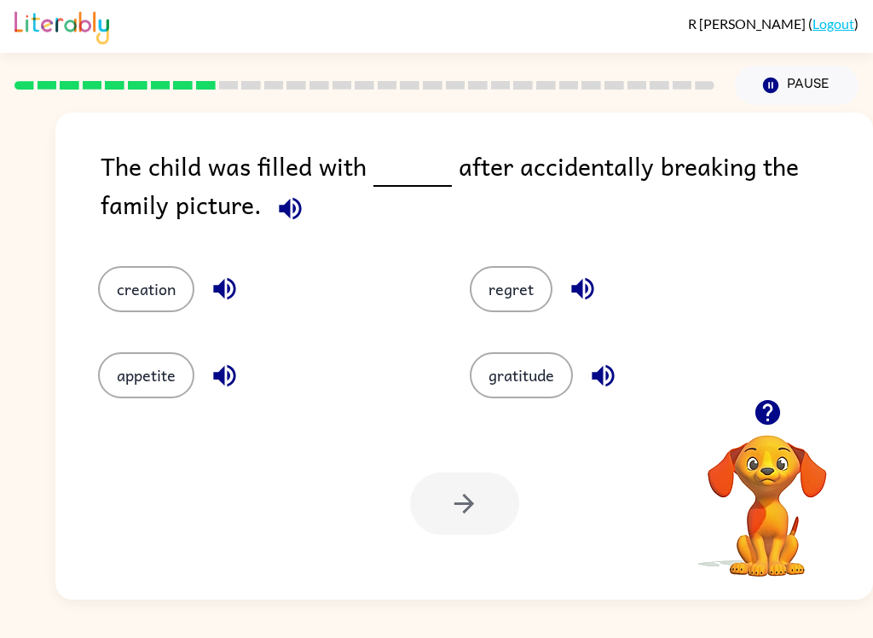
click at [518, 286] on button "regret" at bounding box center [511, 289] width 83 height 46
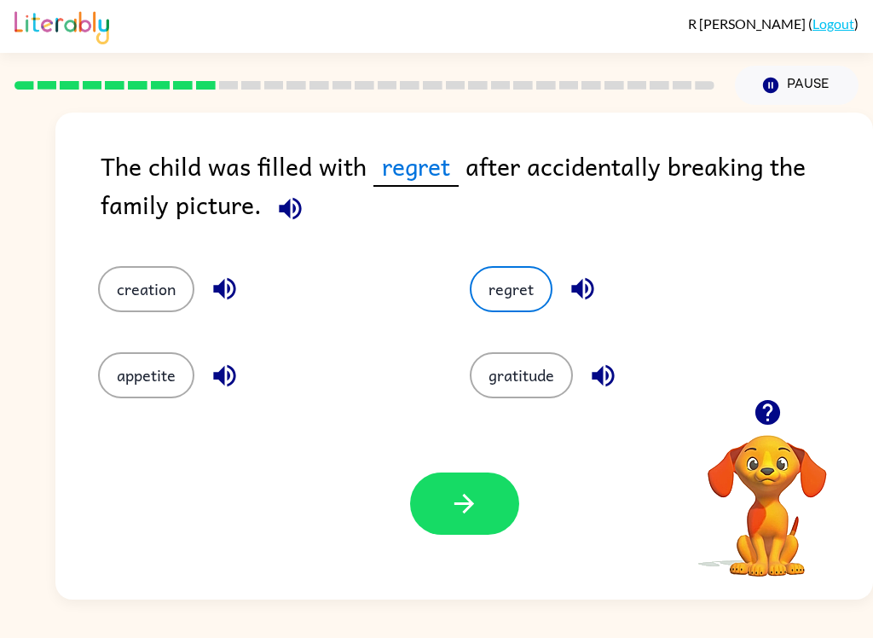
click at [491, 512] on button "button" at bounding box center [464, 503] width 109 height 62
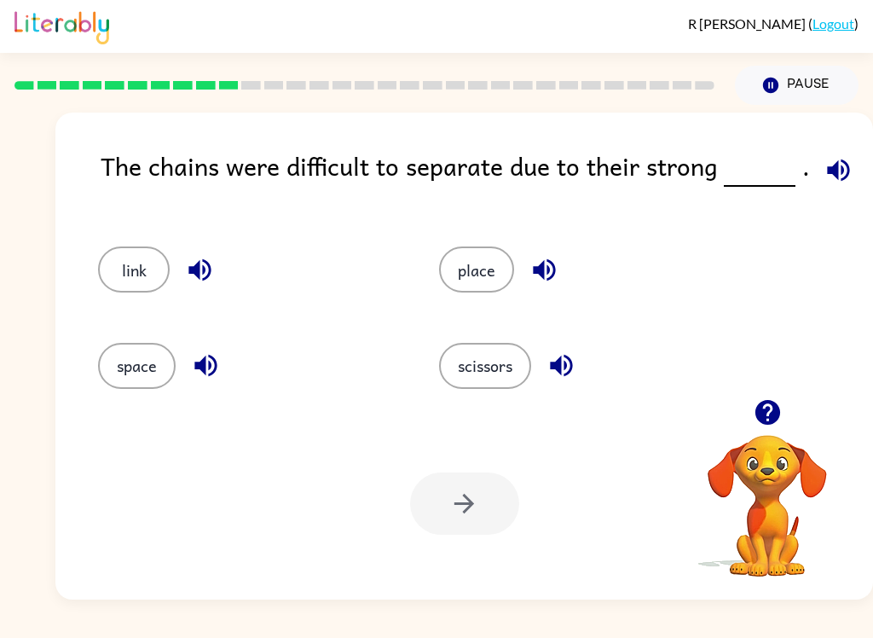
click at [119, 265] on button "link" at bounding box center [134, 269] width 72 height 46
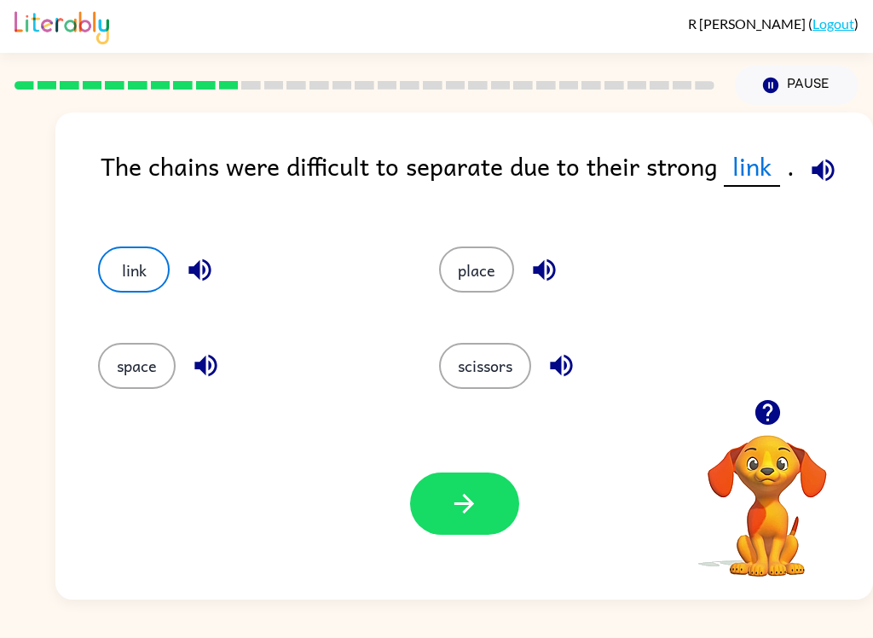
click at [506, 515] on button "button" at bounding box center [464, 503] width 109 height 62
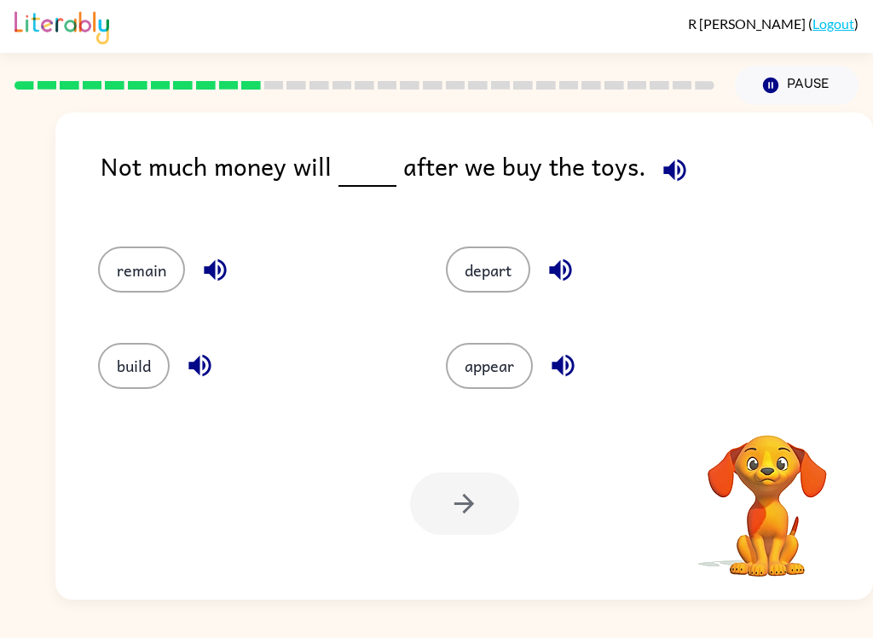
click at [123, 282] on button "remain" at bounding box center [141, 269] width 87 height 46
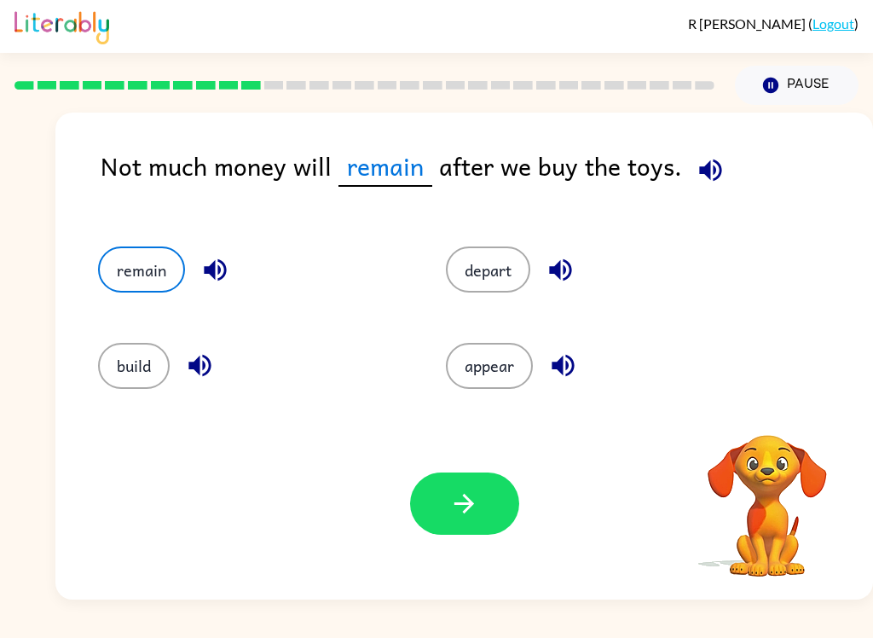
click at [505, 510] on button "button" at bounding box center [464, 503] width 109 height 62
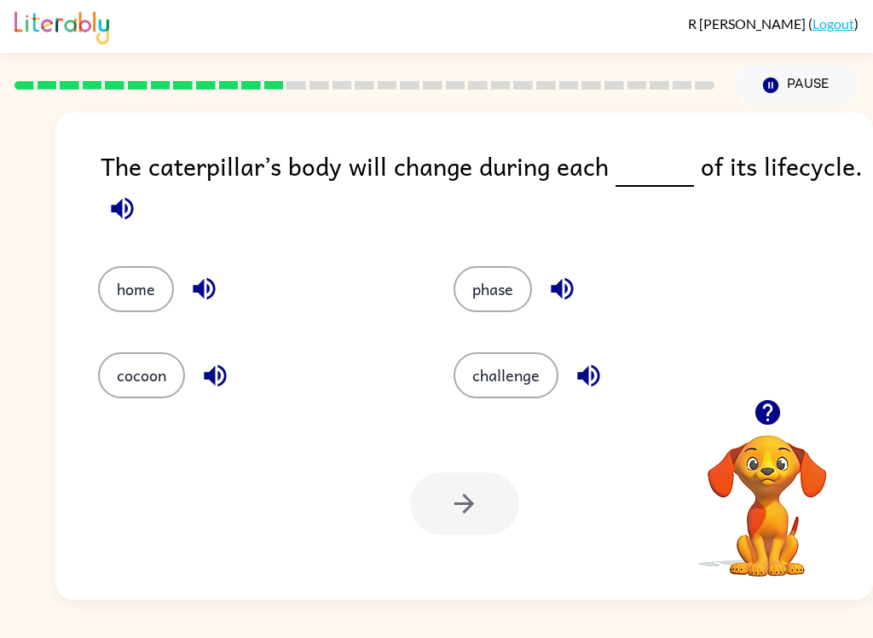
click at [489, 312] on button "phase" at bounding box center [493, 289] width 78 height 46
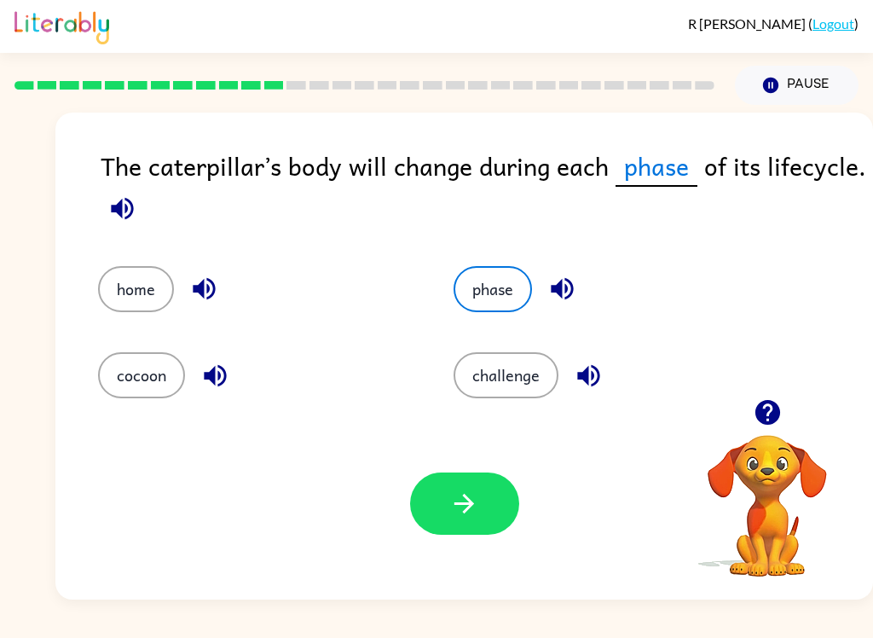
click at [467, 527] on button "button" at bounding box center [464, 503] width 109 height 62
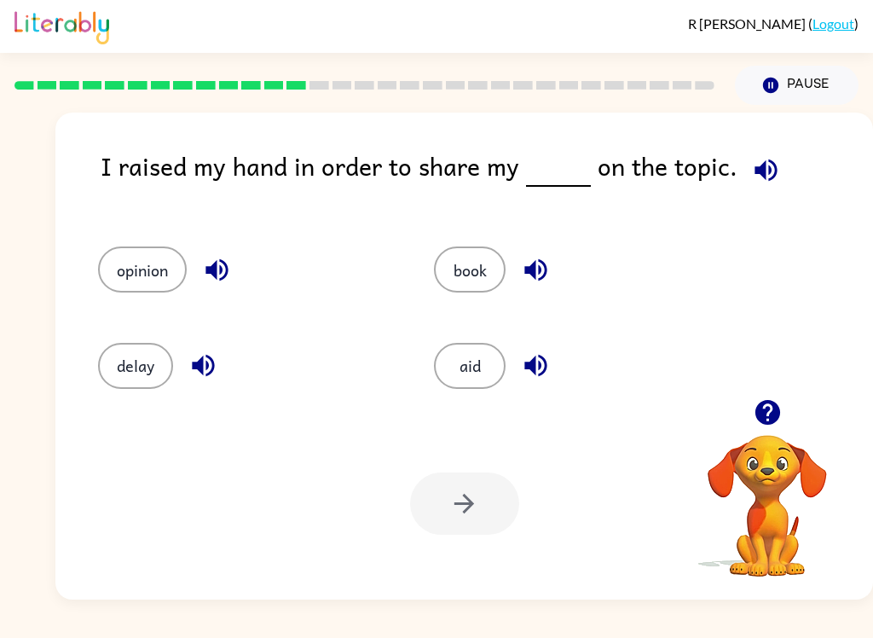
click at [132, 266] on button "opinion" at bounding box center [142, 269] width 89 height 46
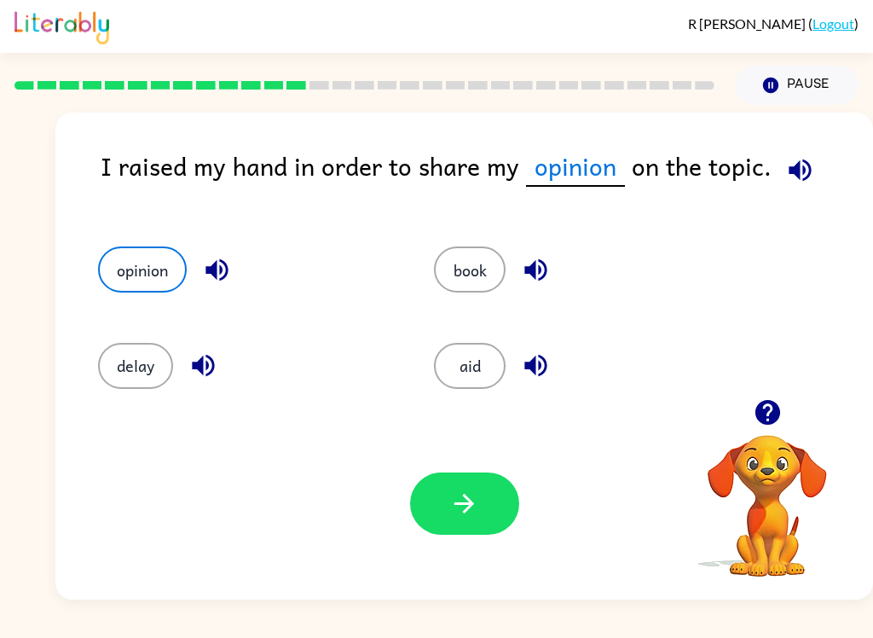
click at [505, 529] on button "button" at bounding box center [464, 503] width 109 height 62
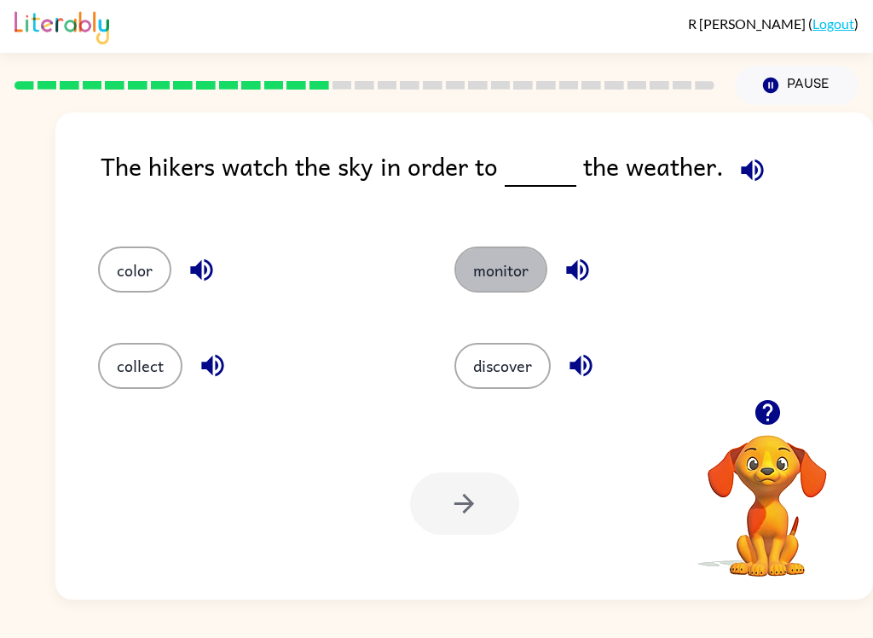
click at [519, 277] on button "monitor" at bounding box center [500, 269] width 93 height 46
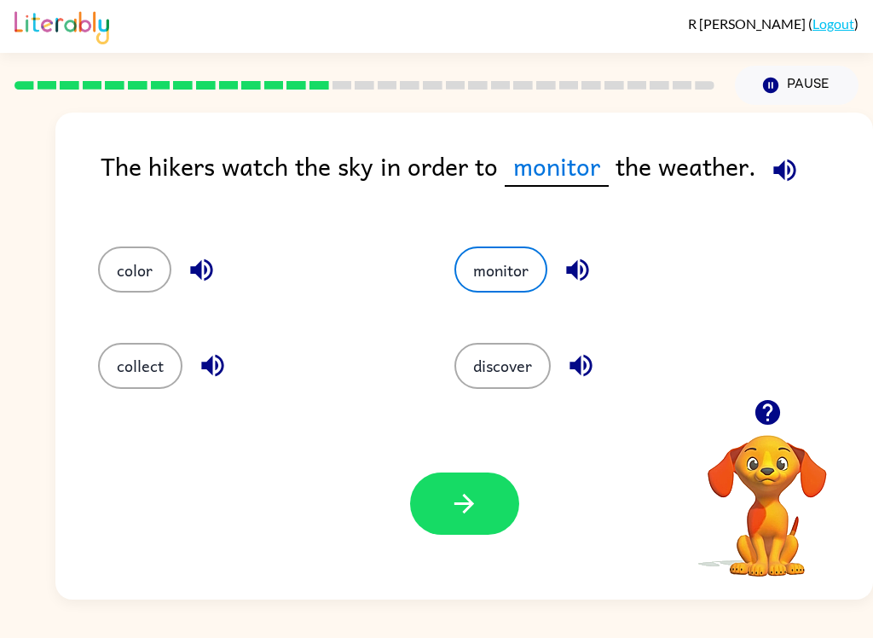
click at [508, 488] on button "button" at bounding box center [464, 503] width 109 height 62
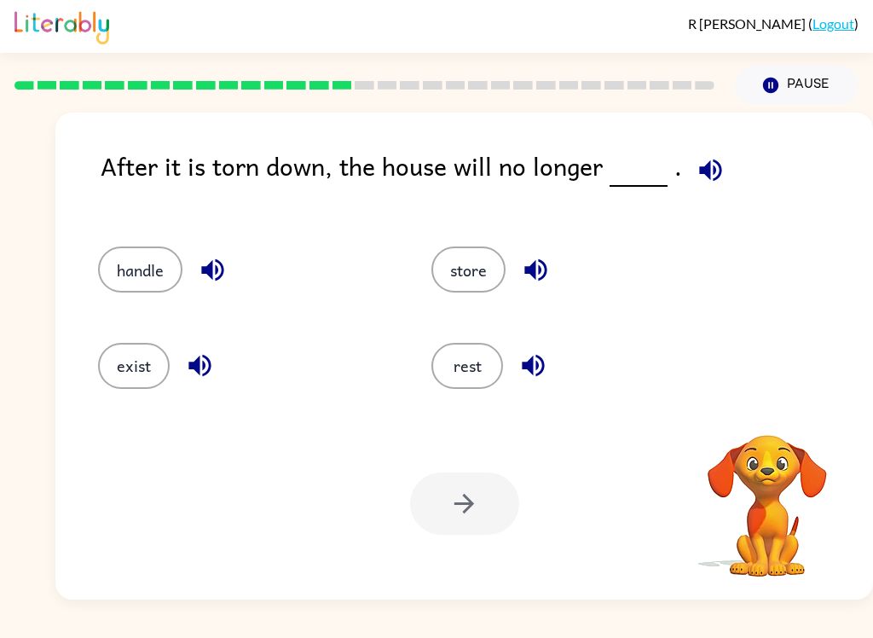
click at [142, 361] on button "exist" at bounding box center [134, 366] width 72 height 46
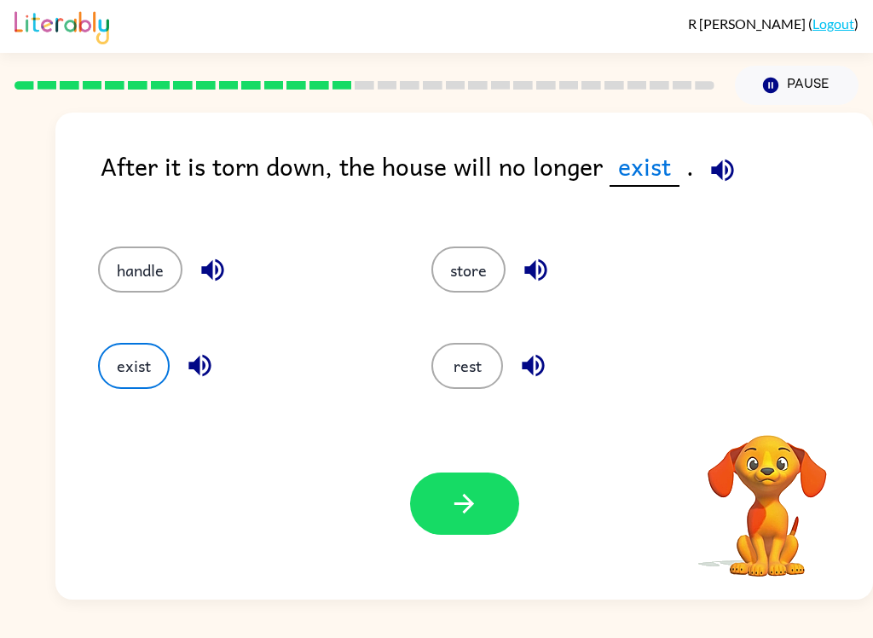
click at [491, 505] on button "button" at bounding box center [464, 503] width 109 height 62
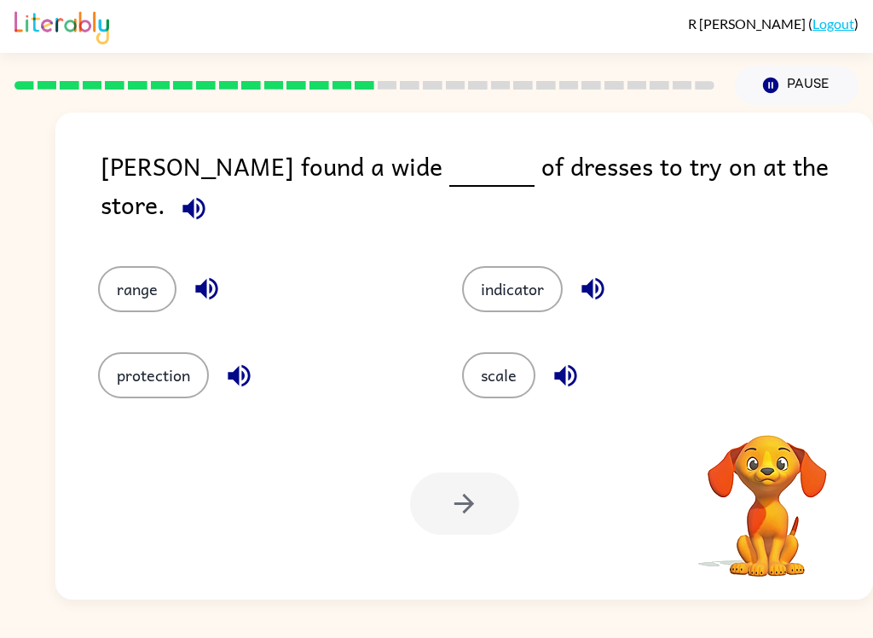
click at [146, 287] on button "range" at bounding box center [137, 289] width 78 height 46
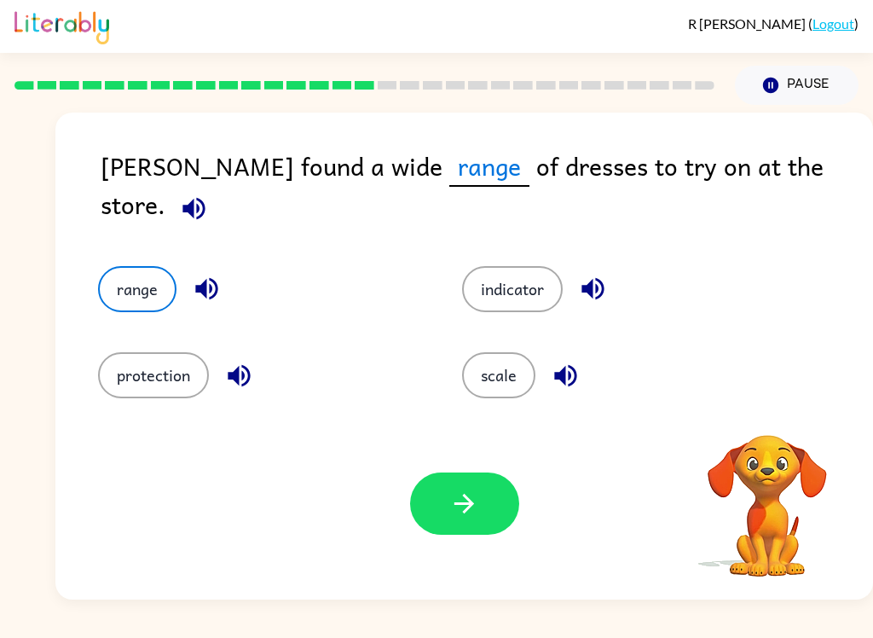
click at [470, 496] on icon "button" at bounding box center [464, 504] width 30 height 30
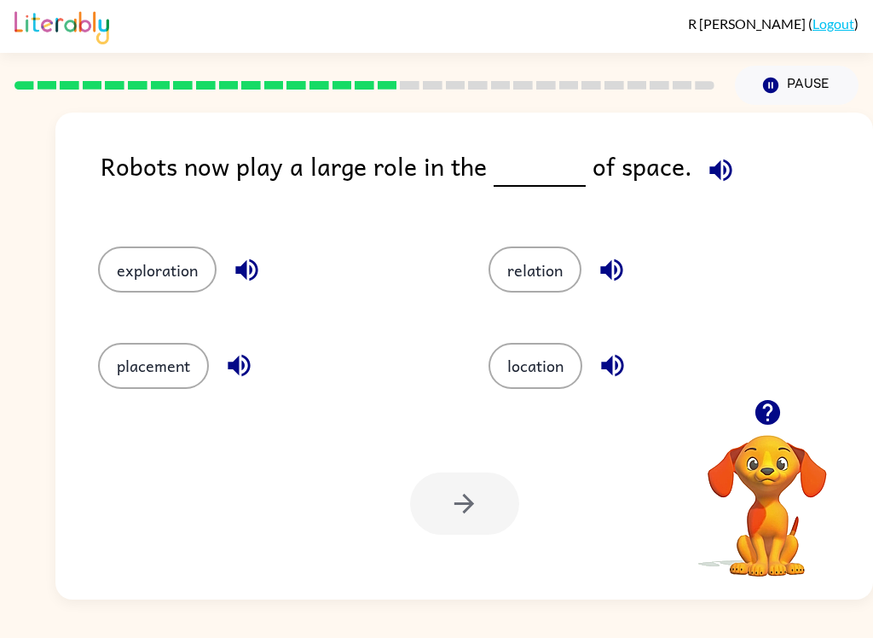
click at [137, 281] on button "exploration" at bounding box center [157, 269] width 119 height 46
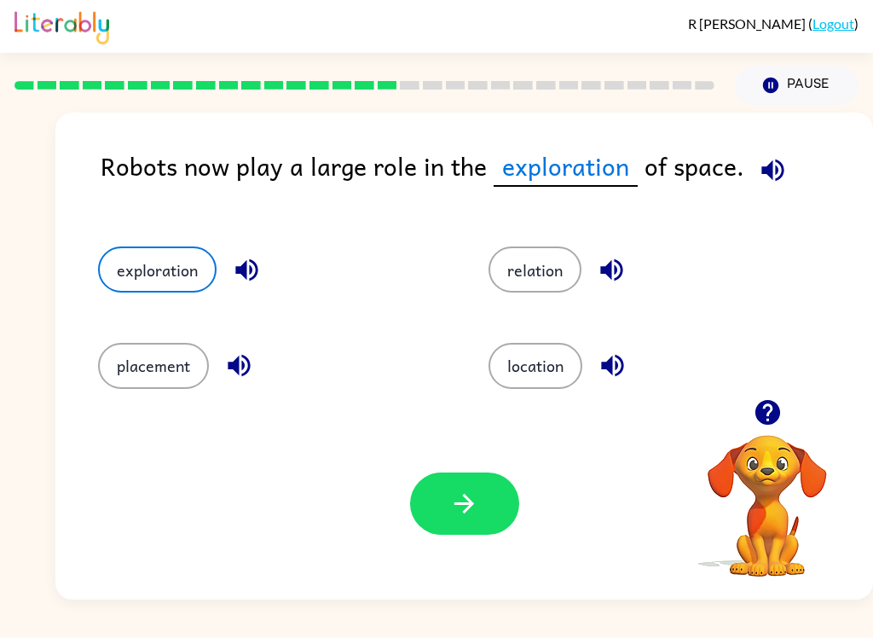
click at [500, 512] on button "button" at bounding box center [464, 503] width 109 height 62
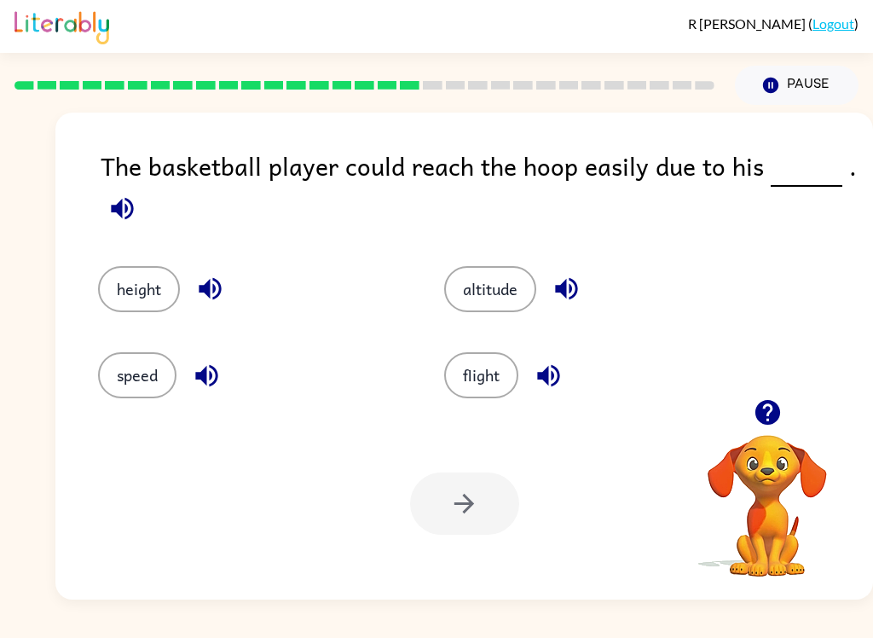
click at [120, 269] on button "height" at bounding box center [139, 289] width 82 height 46
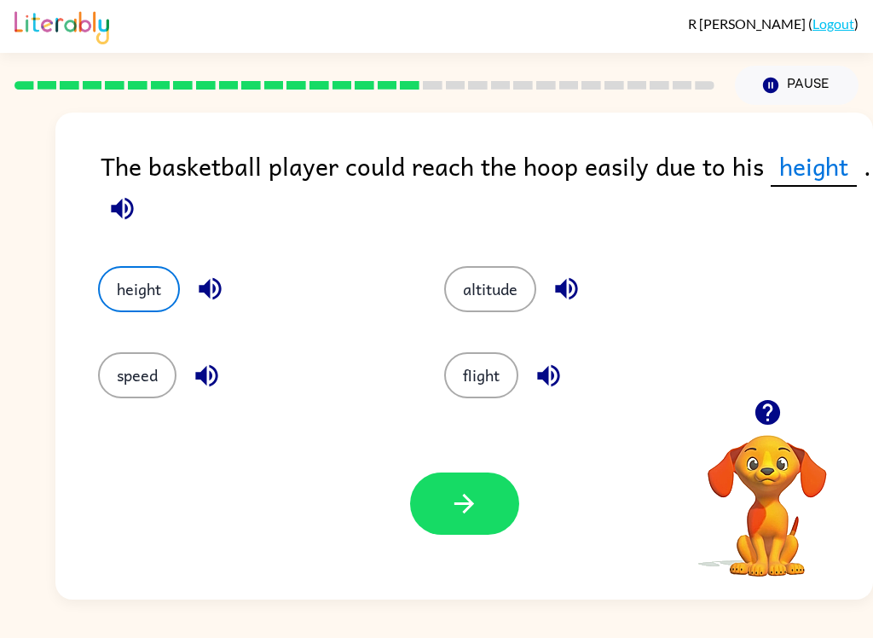
click at [483, 515] on button "button" at bounding box center [464, 503] width 109 height 62
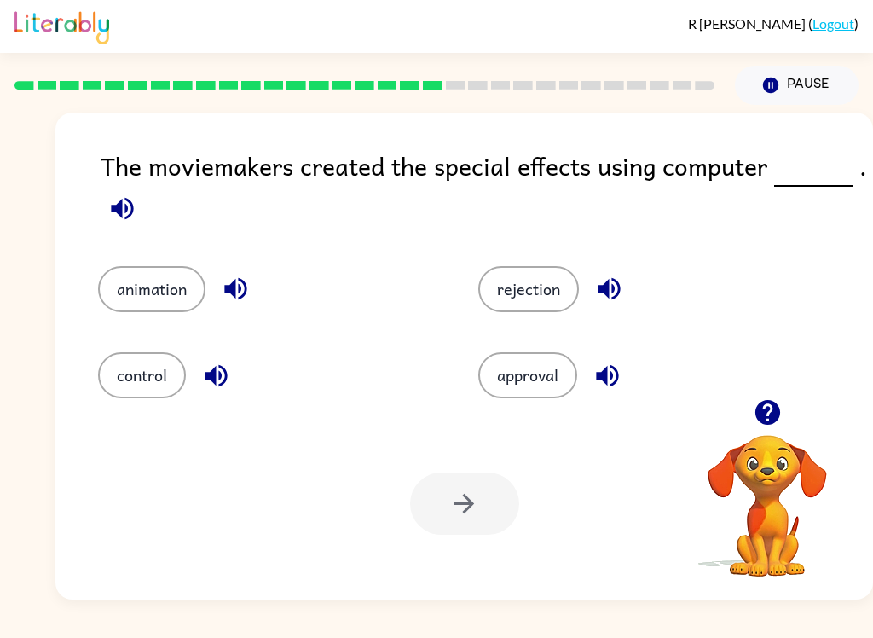
click at [124, 296] on button "animation" at bounding box center [151, 289] width 107 height 46
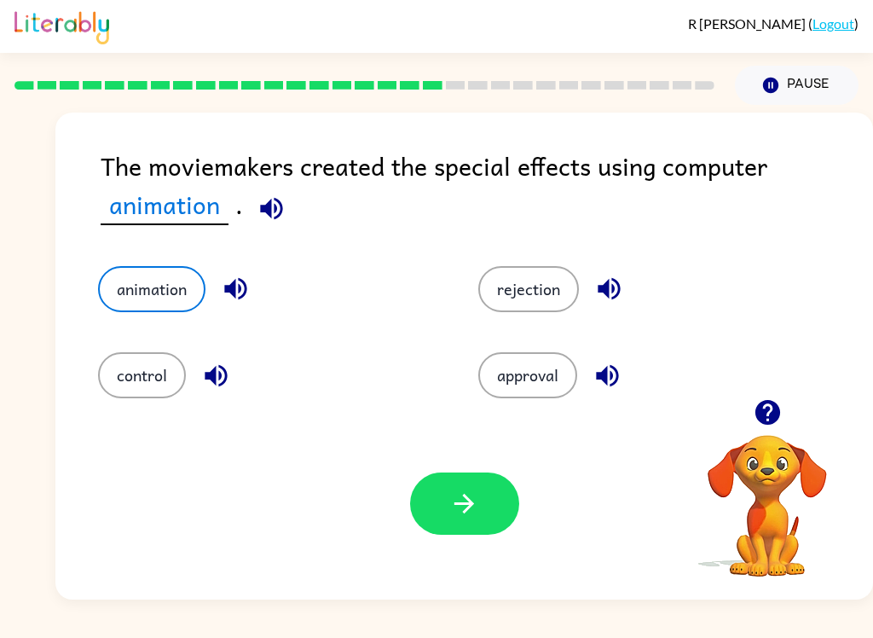
click at [510, 504] on button "button" at bounding box center [464, 503] width 109 height 62
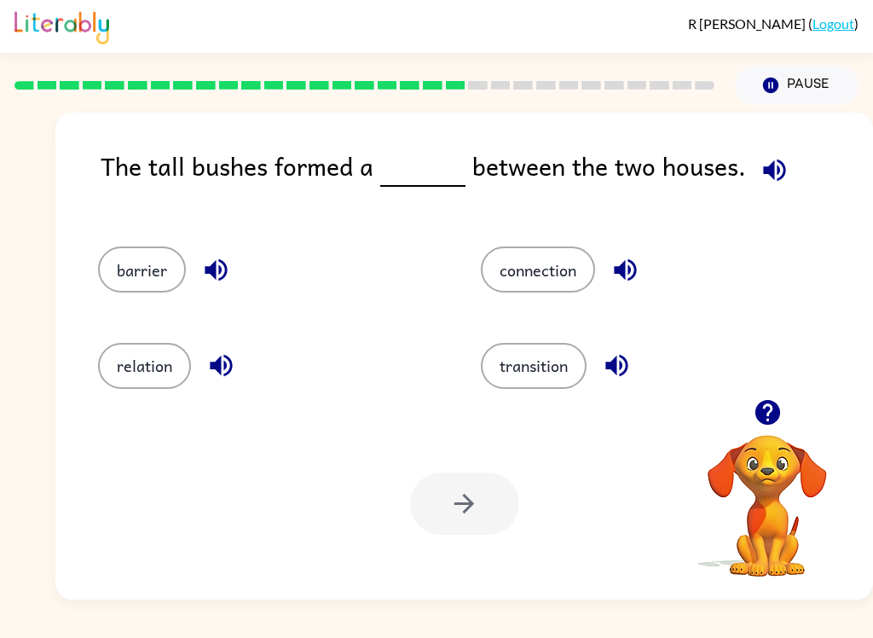
click at [139, 275] on button "barrier" at bounding box center [142, 269] width 88 height 46
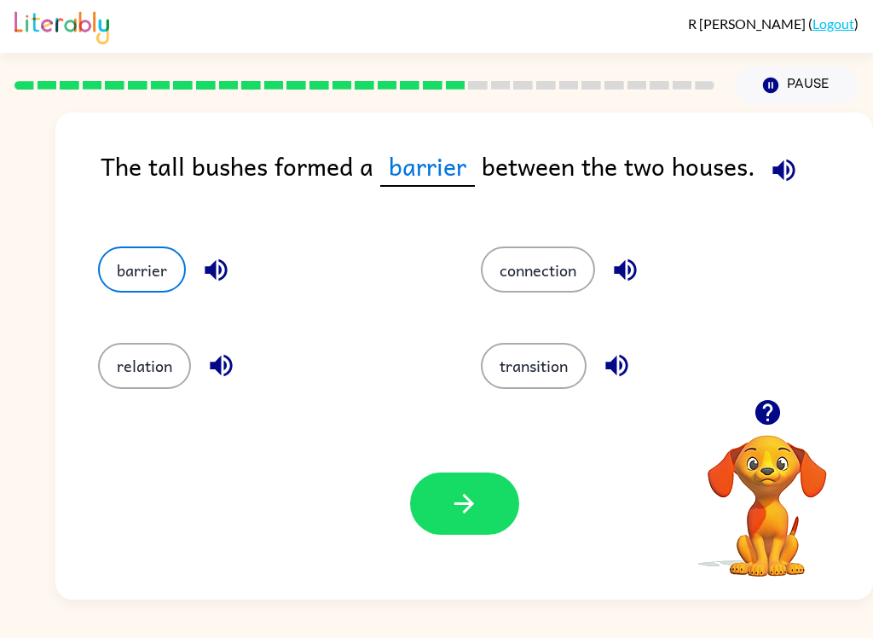
click at [493, 503] on button "button" at bounding box center [464, 503] width 109 height 62
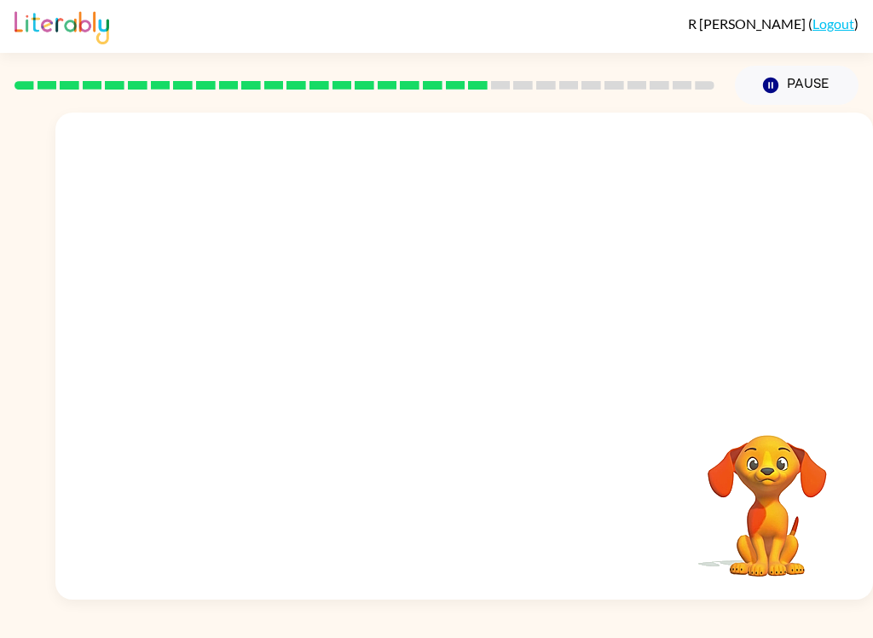
click at [599, 269] on video "Your browser must support playing .mp4 files to use Literably. Please try using…" at bounding box center [464, 256] width 818 height 286
click at [363, 338] on video "Your browser must support playing .mp4 files to use Literably. Please try using…" at bounding box center [464, 256] width 818 height 286
click at [593, 334] on video "Your browser must support playing .mp4 files to use Literably. Please try using…" at bounding box center [464, 256] width 818 height 286
click at [352, 133] on video "Your browser must support playing .mp4 files to use Literably. Please try using…" at bounding box center [464, 256] width 818 height 286
click at [320, 131] on video "Your browser must support playing .mp4 files to use Literably. Please try using…" at bounding box center [464, 256] width 818 height 286
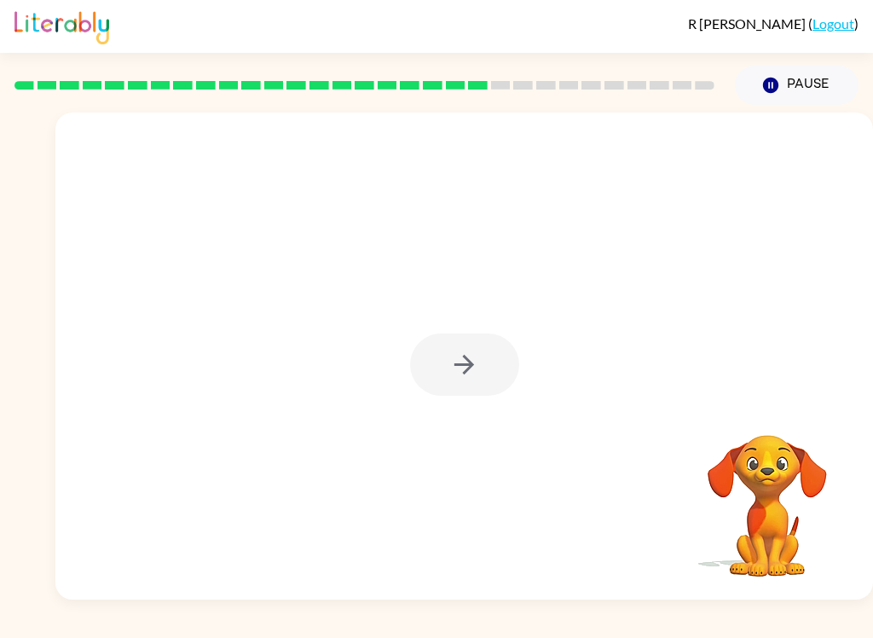
click at [483, 370] on div at bounding box center [464, 364] width 109 height 62
click at [466, 374] on div at bounding box center [464, 364] width 109 height 62
click at [461, 419] on div at bounding box center [464, 356] width 818 height 487
click at [475, 394] on div at bounding box center [464, 364] width 109 height 62
click at [455, 357] on icon "button" at bounding box center [464, 365] width 30 height 30
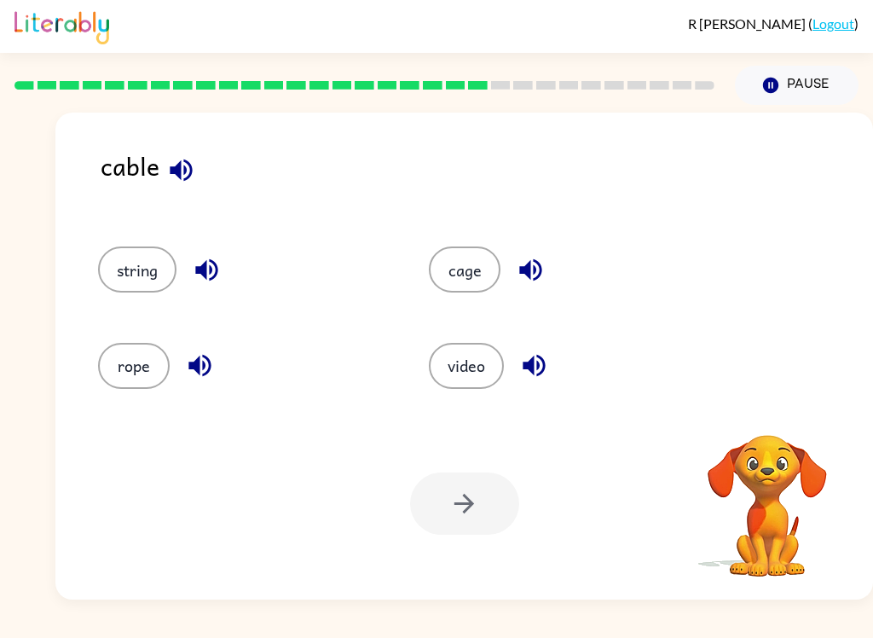
click at [404, 381] on div "video" at bounding box center [561, 357] width 331 height 95
click at [141, 364] on button "rope" at bounding box center [134, 366] width 72 height 46
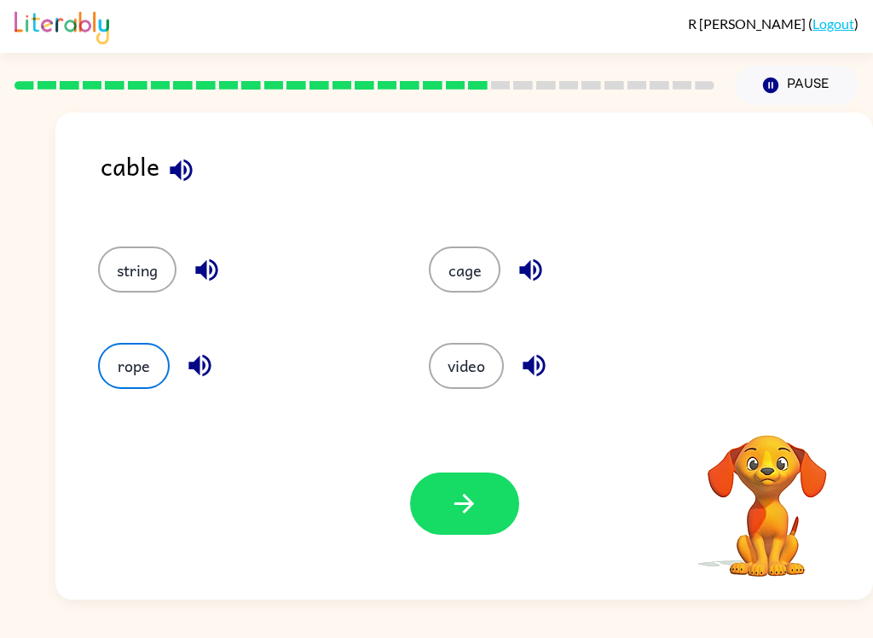
click at [492, 512] on button "button" at bounding box center [464, 503] width 109 height 62
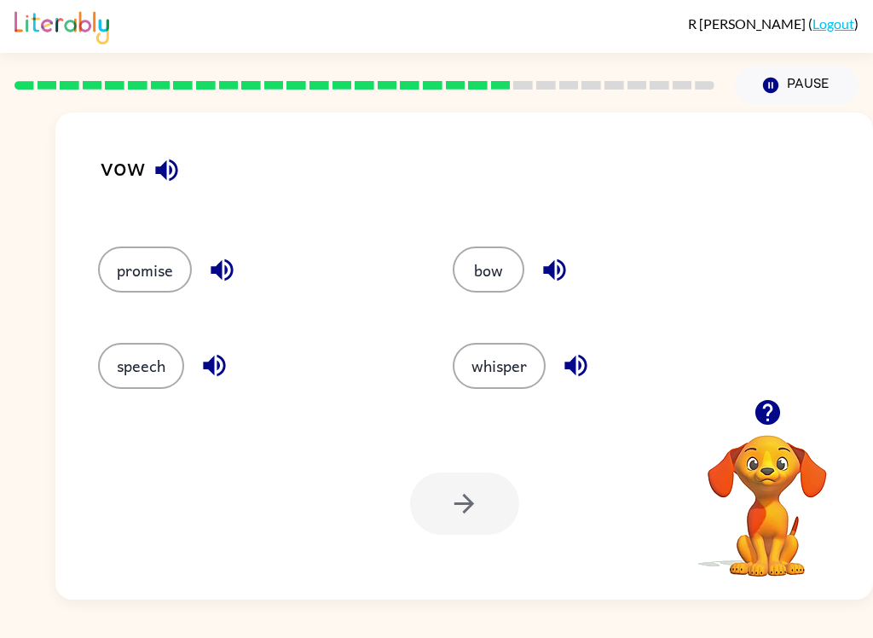
click at [128, 366] on button "speech" at bounding box center [141, 366] width 86 height 46
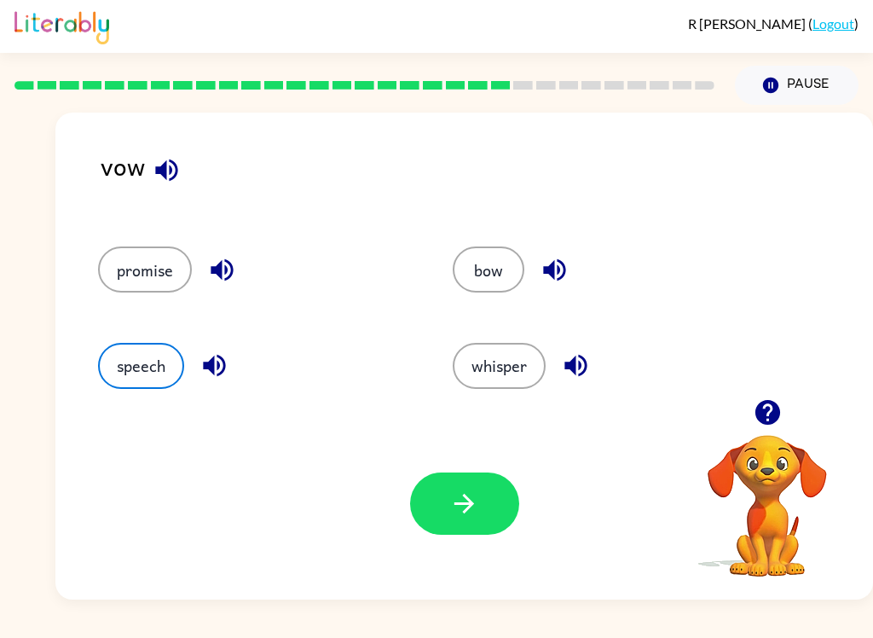
click at [486, 517] on button "button" at bounding box center [464, 503] width 109 height 62
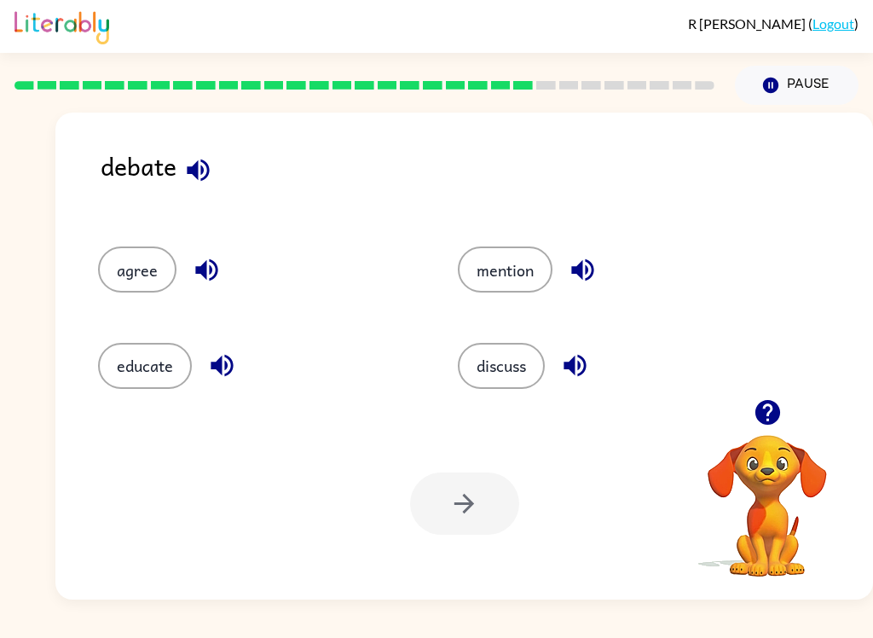
click at [514, 366] on button "discuss" at bounding box center [501, 366] width 87 height 46
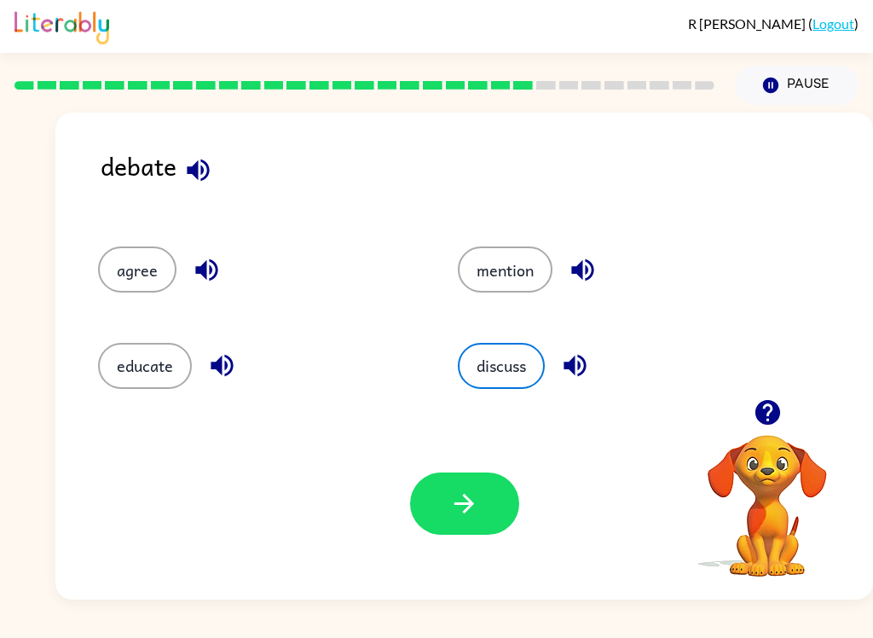
click at [487, 505] on button "button" at bounding box center [464, 503] width 109 height 62
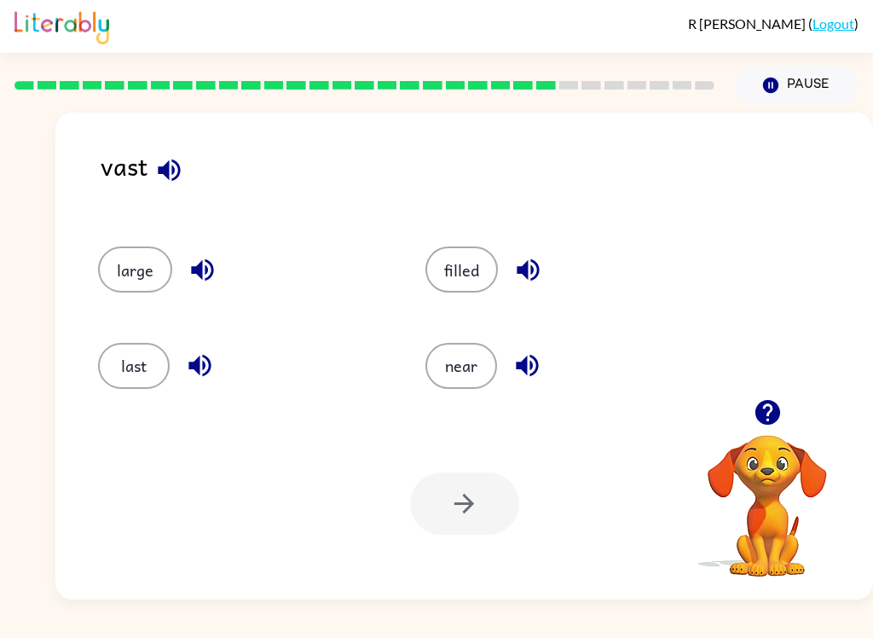
click at [130, 273] on button "large" at bounding box center [135, 269] width 74 height 46
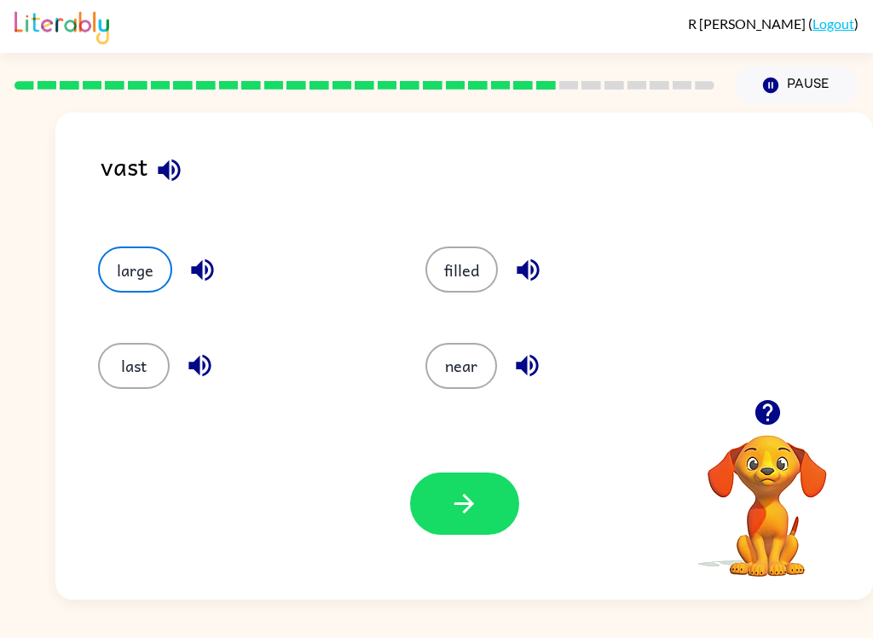
click at [490, 520] on button "button" at bounding box center [464, 503] width 109 height 62
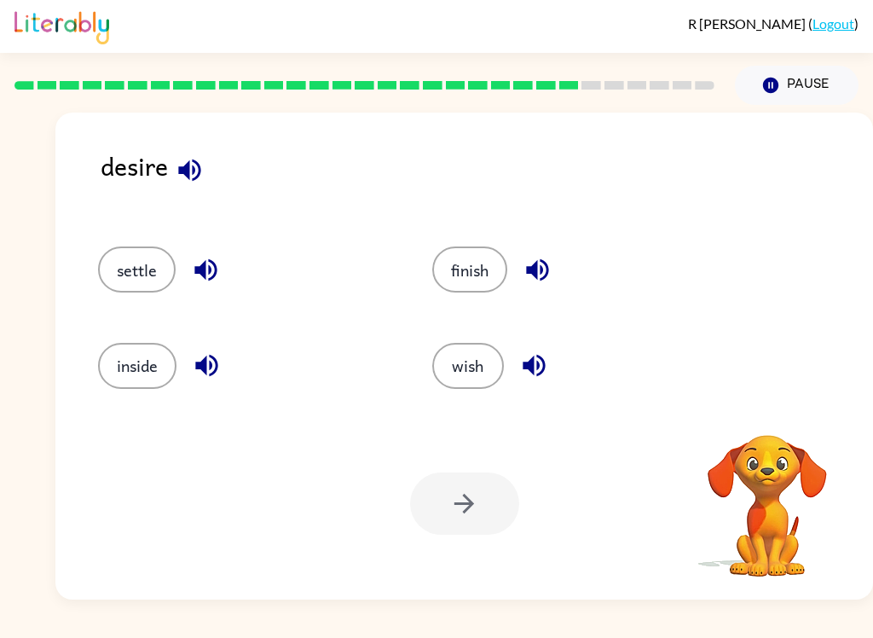
click at [477, 367] on button "wish" at bounding box center [468, 366] width 72 height 46
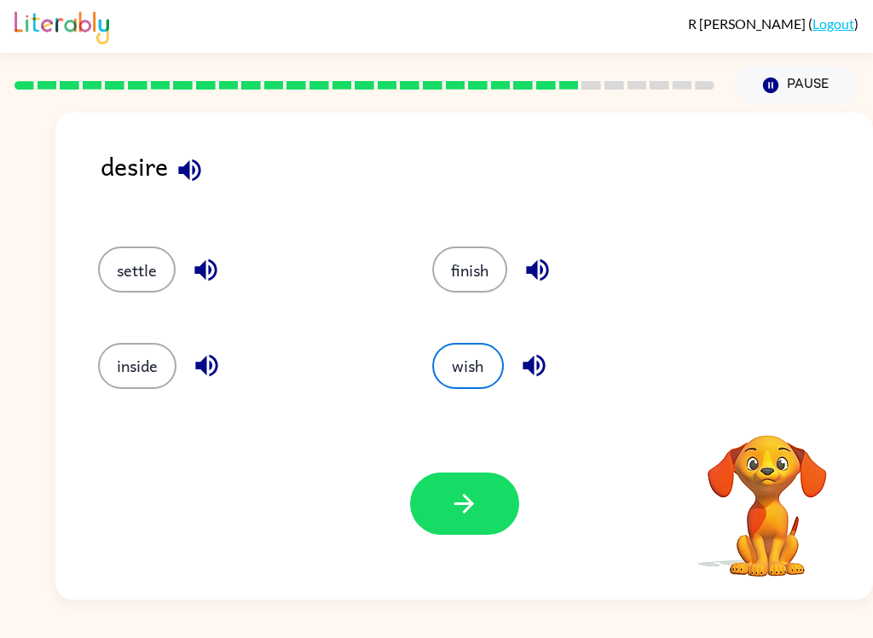
click at [463, 517] on icon "button" at bounding box center [464, 504] width 30 height 30
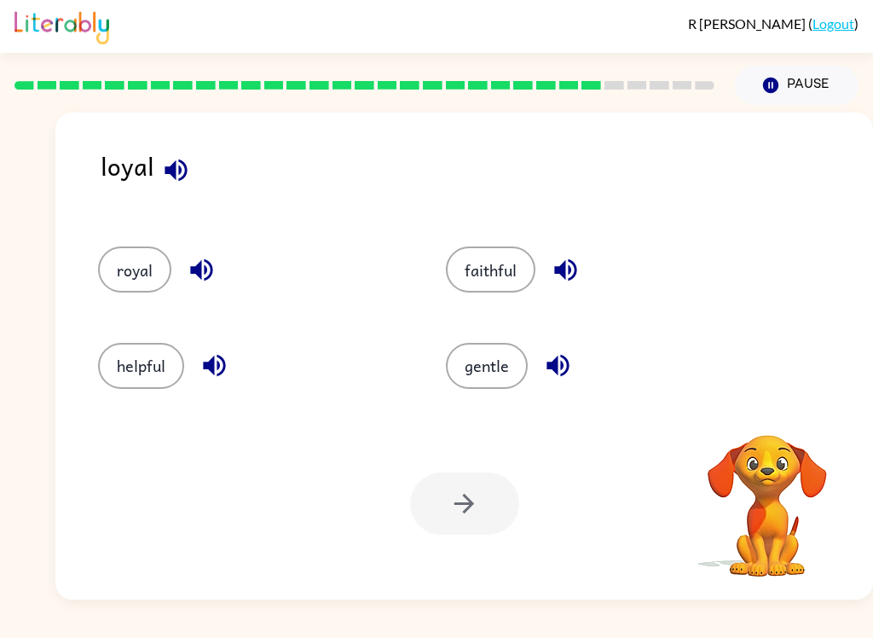
click at [132, 263] on button "royal" at bounding box center [134, 269] width 73 height 46
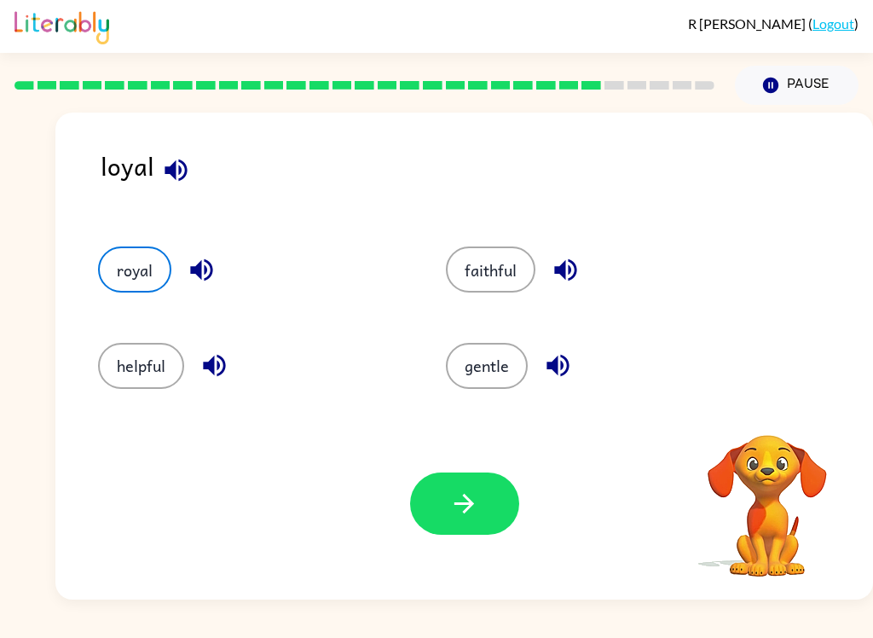
click at [501, 361] on button "gentle" at bounding box center [487, 366] width 82 height 46
click at [130, 361] on button "helpful" at bounding box center [141, 366] width 86 height 46
click at [481, 284] on button "faithful" at bounding box center [491, 269] width 90 height 46
click at [126, 356] on button "helpful" at bounding box center [141, 366] width 86 height 46
click at [490, 328] on div "gentle" at bounding box center [587, 357] width 348 height 95
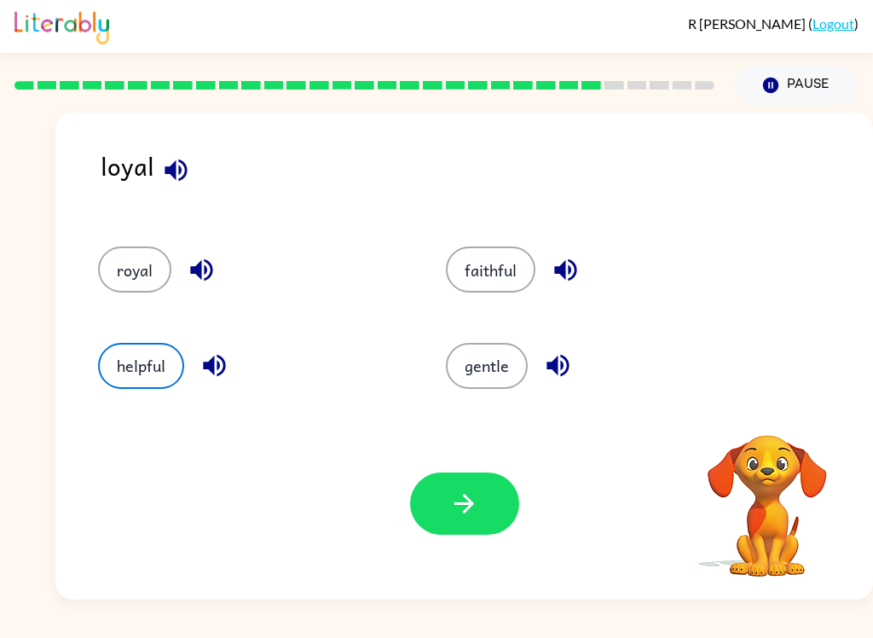
click at [504, 343] on button "gentle" at bounding box center [487, 366] width 82 height 46
click at [126, 361] on button "helpful" at bounding box center [141, 366] width 86 height 46
click at [458, 369] on button "gentle" at bounding box center [487, 366] width 82 height 46
click at [125, 356] on button "helpful" at bounding box center [141, 366] width 86 height 46
click at [497, 376] on button "gentle" at bounding box center [487, 366] width 82 height 46
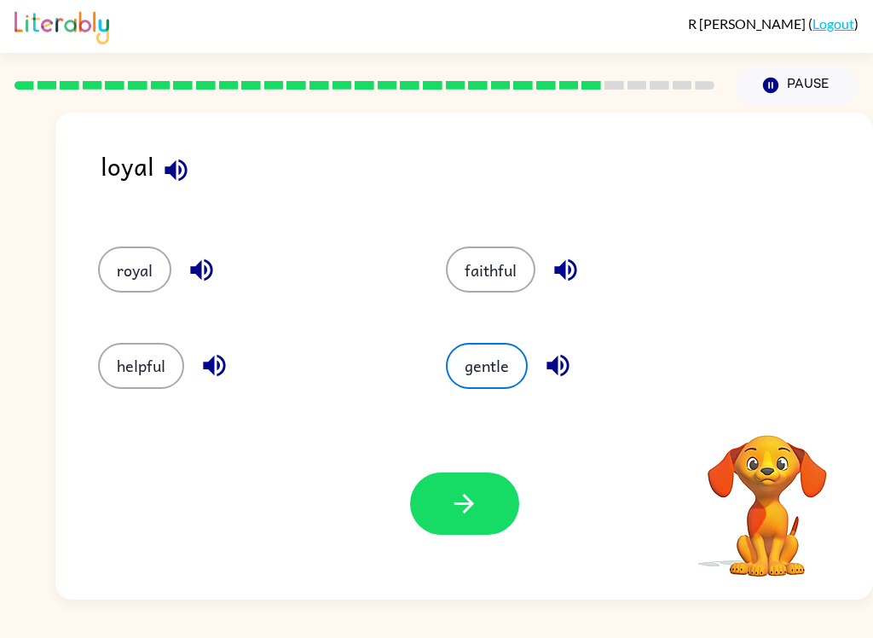
click at [136, 356] on button "helpful" at bounding box center [141, 366] width 86 height 46
click at [490, 374] on button "gentle" at bounding box center [487, 366] width 82 height 46
click at [128, 372] on button "helpful" at bounding box center [141, 366] width 86 height 46
click at [496, 373] on button "gentle" at bounding box center [487, 366] width 82 height 46
click at [134, 276] on button "royal" at bounding box center [134, 269] width 73 height 46
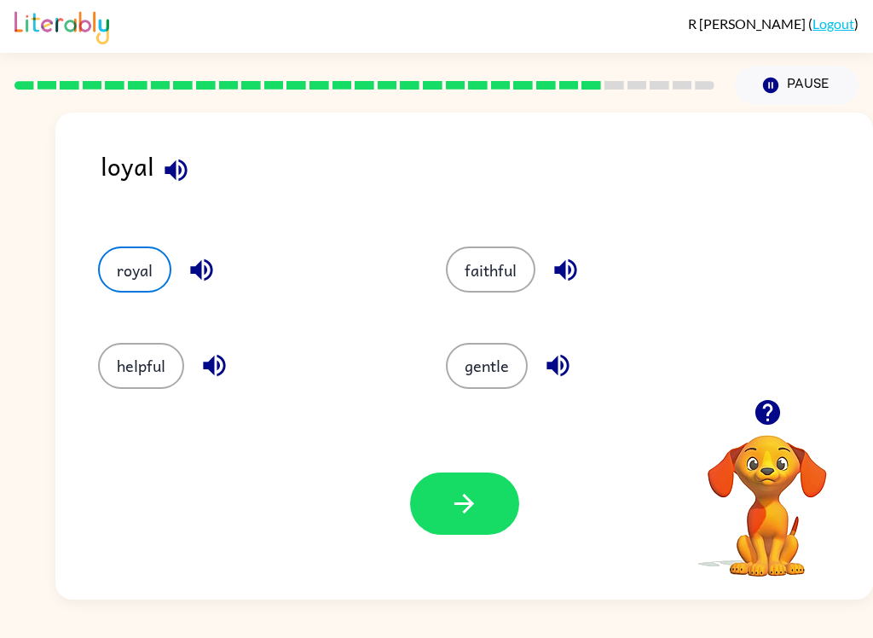
click at [517, 280] on button "faithful" at bounding box center [491, 269] width 90 height 46
click at [495, 506] on button "button" at bounding box center [464, 503] width 109 height 62
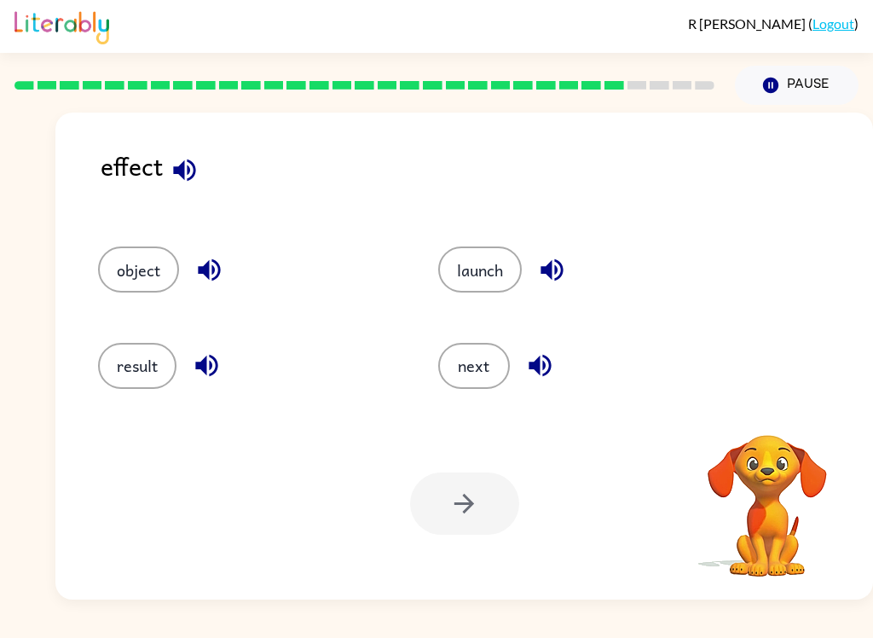
click at [136, 377] on button "result" at bounding box center [137, 366] width 78 height 46
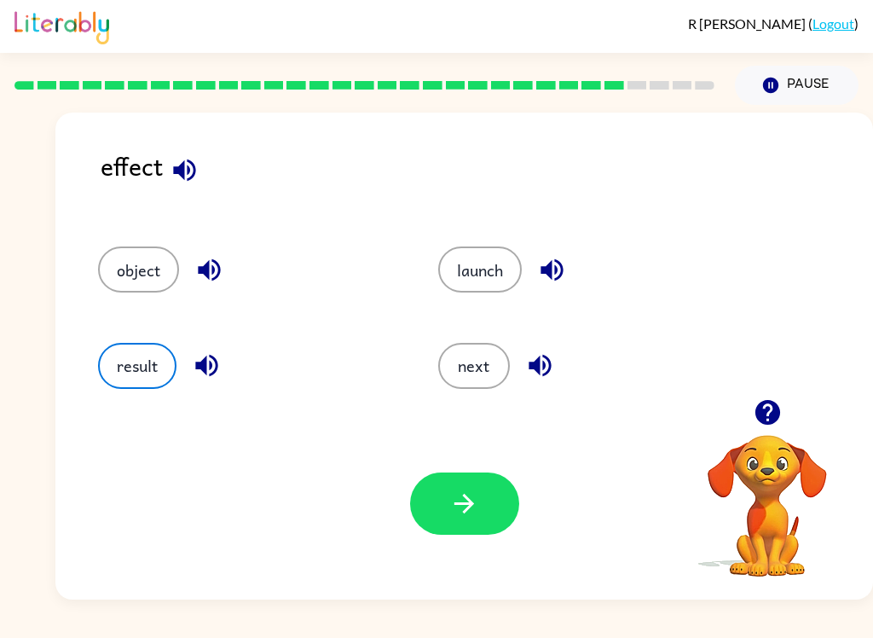
click at [507, 499] on button "button" at bounding box center [464, 503] width 109 height 62
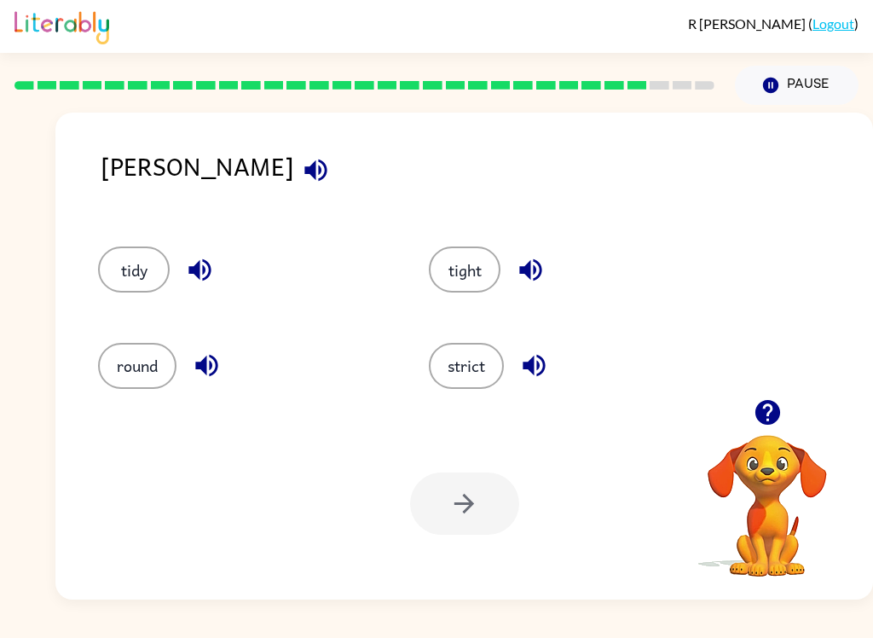
click at [471, 292] on button "tight" at bounding box center [465, 269] width 72 height 46
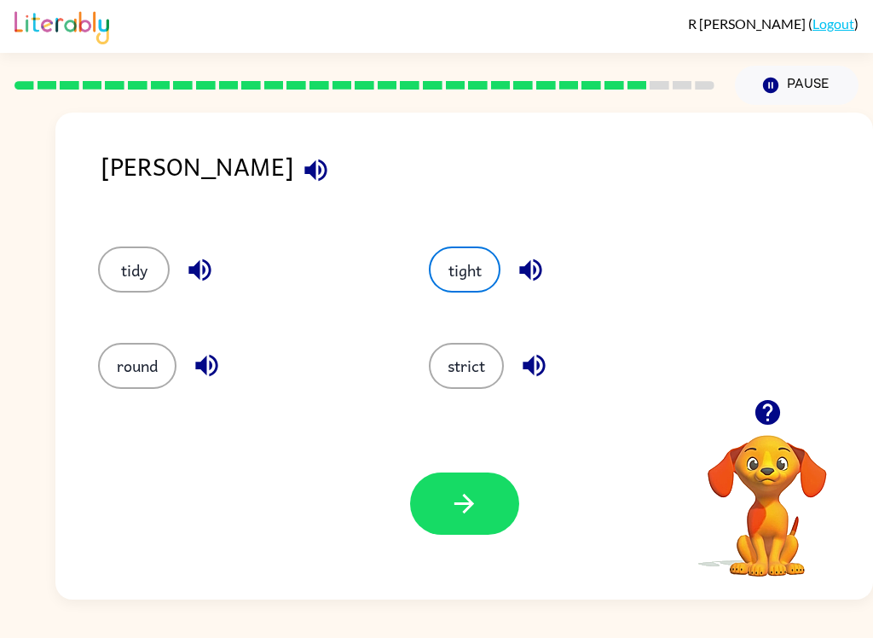
click at [480, 504] on button "button" at bounding box center [464, 503] width 109 height 62
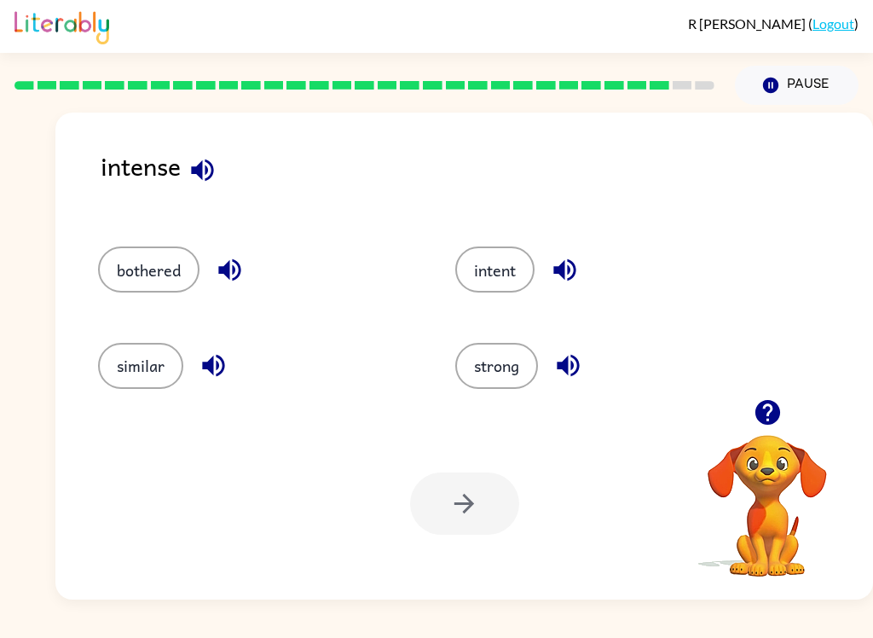
click at [141, 259] on button "bothered" at bounding box center [148, 269] width 101 height 46
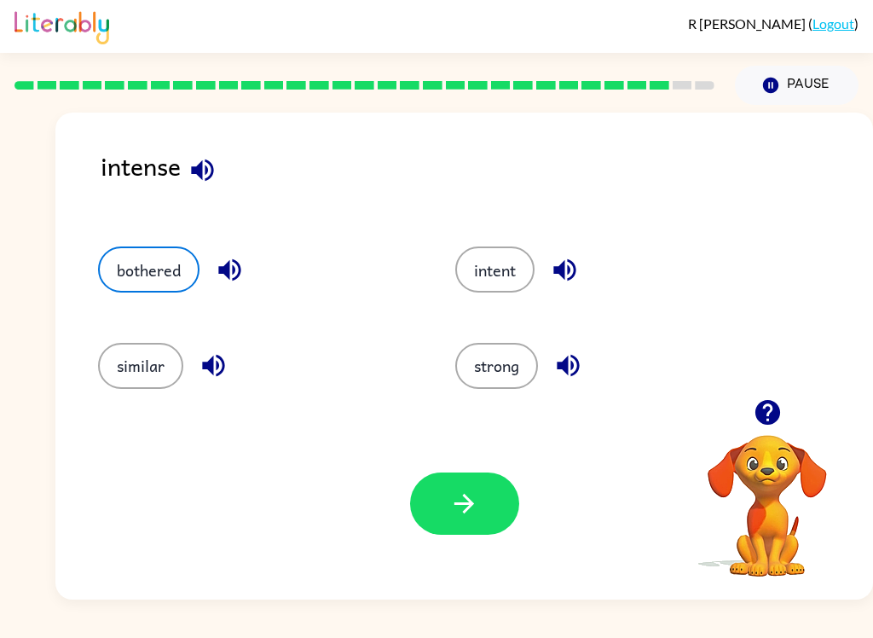
click at [501, 503] on button "button" at bounding box center [464, 503] width 109 height 62
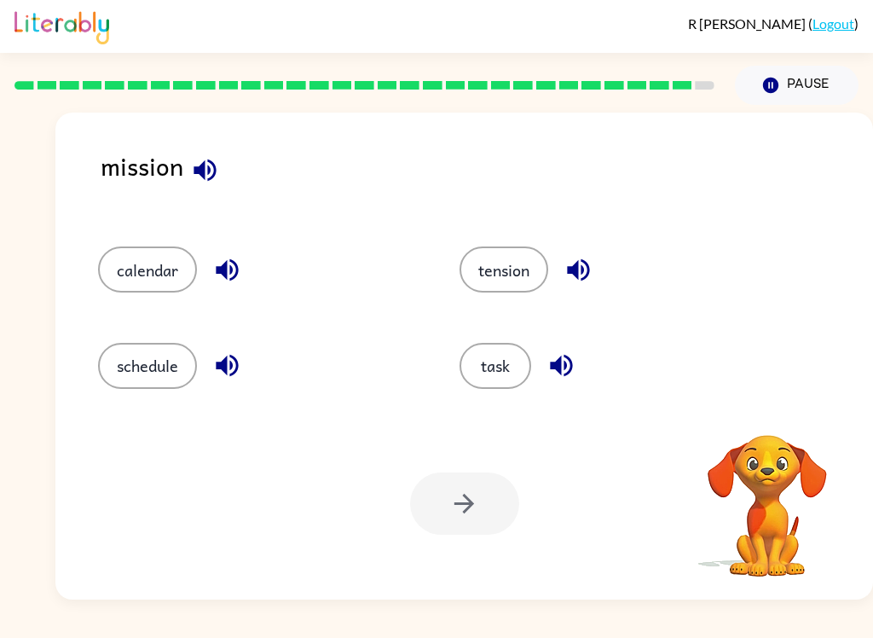
click at [507, 359] on button "task" at bounding box center [496, 366] width 72 height 46
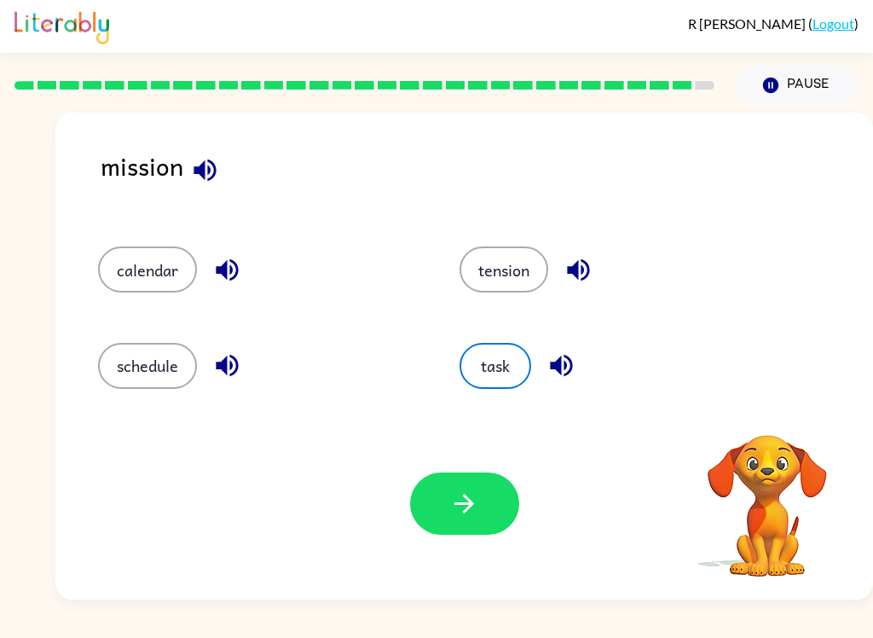
click at [503, 503] on button "button" at bounding box center [464, 503] width 109 height 62
